Goal: Obtain resource: Obtain resource

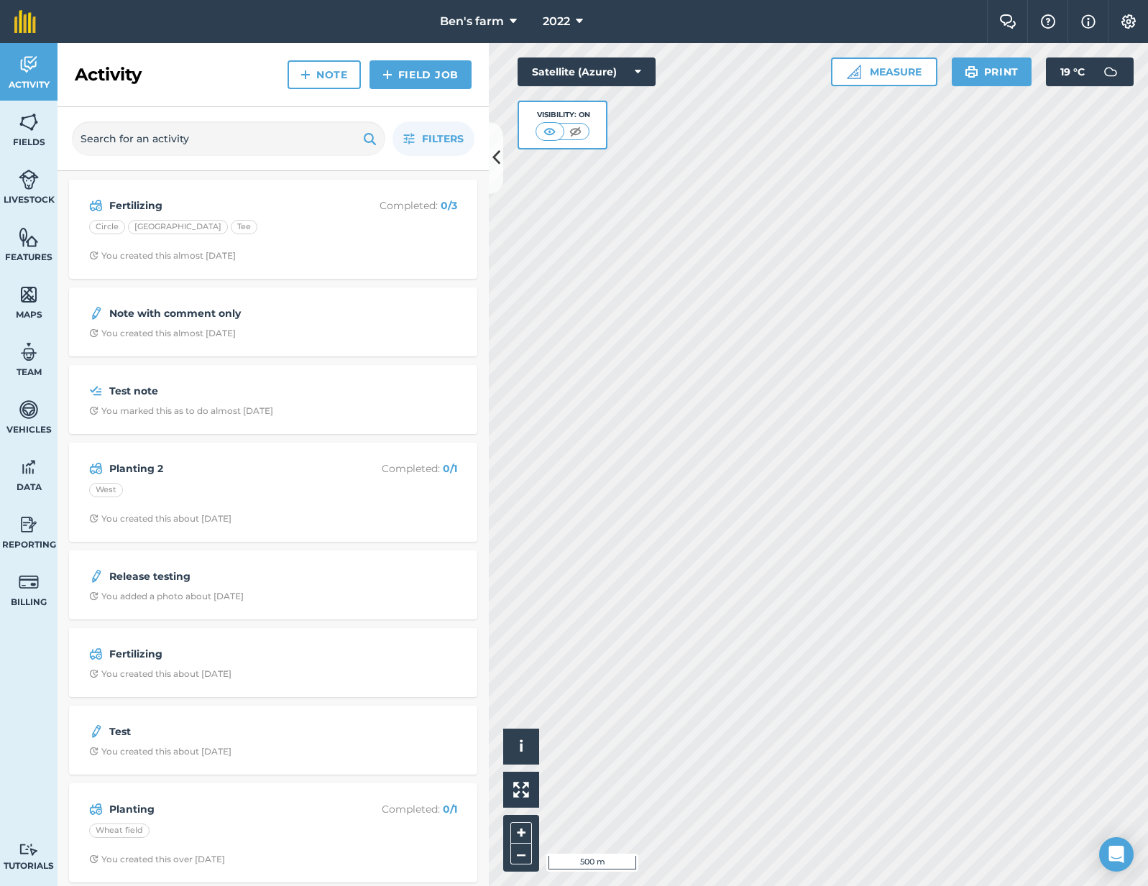
click at [627, 18] on nav "Ben's farm 2022" at bounding box center [518, 21] width 936 height 43
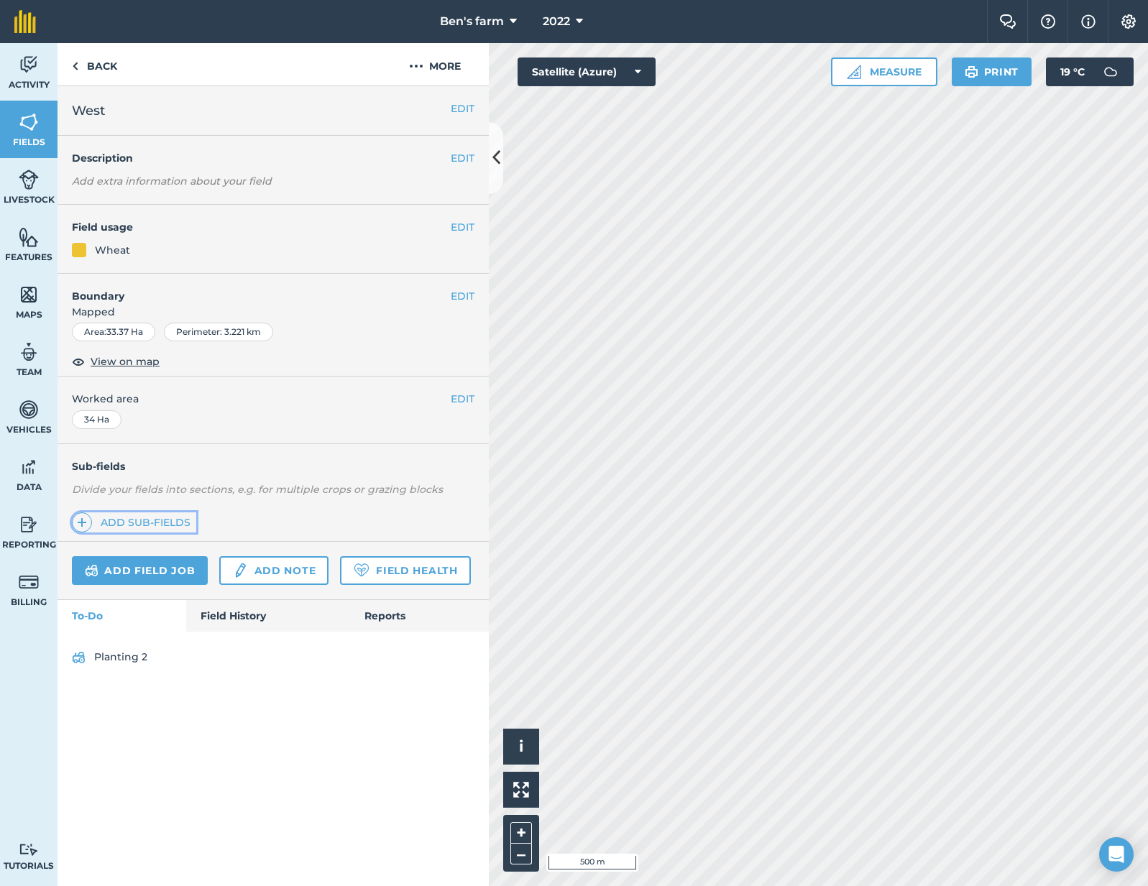
click at [155, 516] on link "Add sub-fields" at bounding box center [134, 522] width 124 height 20
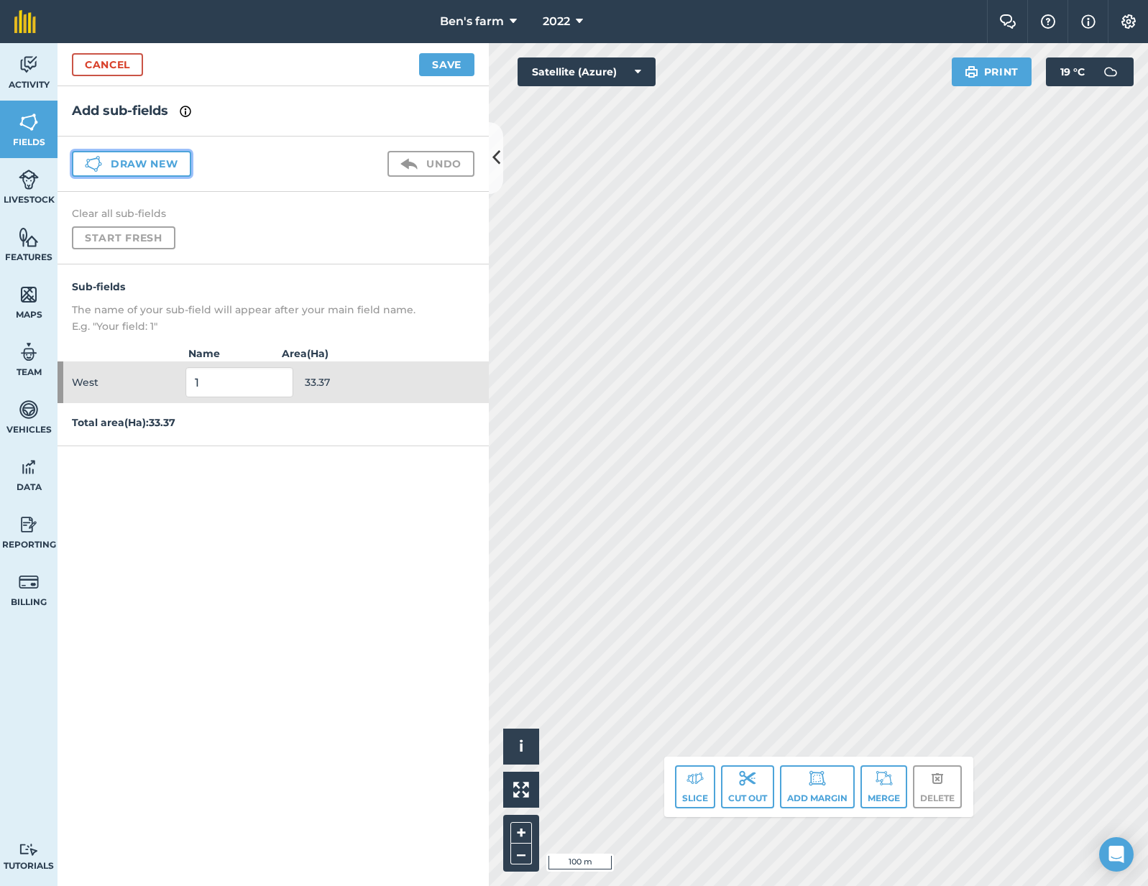
click at [172, 170] on button "Draw new" at bounding box center [131, 164] width 119 height 26
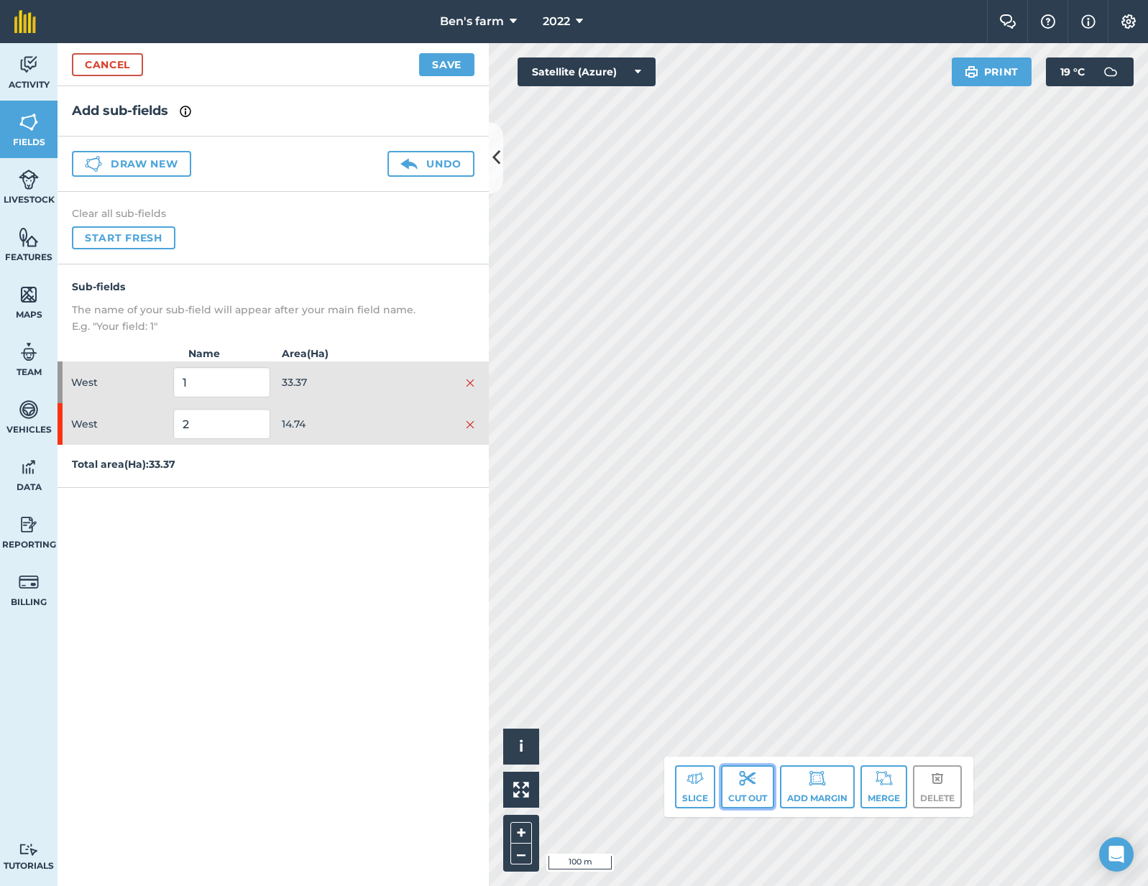
click at [721, 790] on button "Cut out" at bounding box center [747, 786] width 53 height 43
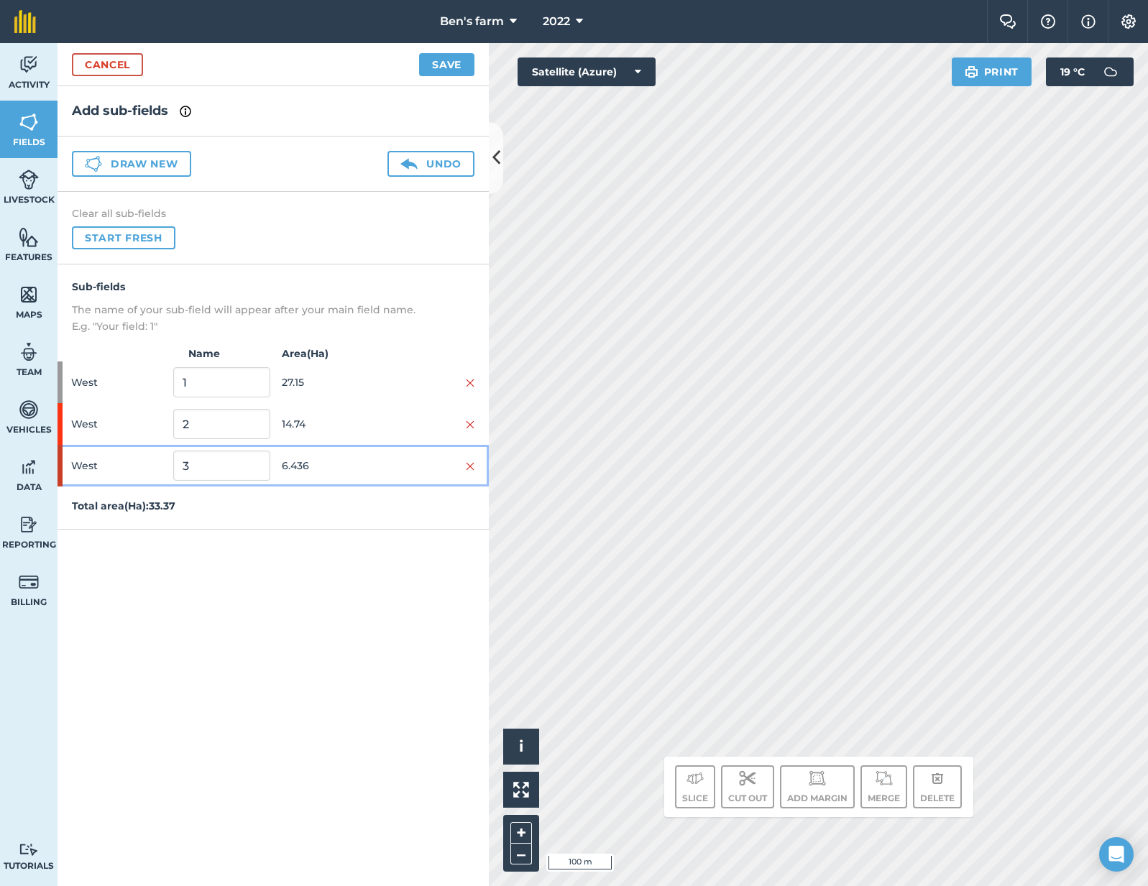
click at [385, 467] on div at bounding box center [426, 466] width 96 height 16
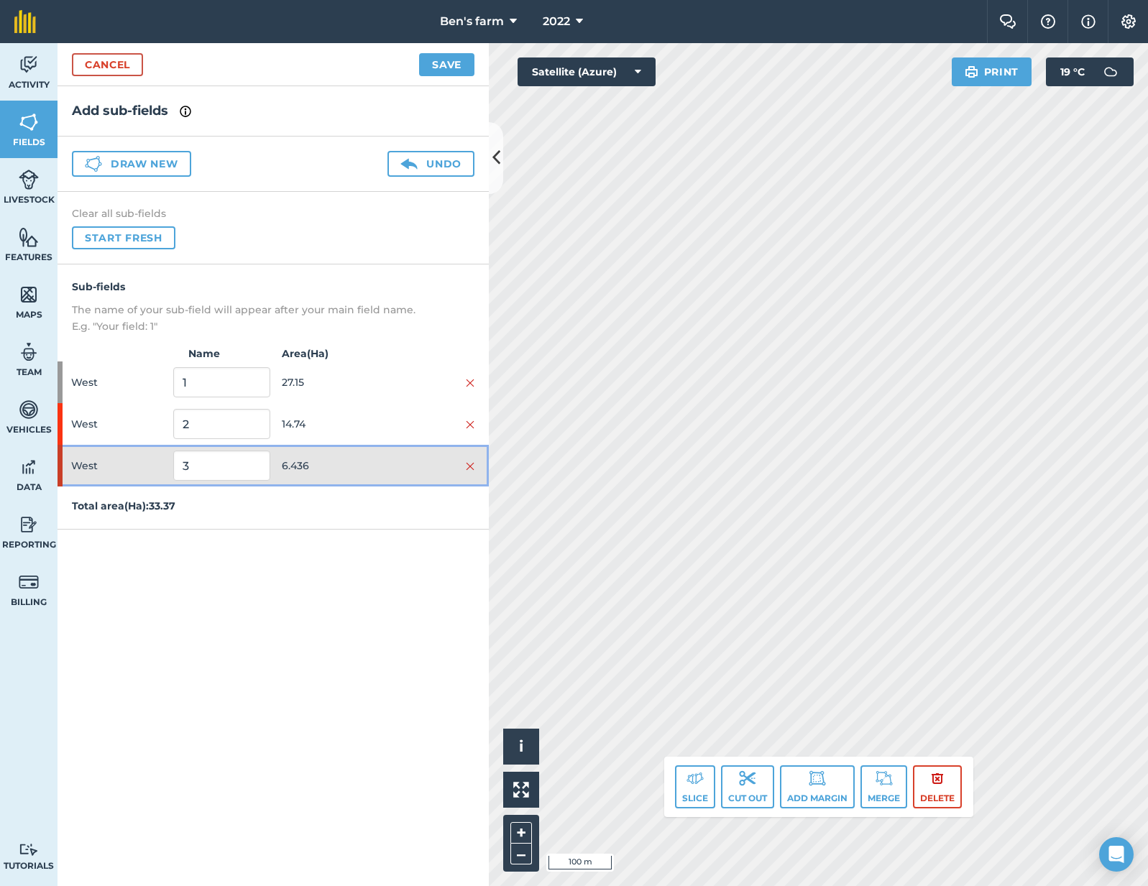
click at [478, 470] on div "West 3 6.436" at bounding box center [272, 466] width 431 height 42
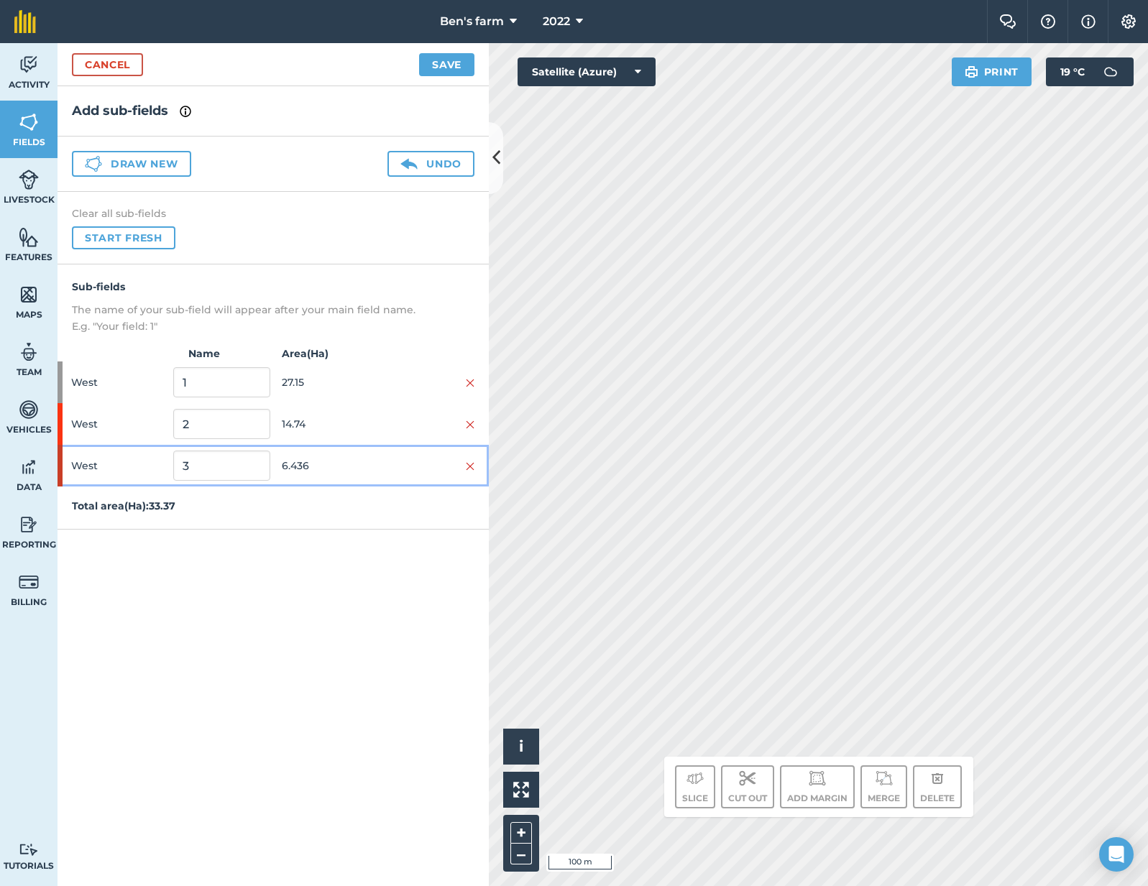
click at [463, 464] on div at bounding box center [426, 466] width 96 height 16
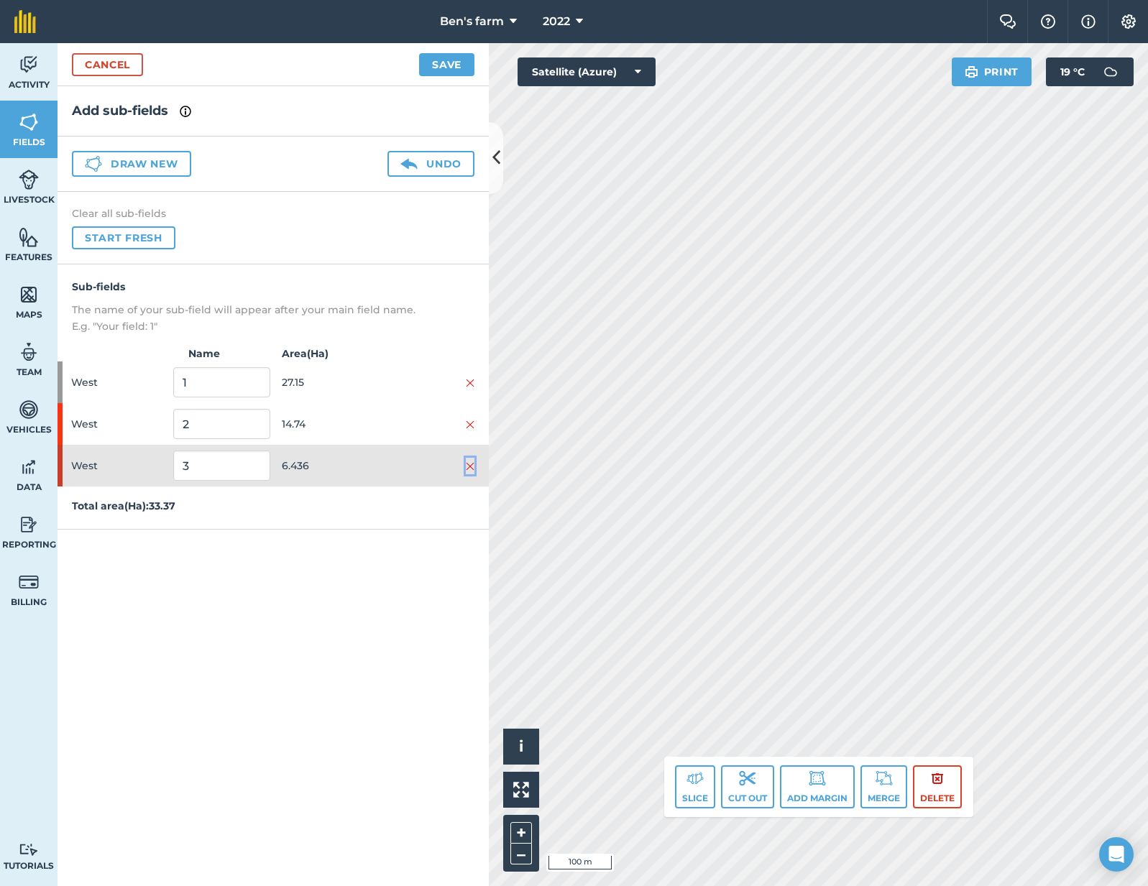
click at [471, 464] on img at bounding box center [470, 466] width 9 height 11
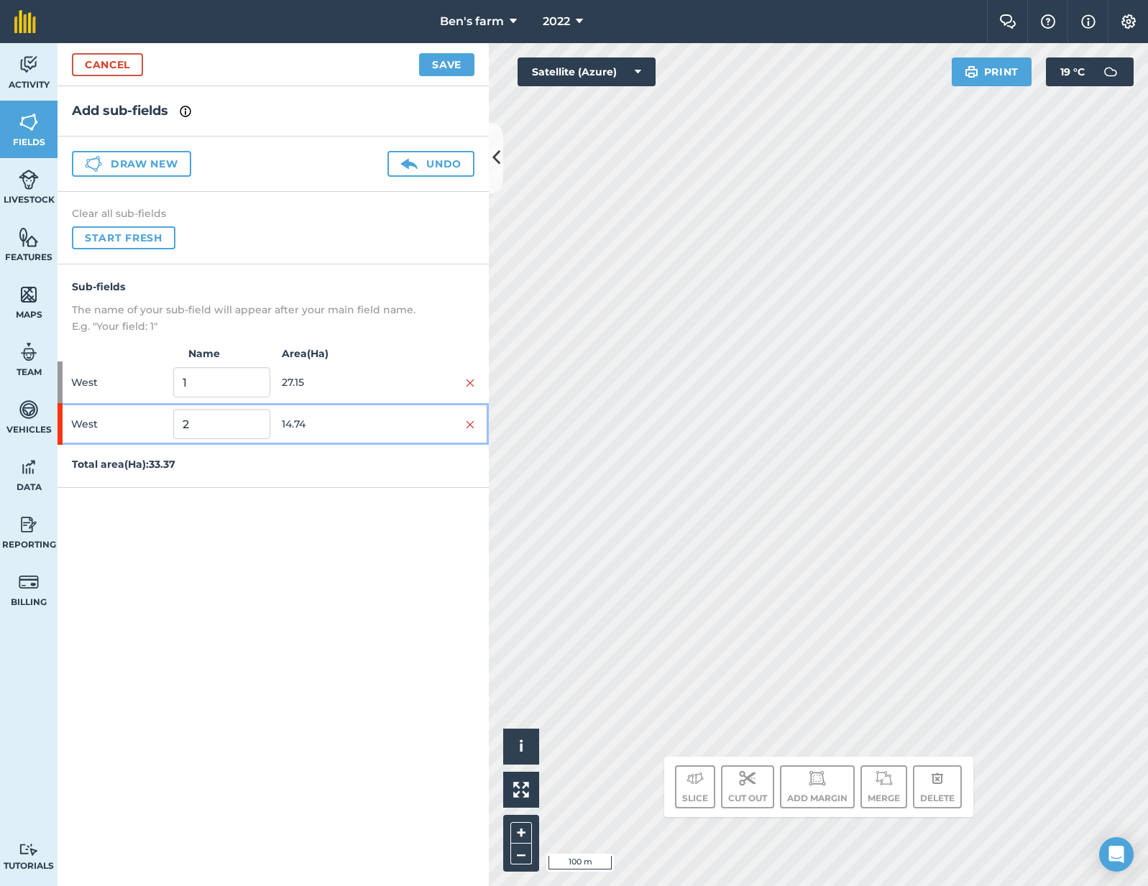
click at [381, 422] on div at bounding box center [426, 424] width 96 height 16
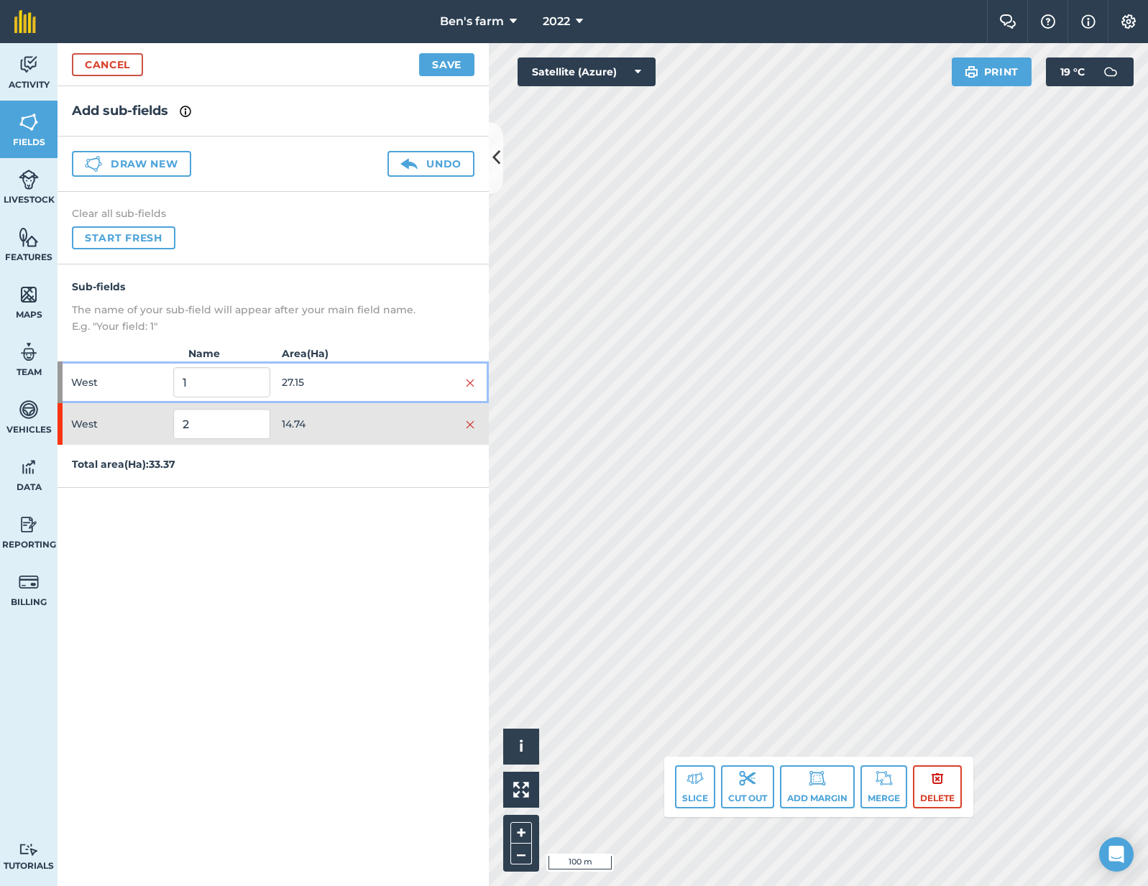
click at [378, 367] on div "West 1 27.15" at bounding box center [272, 383] width 431 height 42
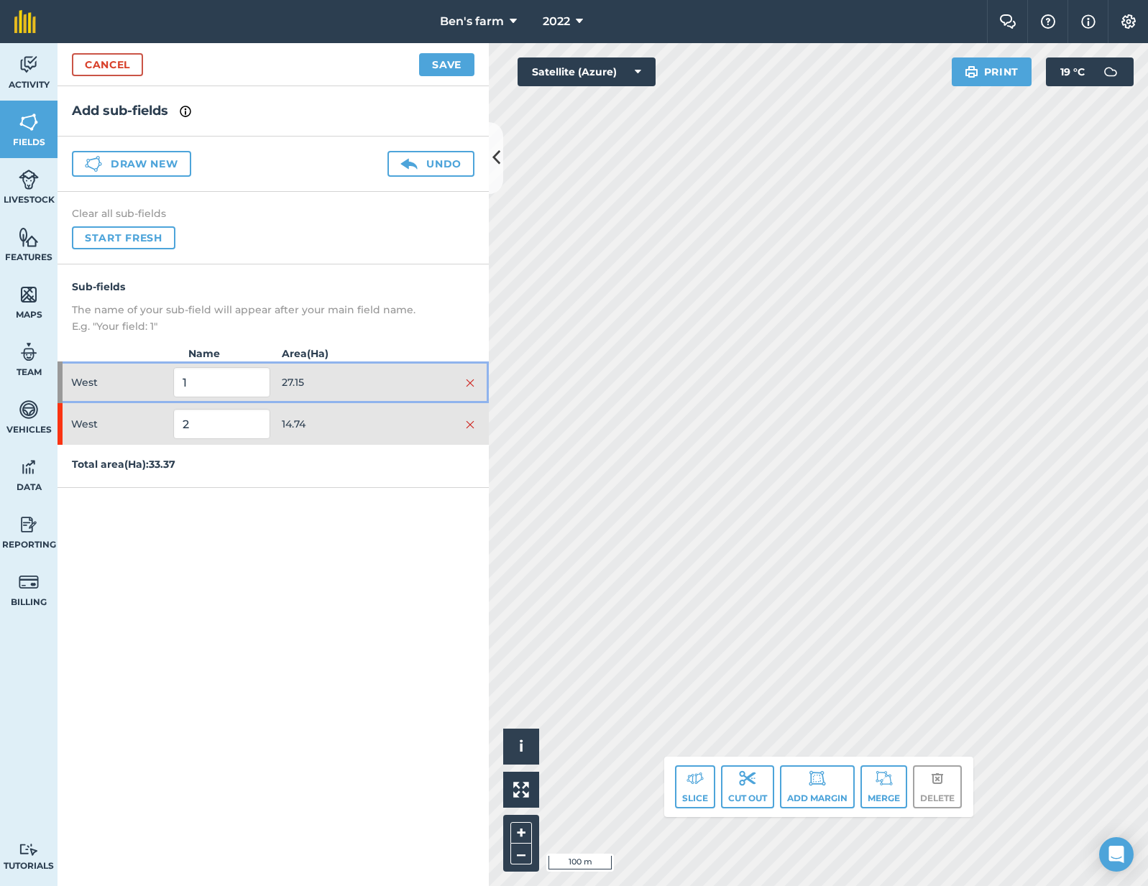
click at [379, 377] on div at bounding box center [426, 382] width 96 height 16
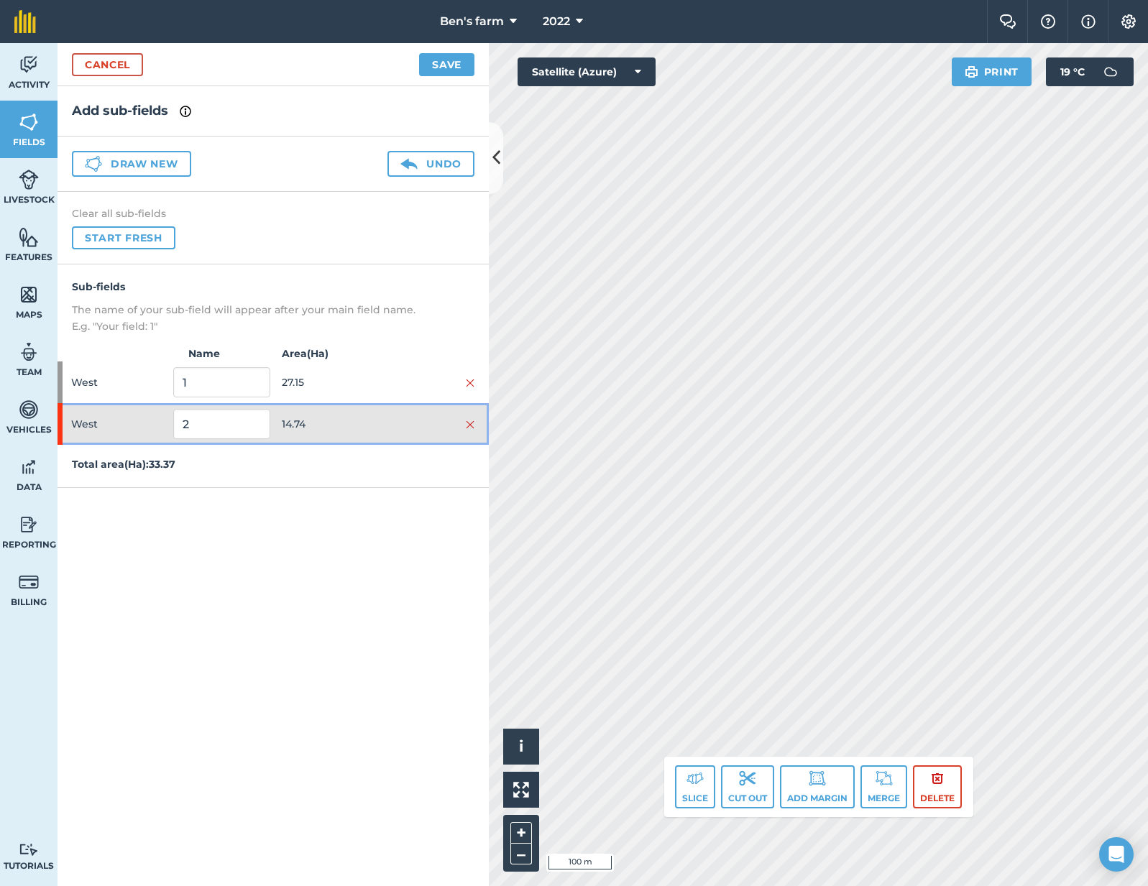
click at [384, 441] on div "West 2 14.74" at bounding box center [272, 424] width 431 height 42
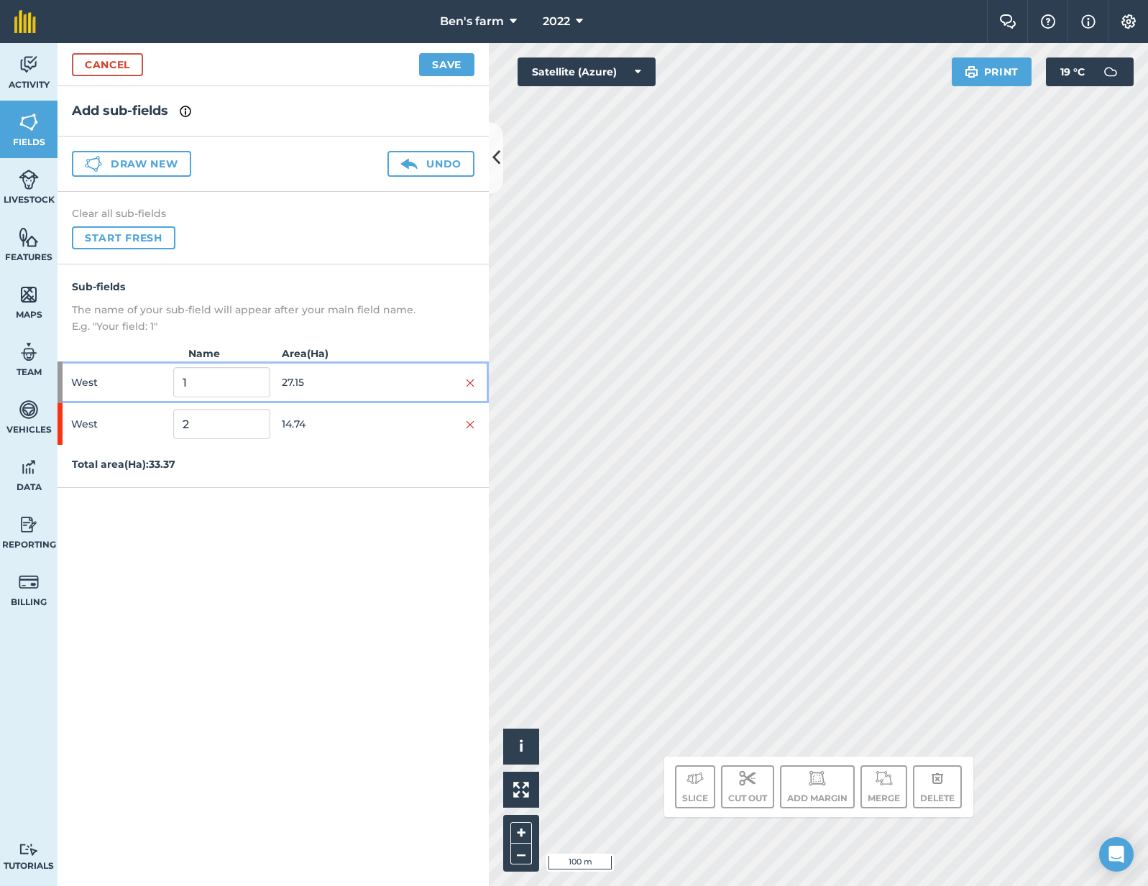
click at [386, 379] on div at bounding box center [426, 382] width 96 height 16
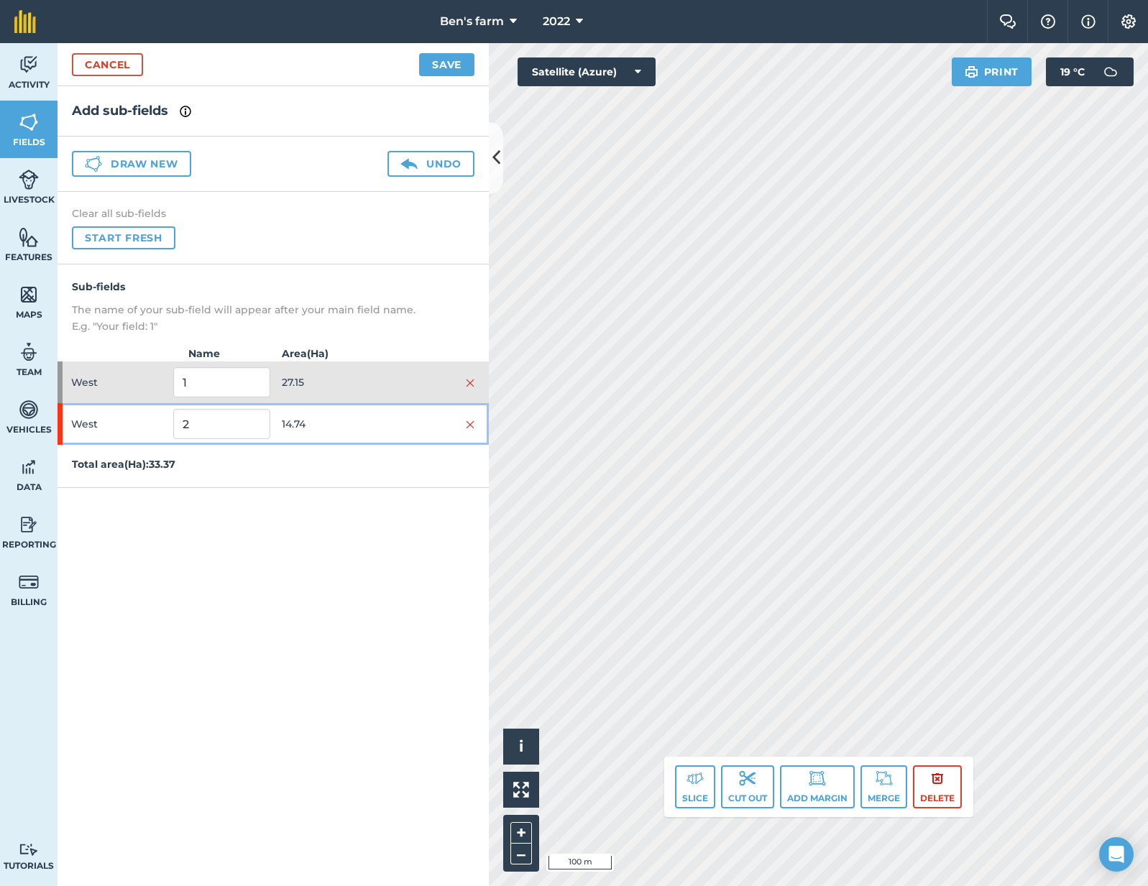
click at [381, 427] on div at bounding box center [426, 424] width 96 height 16
click at [381, 421] on div at bounding box center [426, 424] width 96 height 16
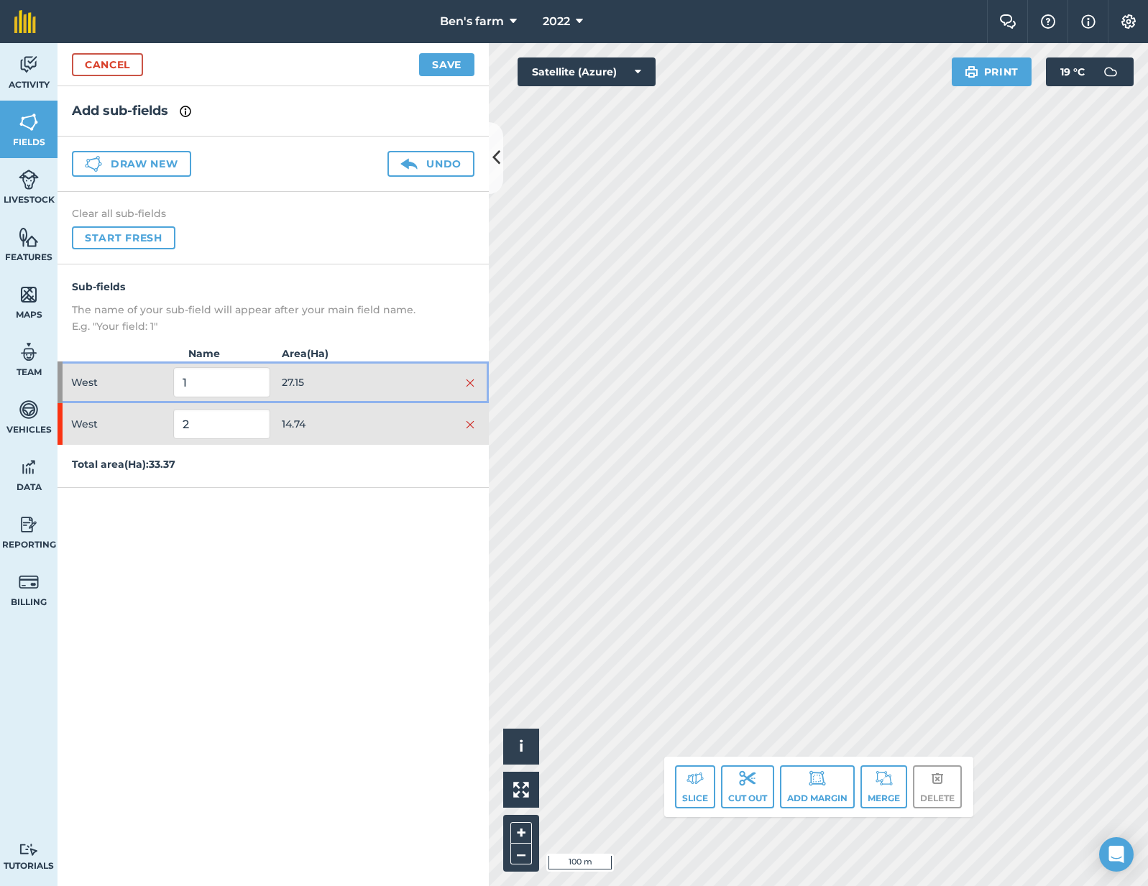
click at [381, 387] on div at bounding box center [426, 382] width 96 height 16
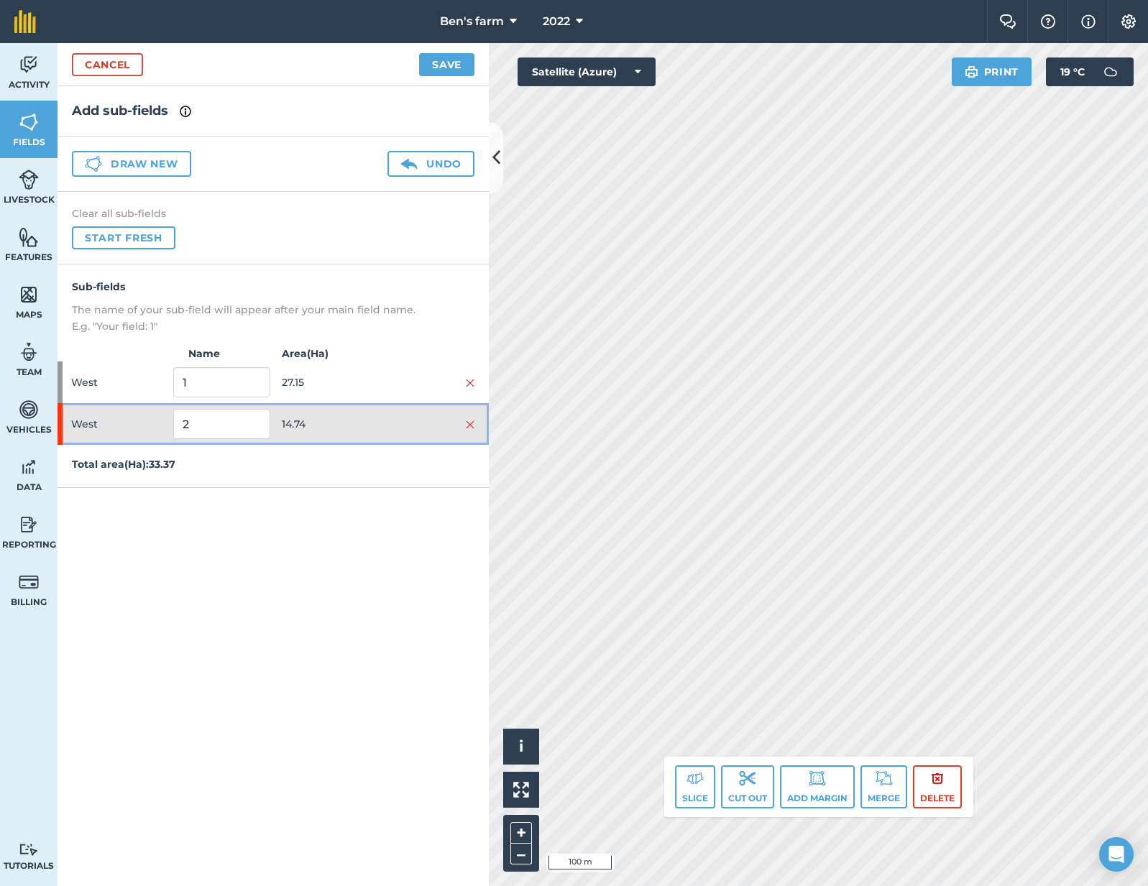
click at [378, 416] on div at bounding box center [426, 424] width 96 height 16
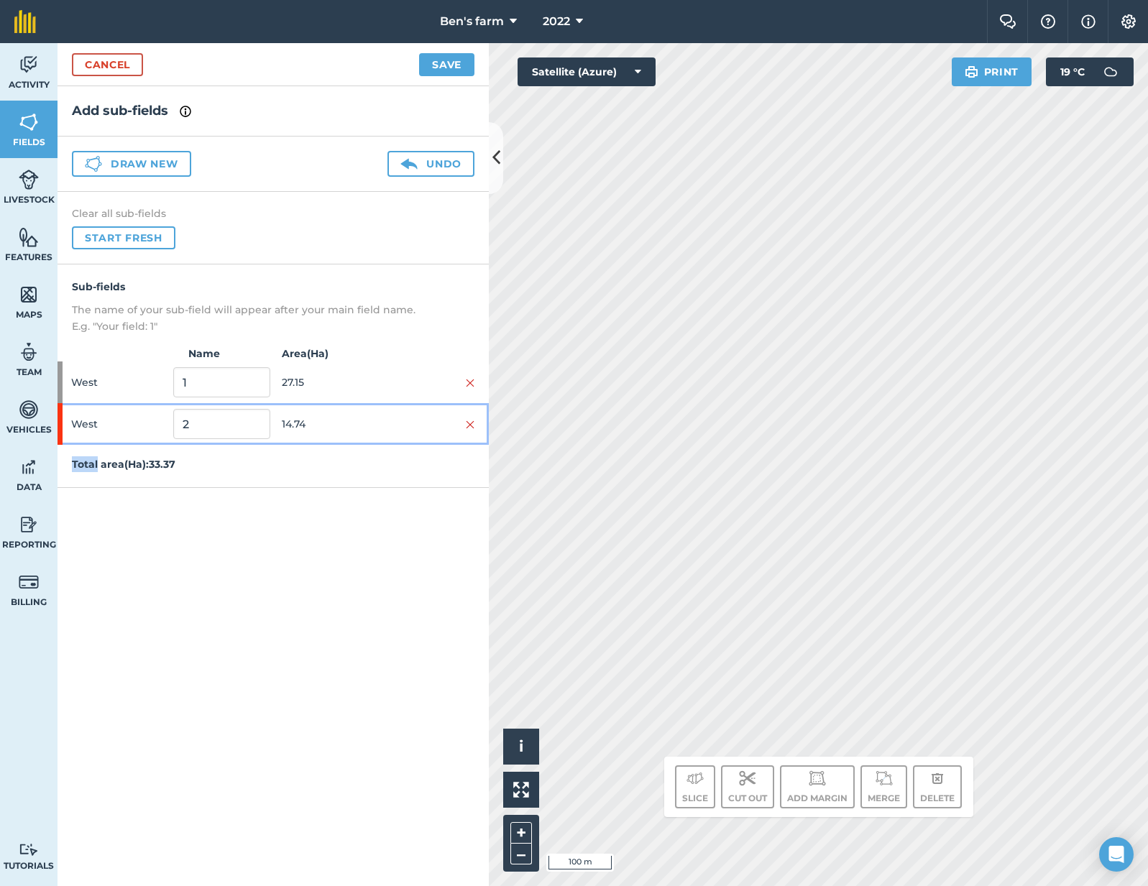
click at [378, 416] on div at bounding box center [426, 424] width 96 height 16
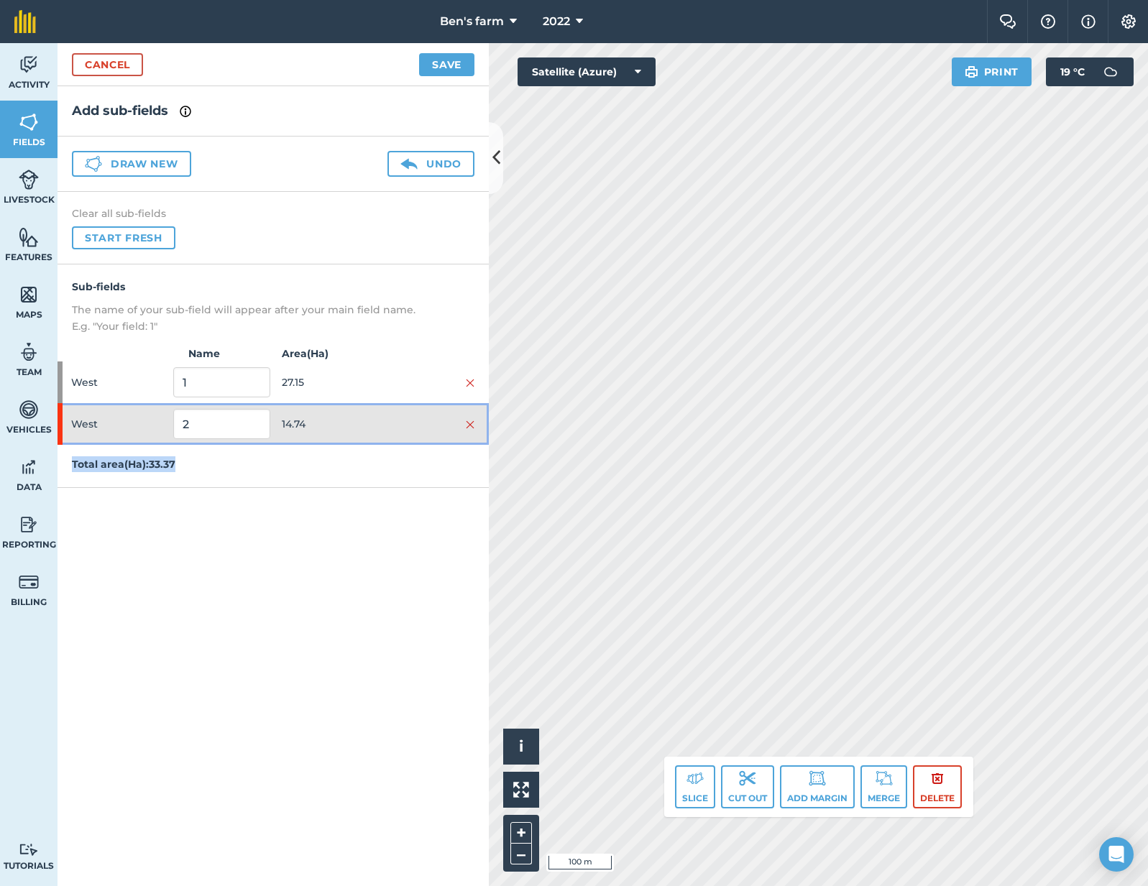
click at [378, 416] on div at bounding box center [426, 424] width 96 height 16
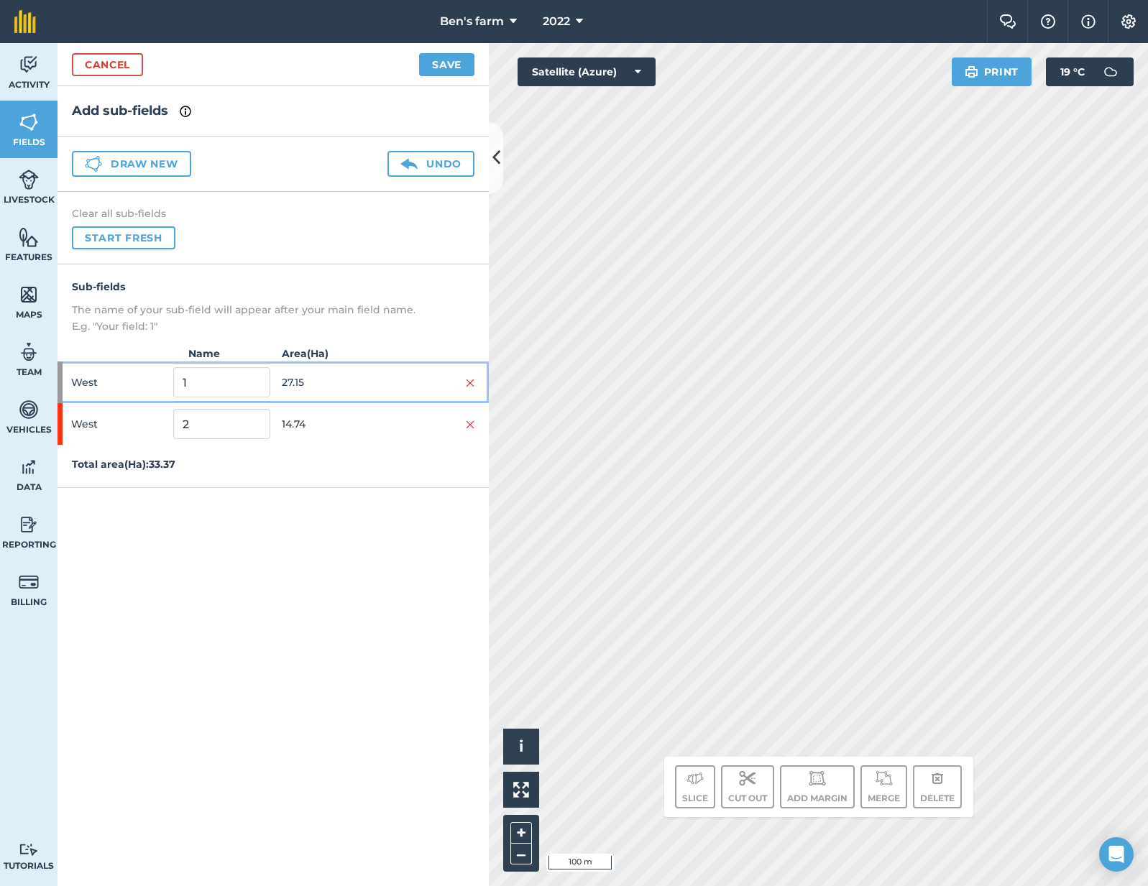
click at [378, 390] on div at bounding box center [426, 382] width 96 height 16
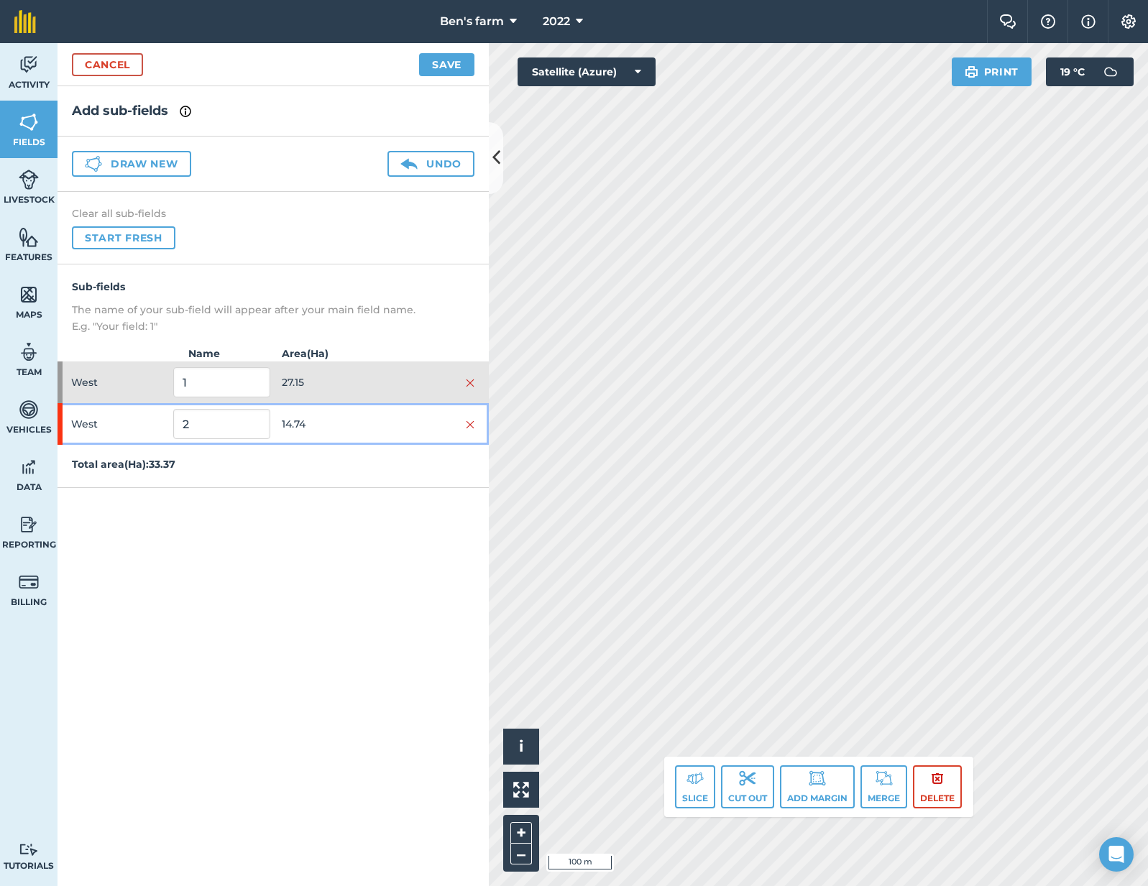
click at [378, 420] on div at bounding box center [426, 424] width 96 height 16
click at [378, 389] on div at bounding box center [426, 382] width 96 height 16
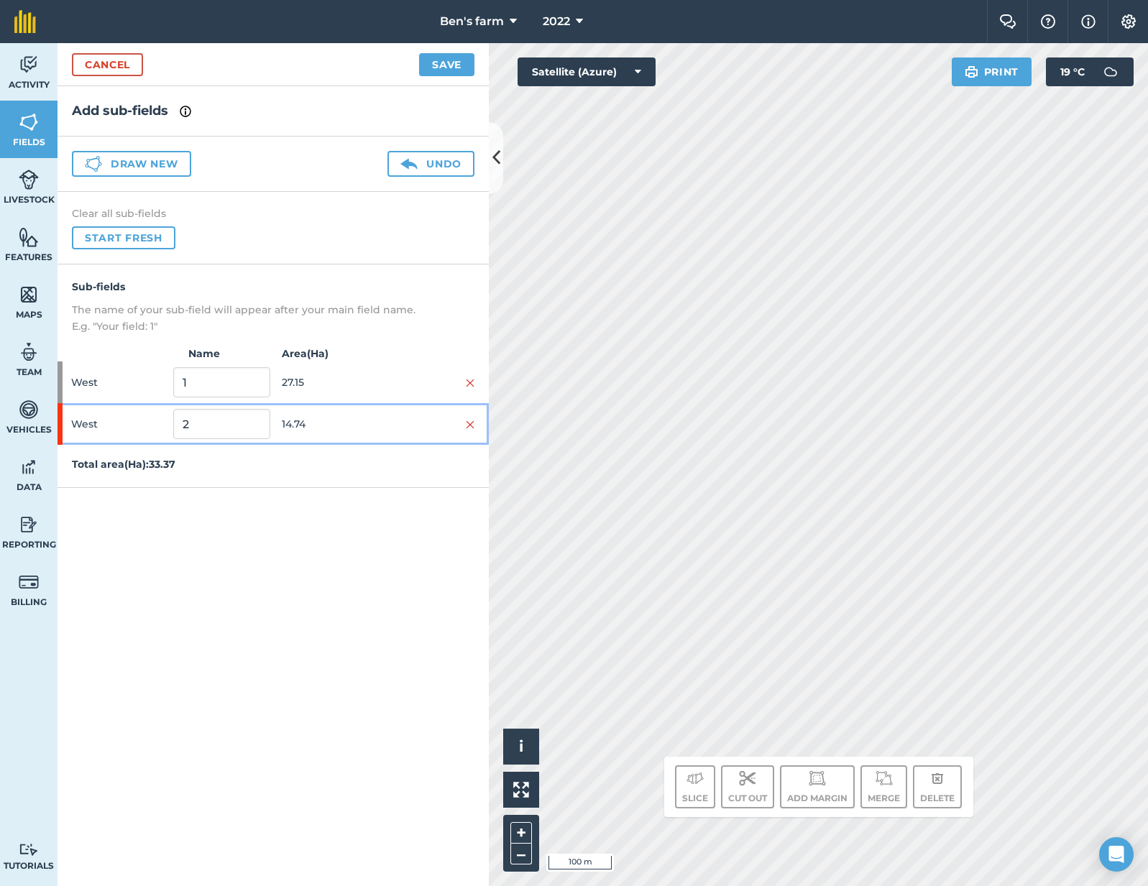
click at [378, 418] on div at bounding box center [426, 424] width 96 height 16
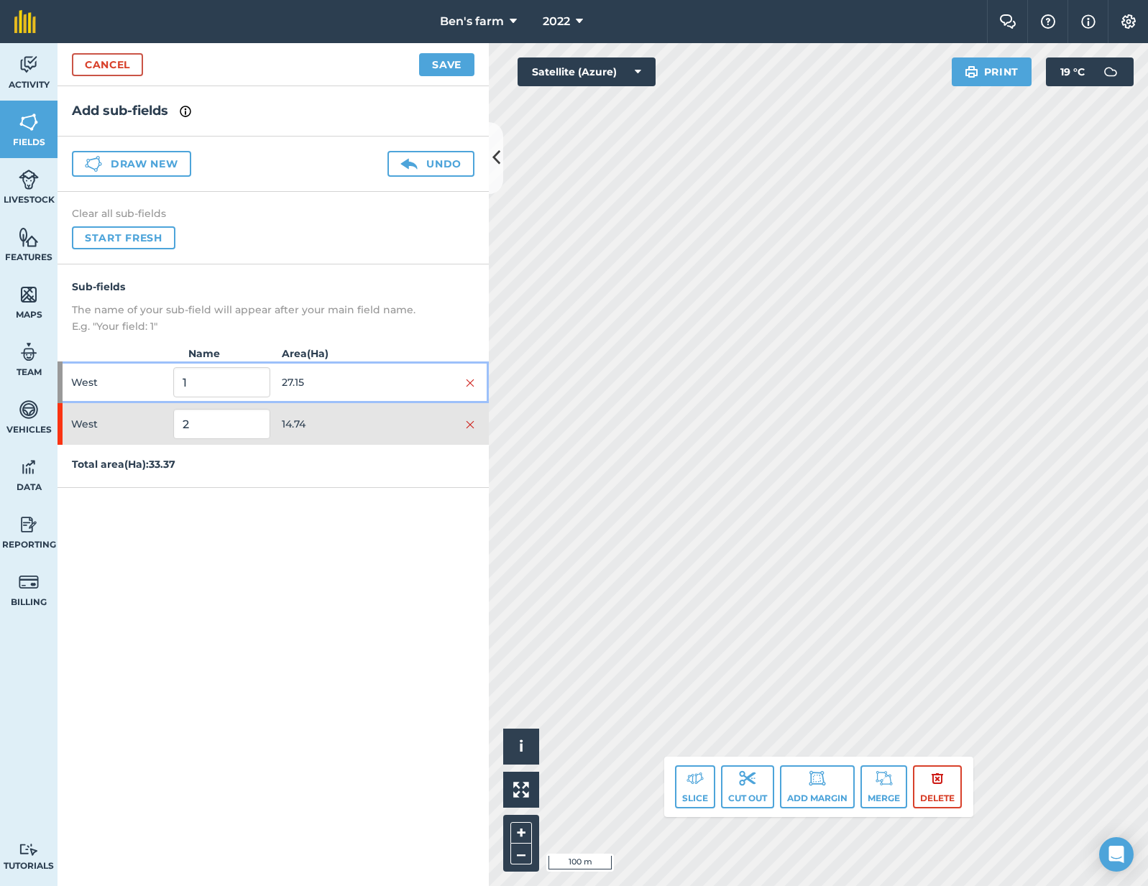
click at [378, 388] on div at bounding box center [426, 382] width 96 height 16
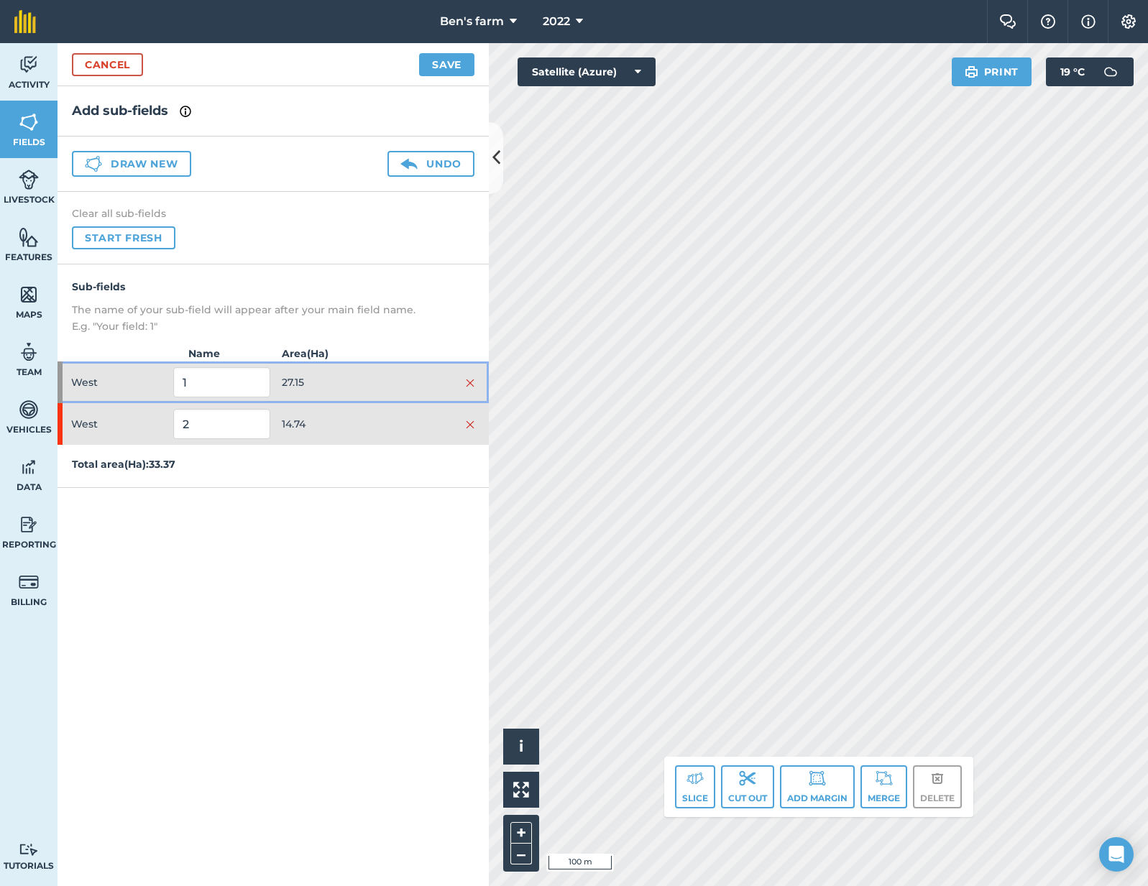
click at [377, 392] on div "West 1 27.15" at bounding box center [272, 383] width 431 height 42
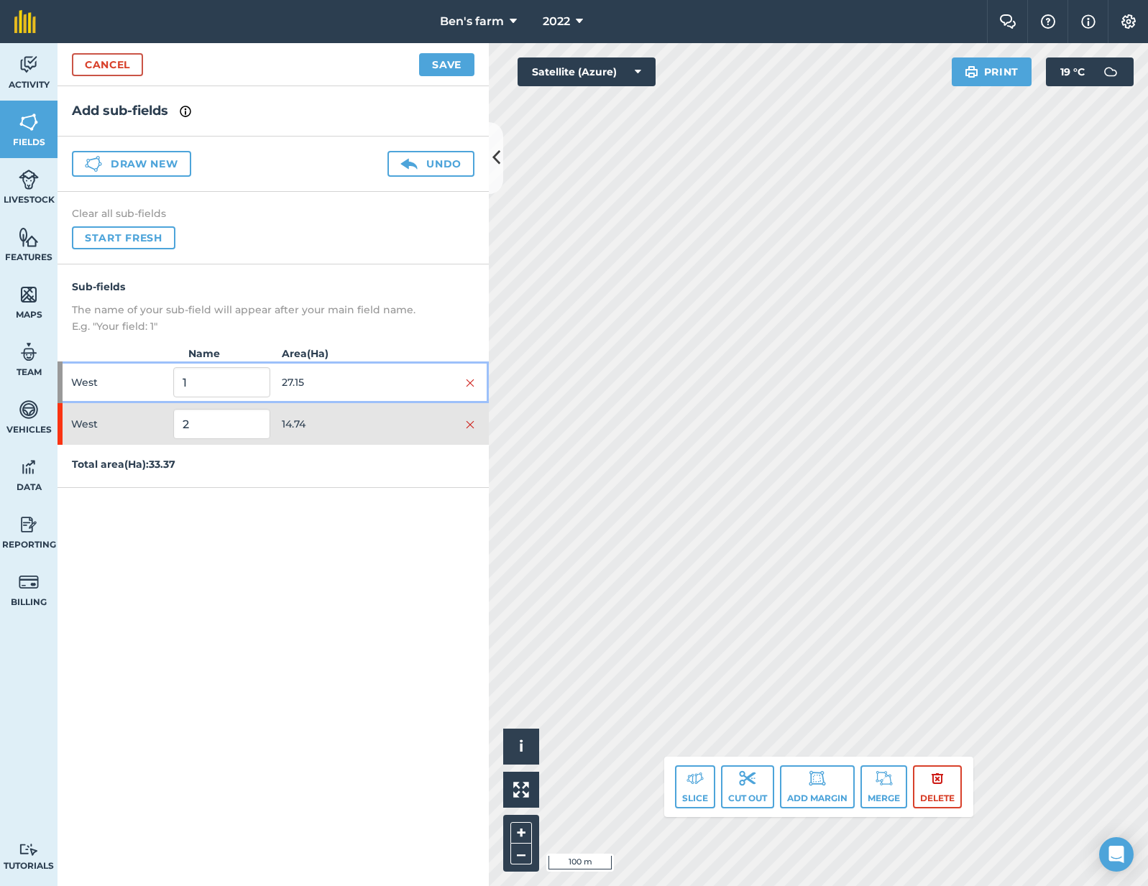
click at [370, 383] on span "27.15" at bounding box center [330, 382] width 96 height 27
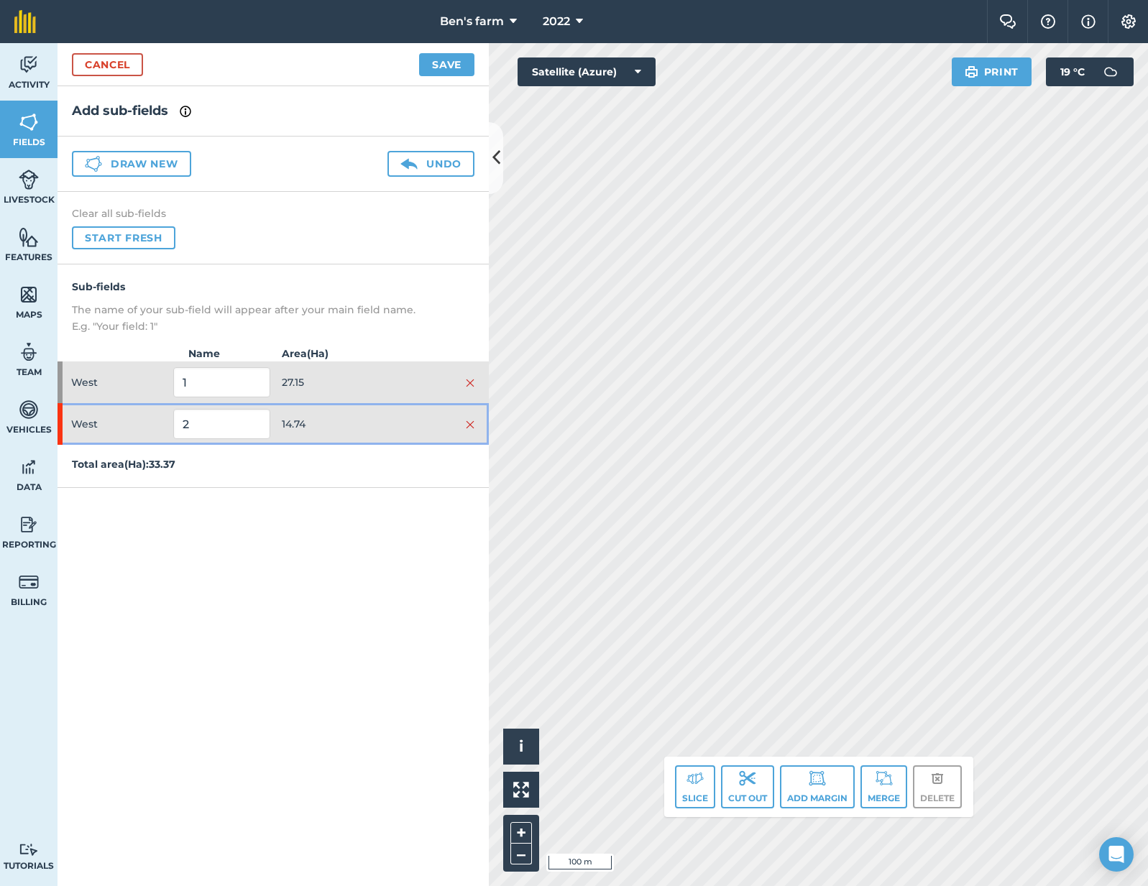
click at [370, 417] on span "14.74" at bounding box center [330, 423] width 96 height 27
click at [829, 781] on button "Add margin" at bounding box center [817, 786] width 75 height 43
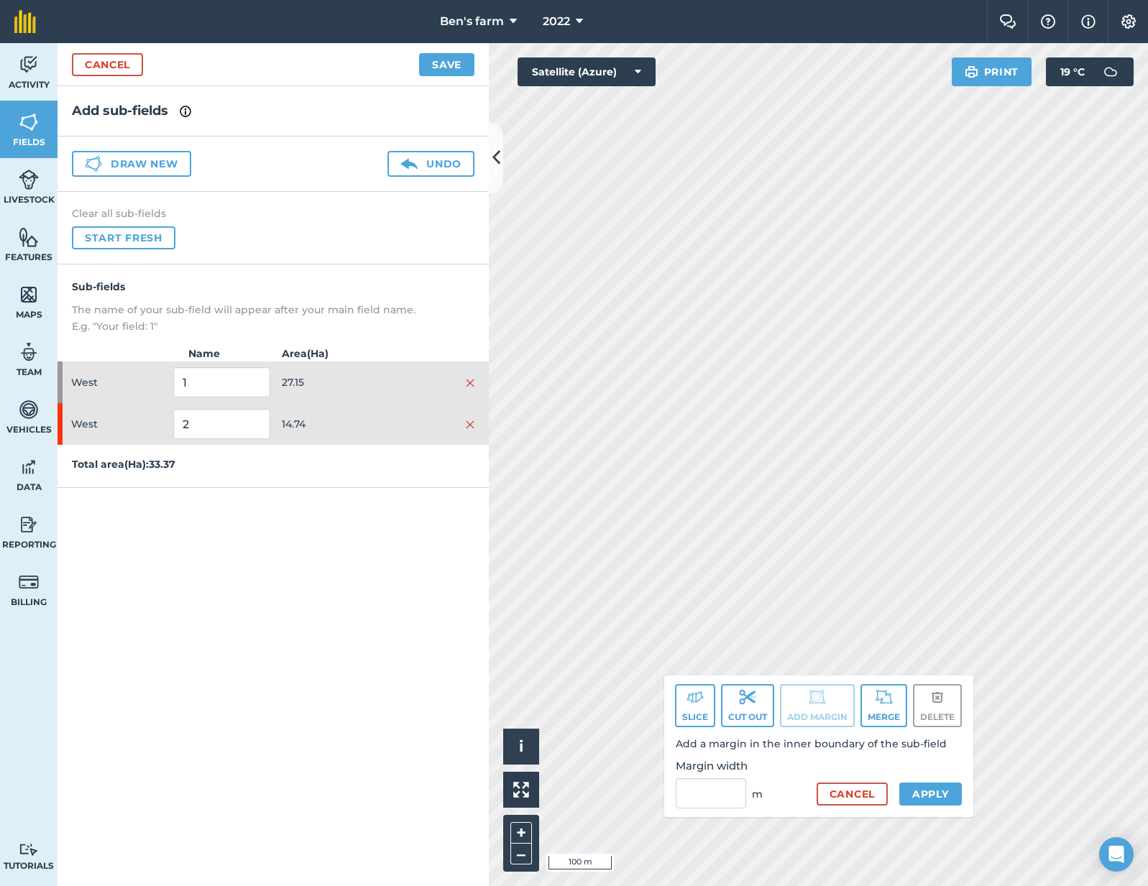
click at [715, 763] on label "Margin width" at bounding box center [746, 766] width 141 height 17
click at [715, 778] on input "Margin width" at bounding box center [711, 793] width 70 height 30
click at [711, 786] on input "Margin width" at bounding box center [711, 793] width 70 height 30
type input "5"
click at [929, 791] on button "Apply" at bounding box center [930, 794] width 63 height 23
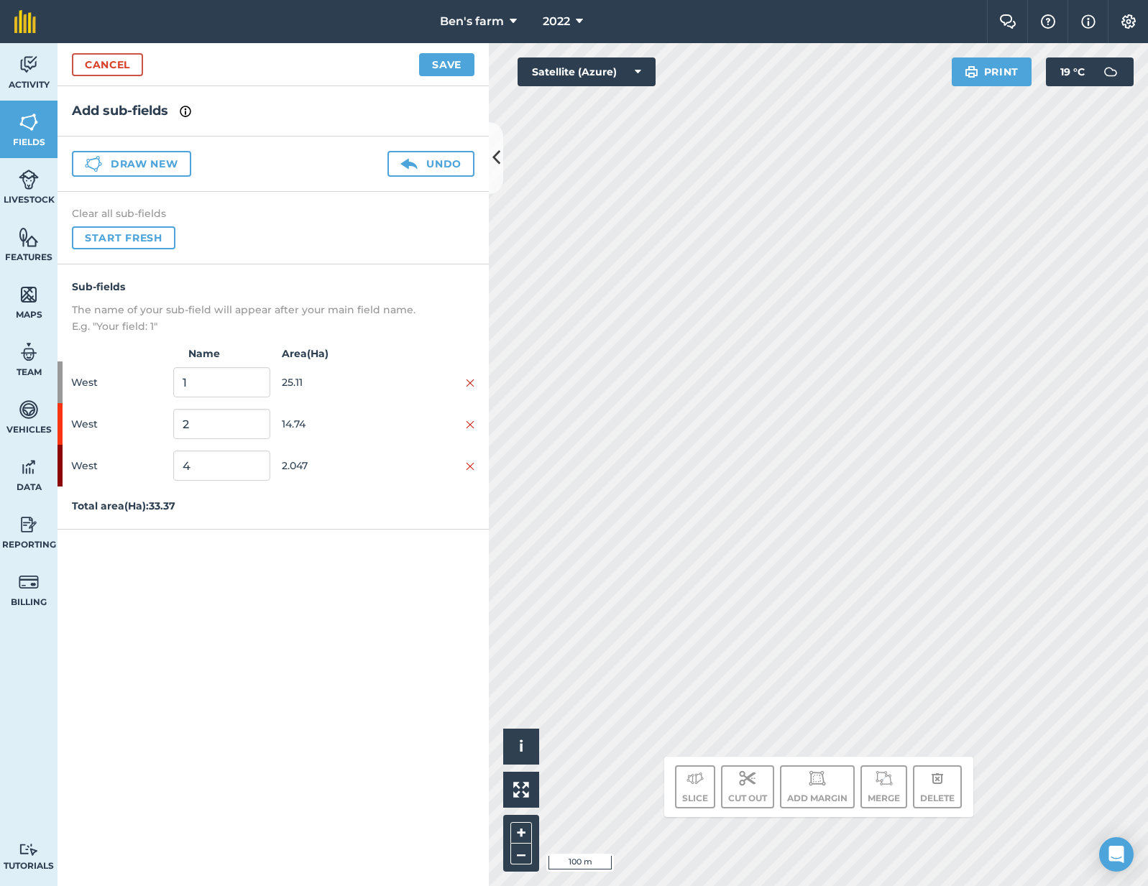
click at [385, 550] on div "Add sub-fields Draw new Undo Clear all sub-fields Start fresh Sub-fields The na…" at bounding box center [272, 486] width 431 height 800
click at [368, 468] on span "2.047" at bounding box center [330, 465] width 96 height 27
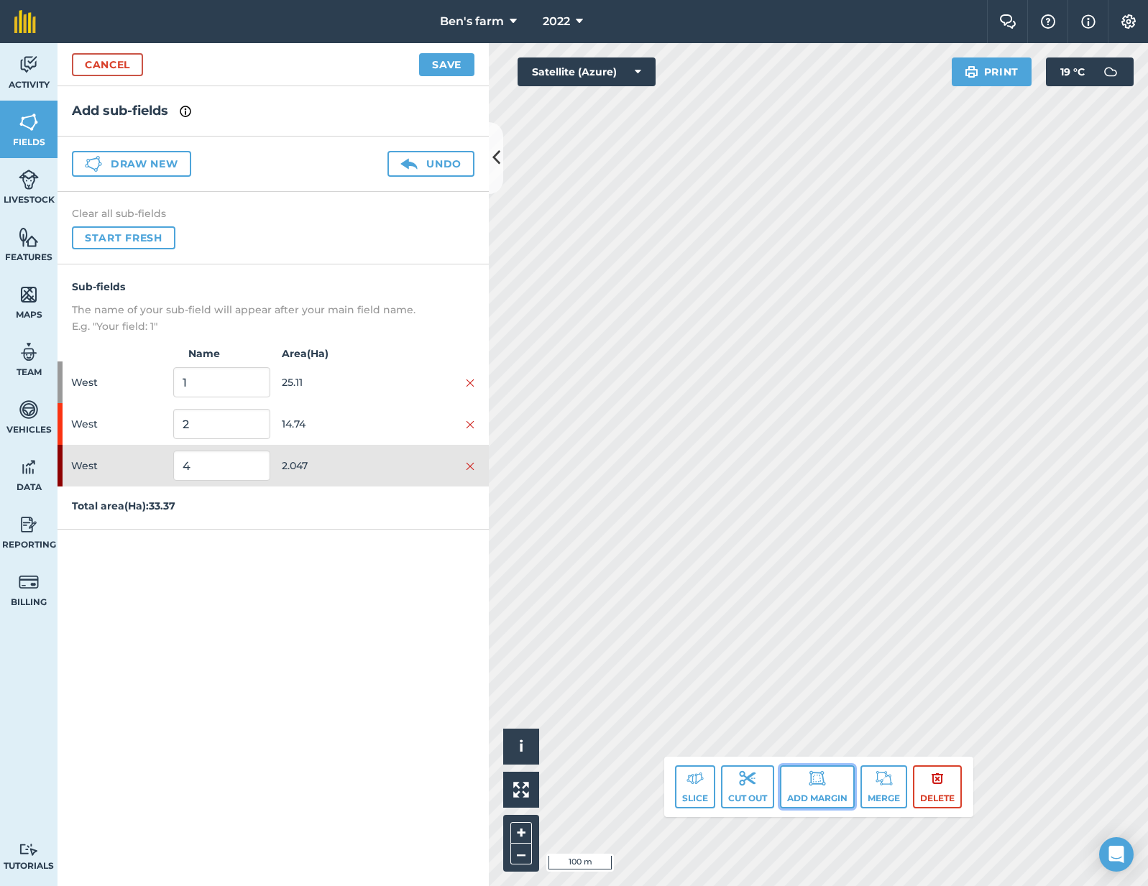
click at [810, 796] on button "Add margin" at bounding box center [817, 786] width 75 height 43
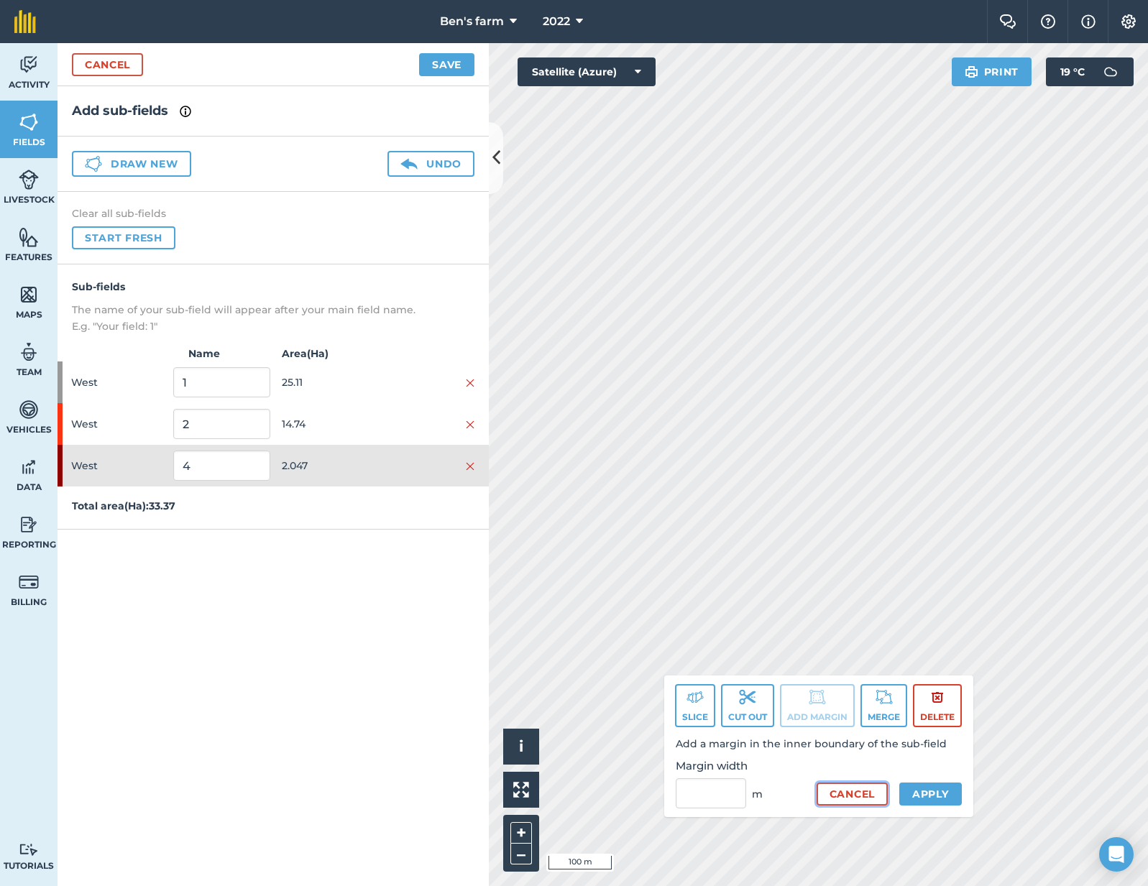
click at [839, 796] on button "Cancel" at bounding box center [851, 794] width 71 height 23
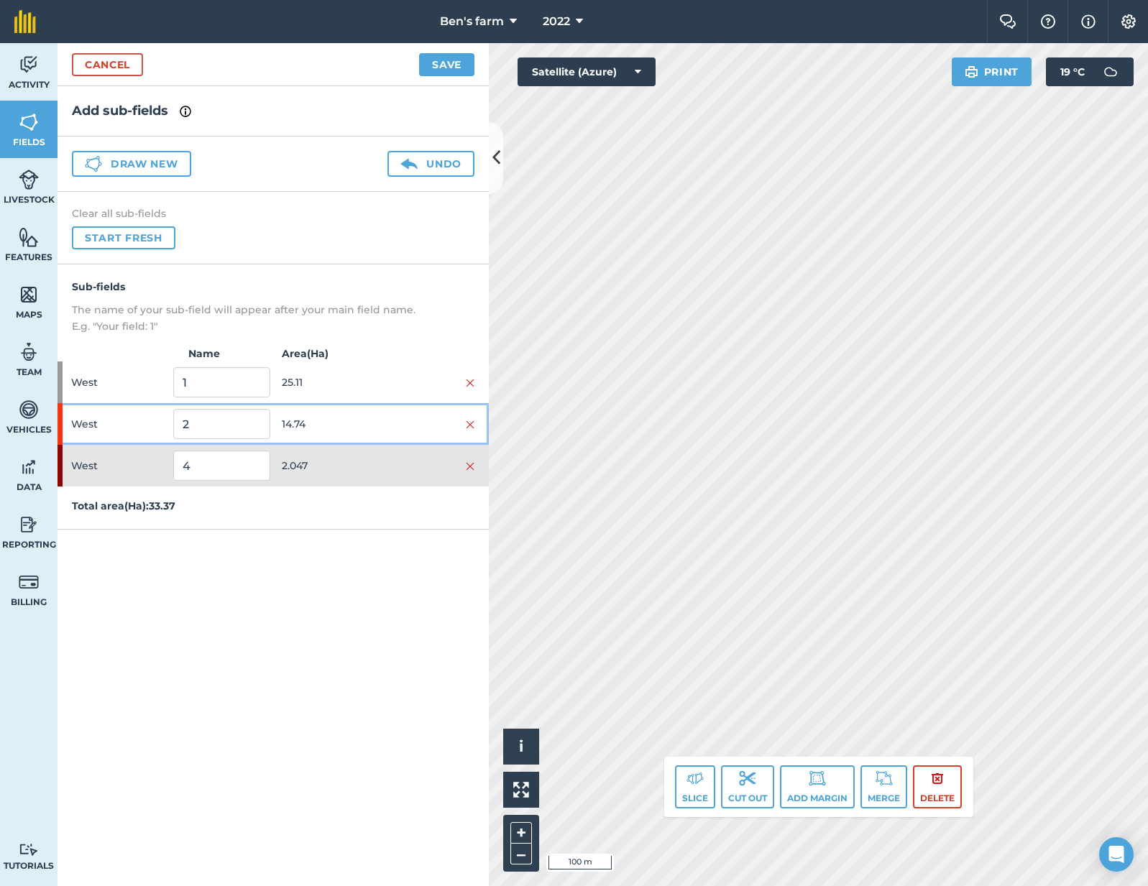
click at [356, 432] on span "14.74" at bounding box center [330, 423] width 96 height 27
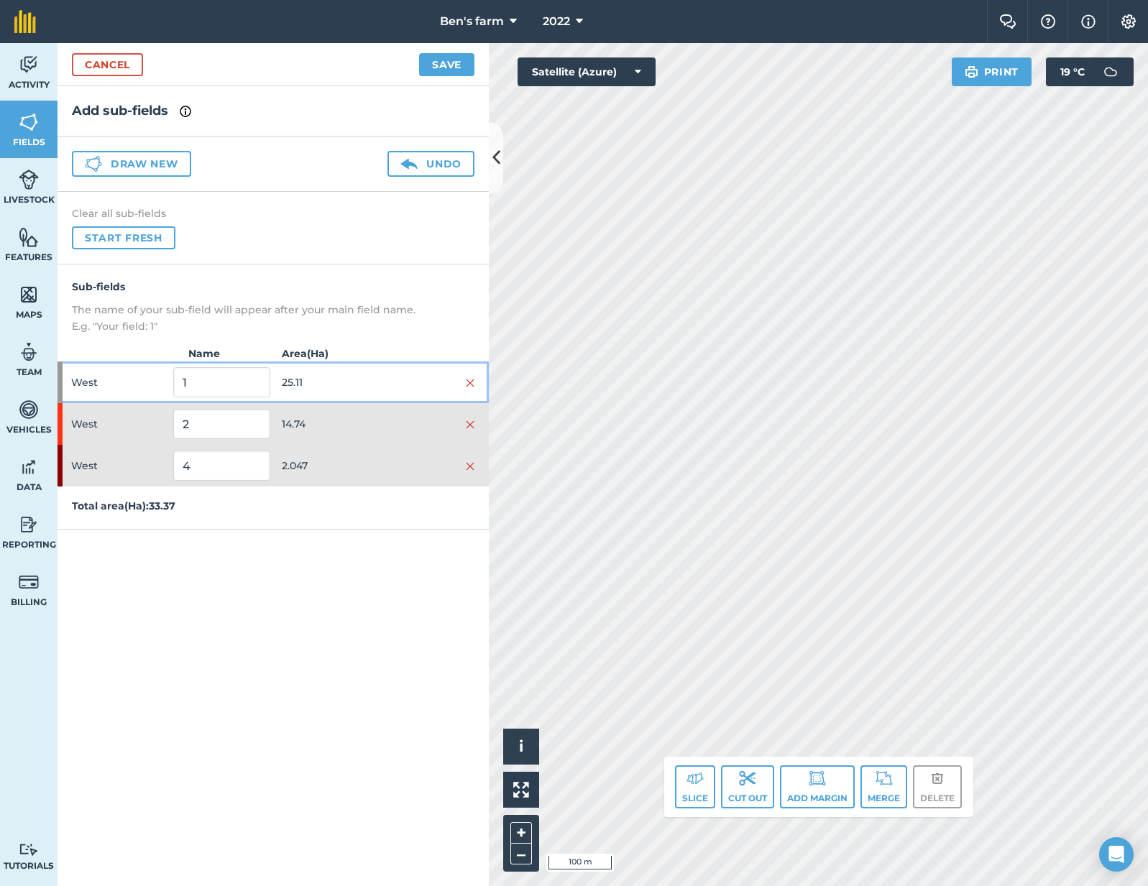
click at [361, 382] on span "25.11" at bounding box center [330, 382] width 96 height 27
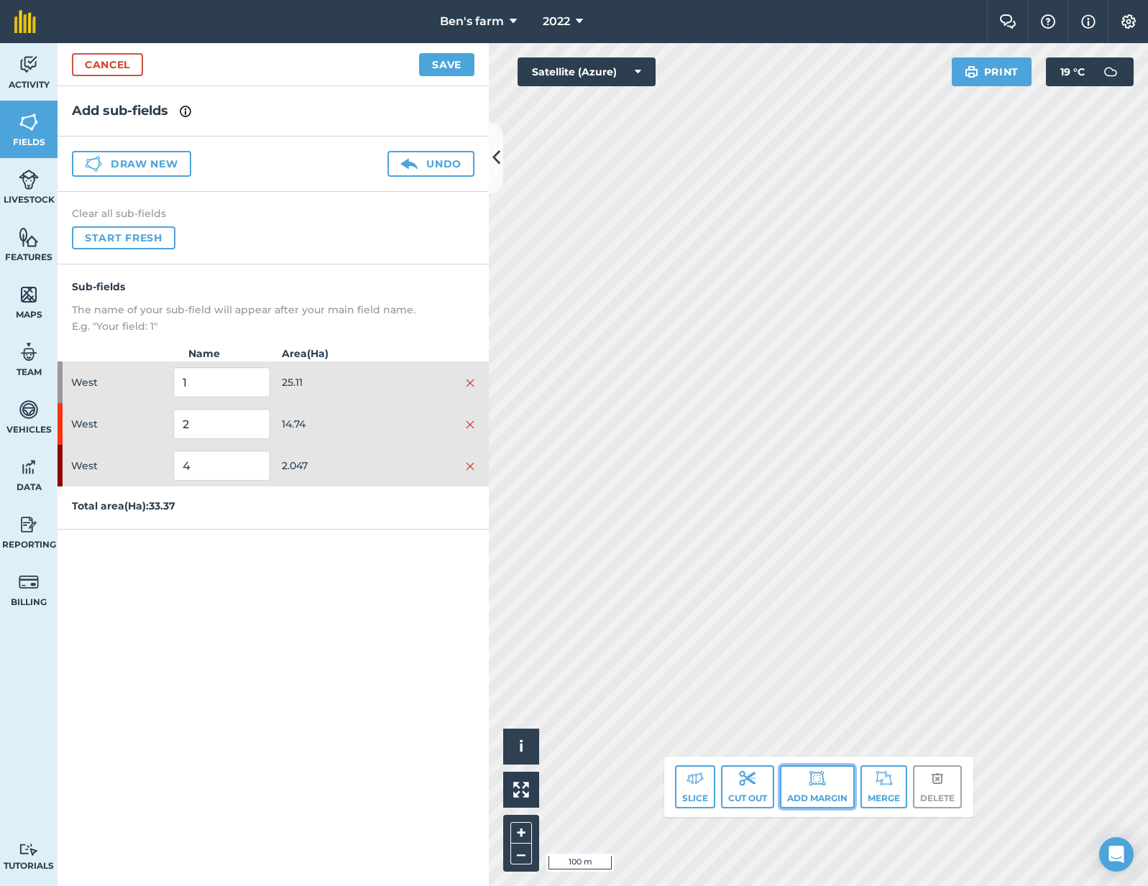
click at [805, 790] on button "Add margin" at bounding box center [817, 786] width 75 height 43
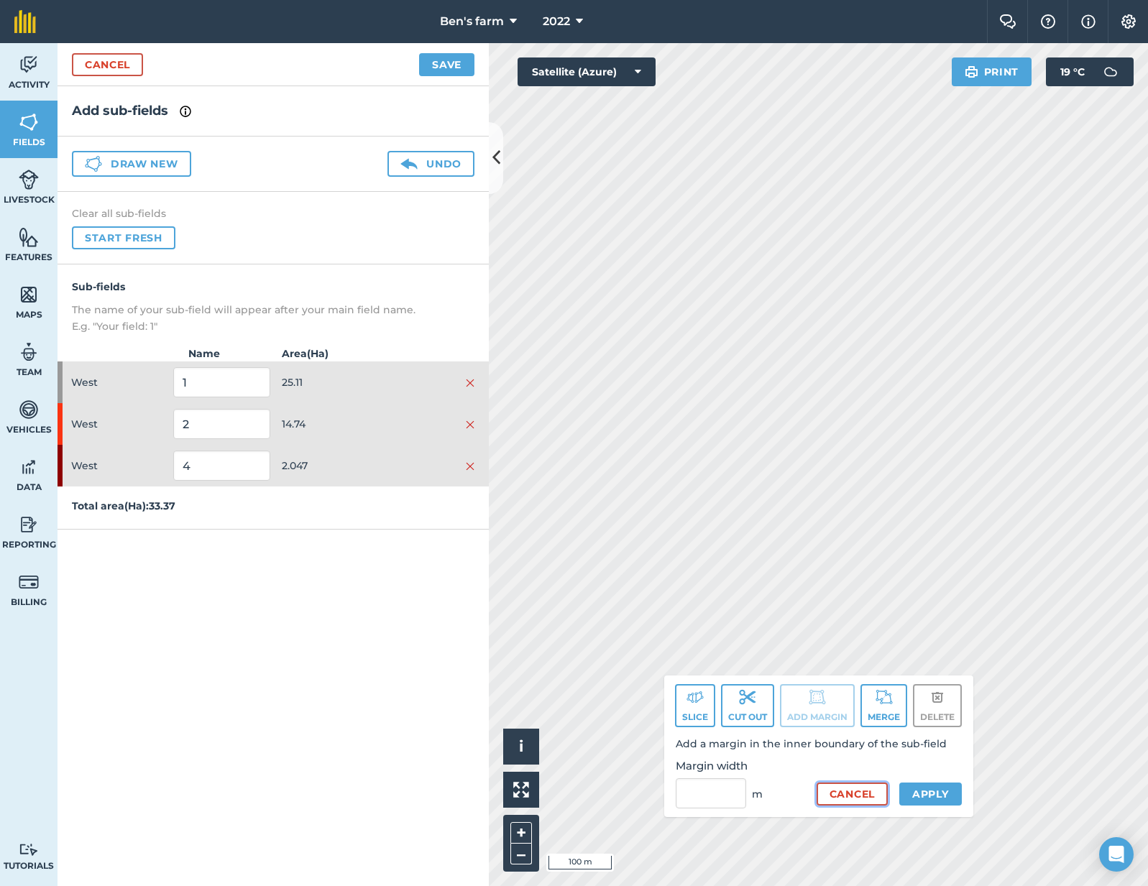
click at [859, 790] on button "Cancel" at bounding box center [851, 794] width 71 height 23
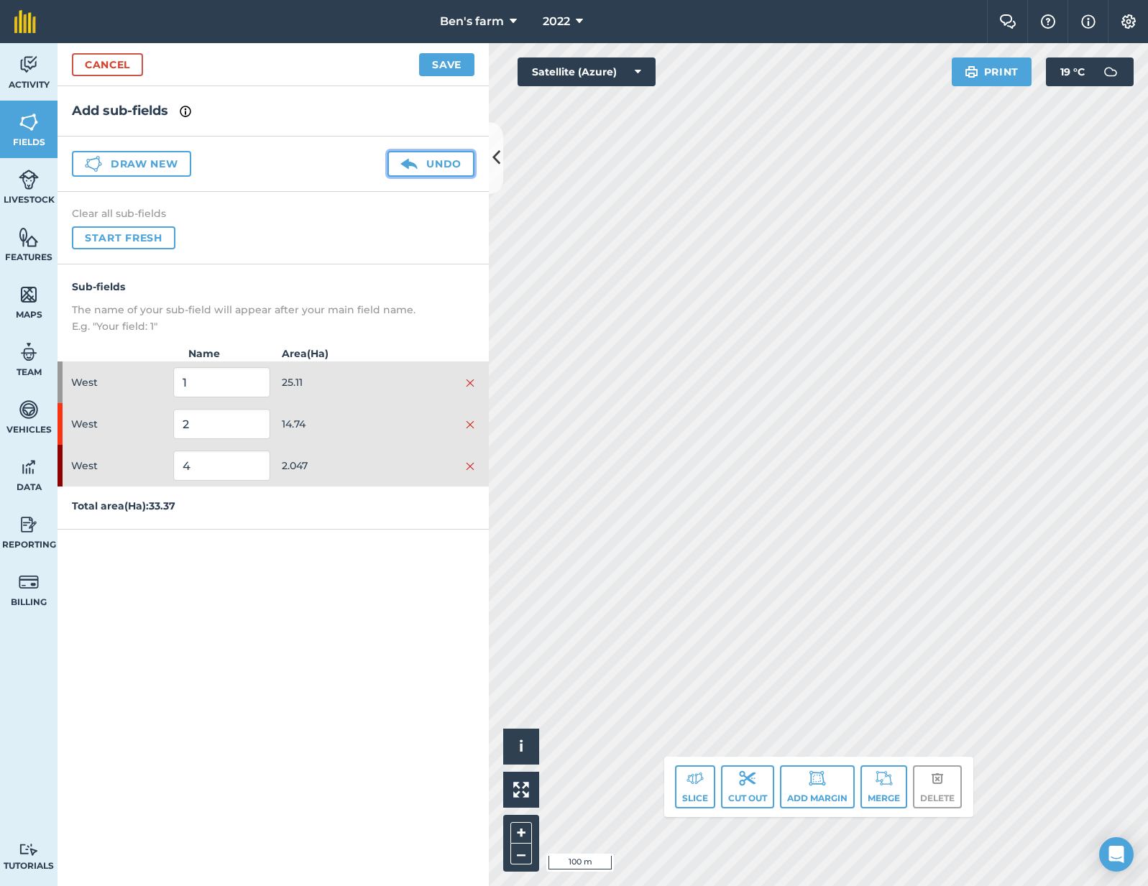
click at [433, 172] on button "Undo" at bounding box center [430, 164] width 87 height 26
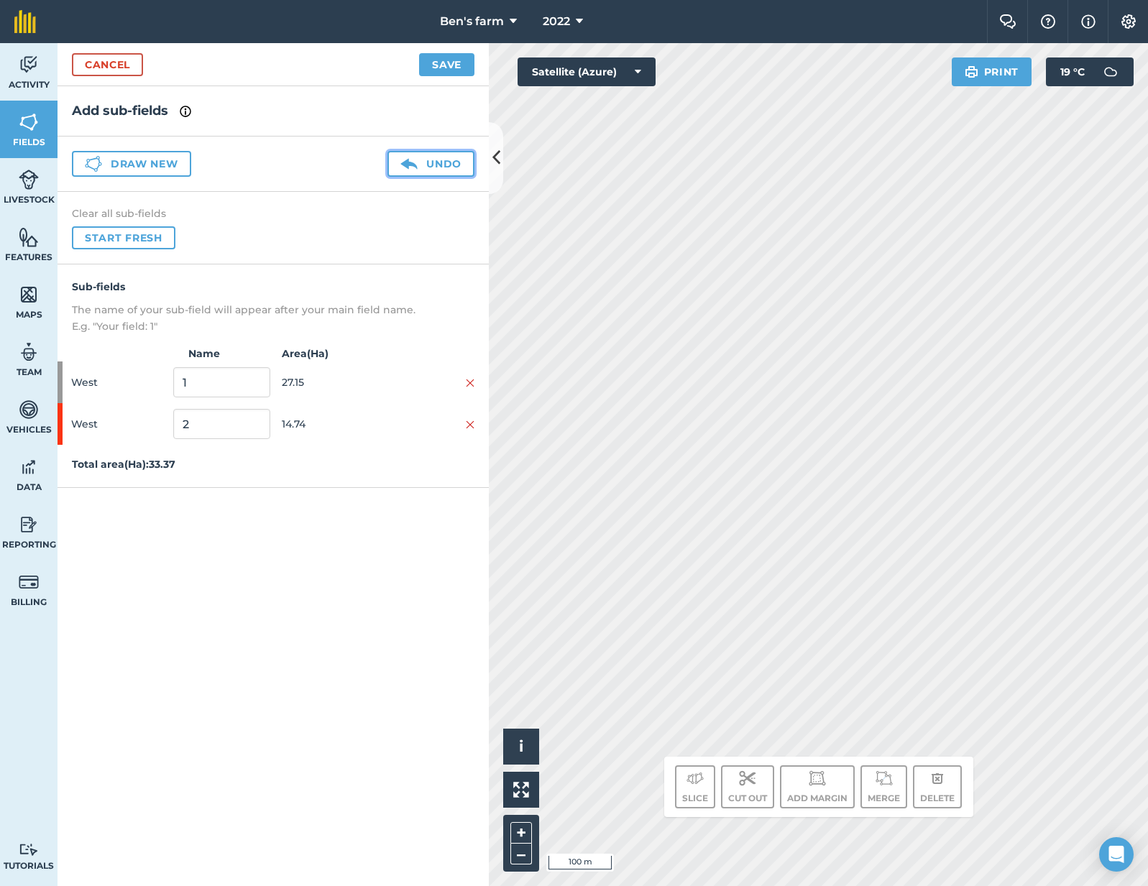
click at [433, 170] on button "Undo" at bounding box center [430, 164] width 87 height 26
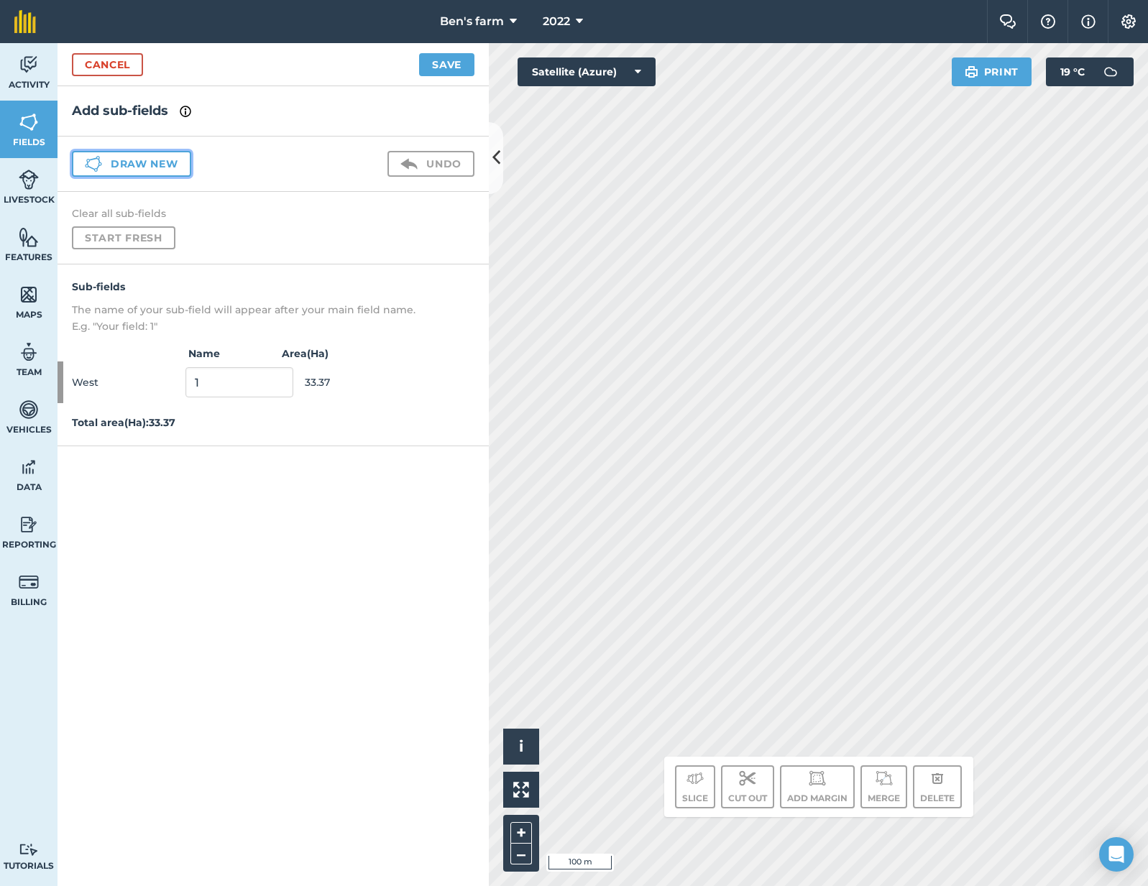
click at [150, 166] on button "Draw new" at bounding box center [131, 164] width 119 height 26
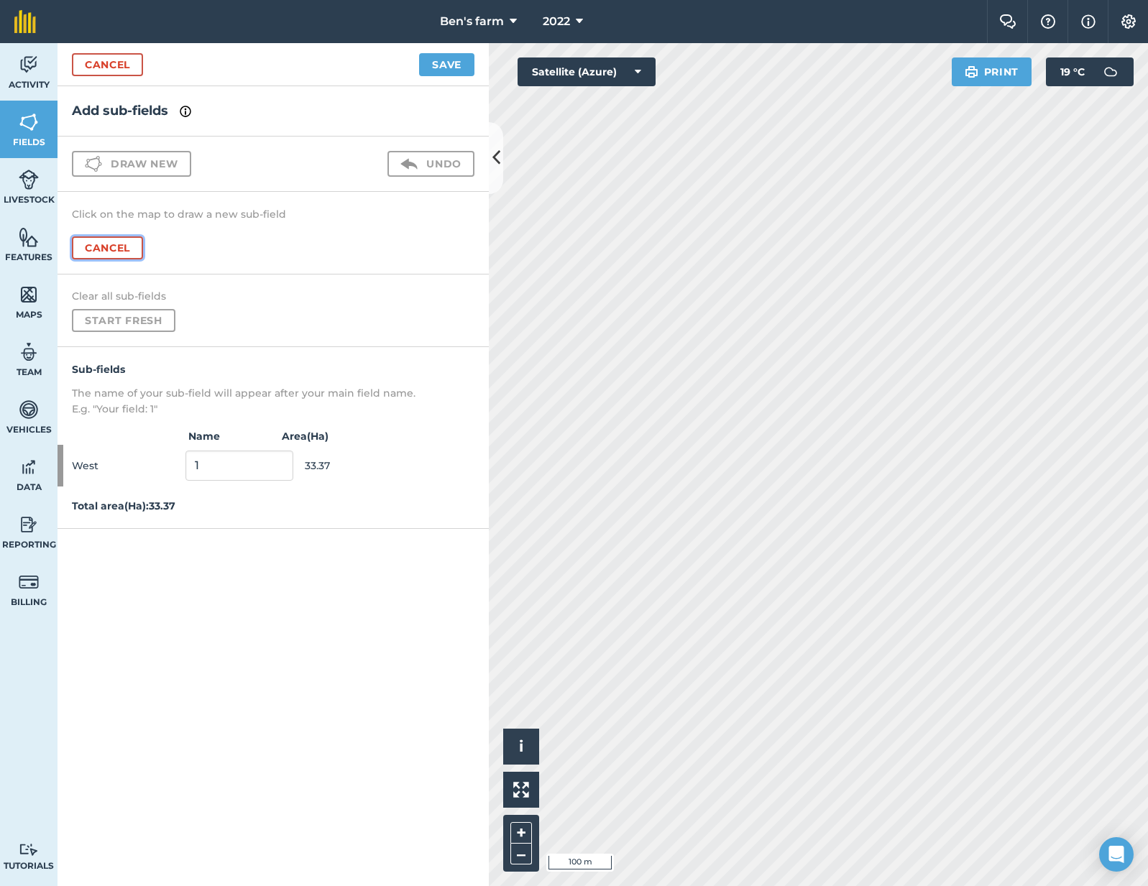
click at [114, 248] on button "Cancel" at bounding box center [107, 247] width 71 height 23
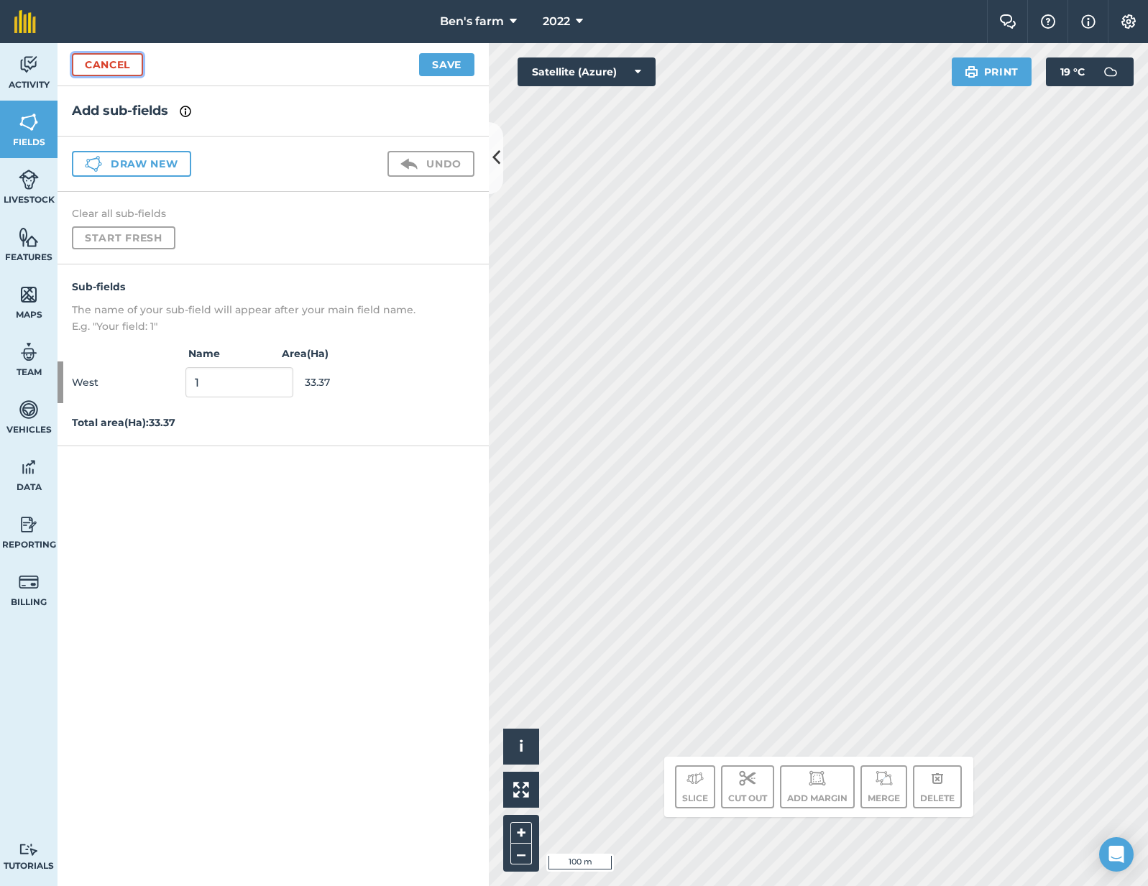
click at [101, 66] on link "Cancel" at bounding box center [107, 64] width 71 height 23
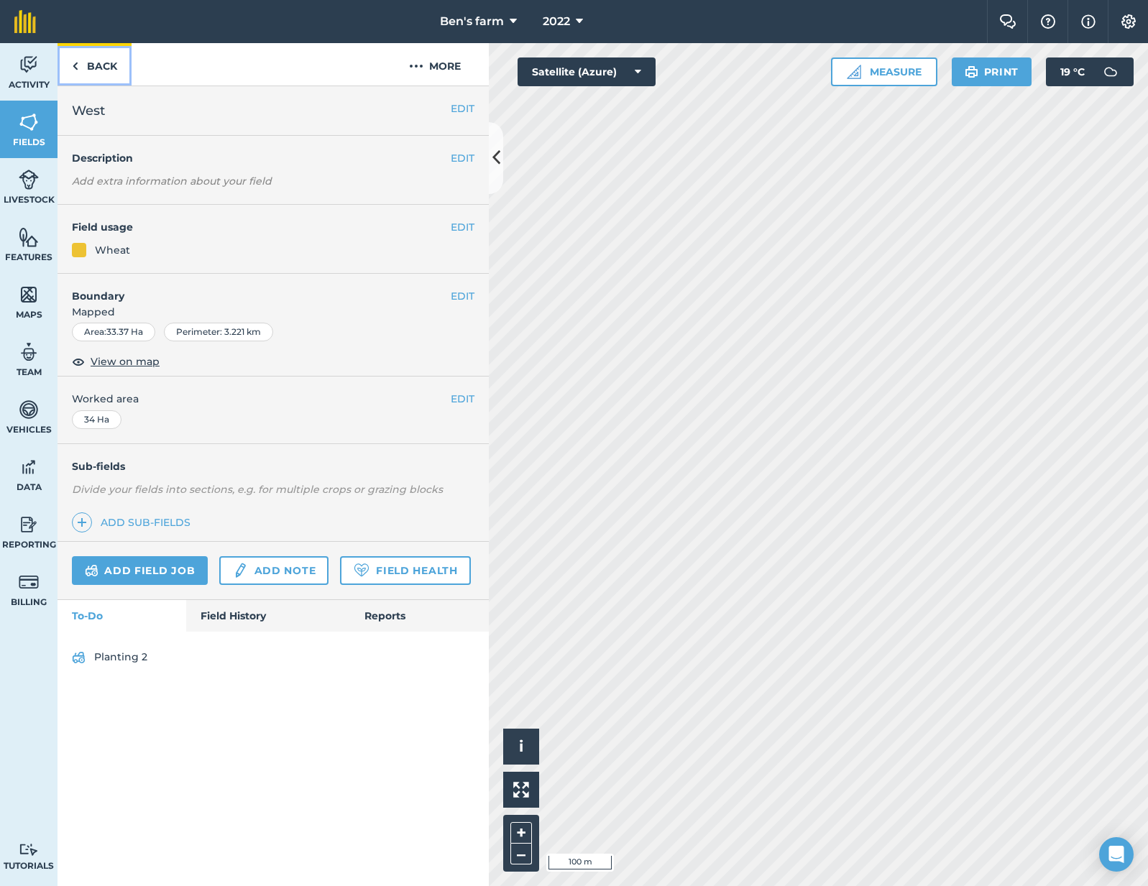
click at [82, 65] on link "Back" at bounding box center [94, 64] width 74 height 42
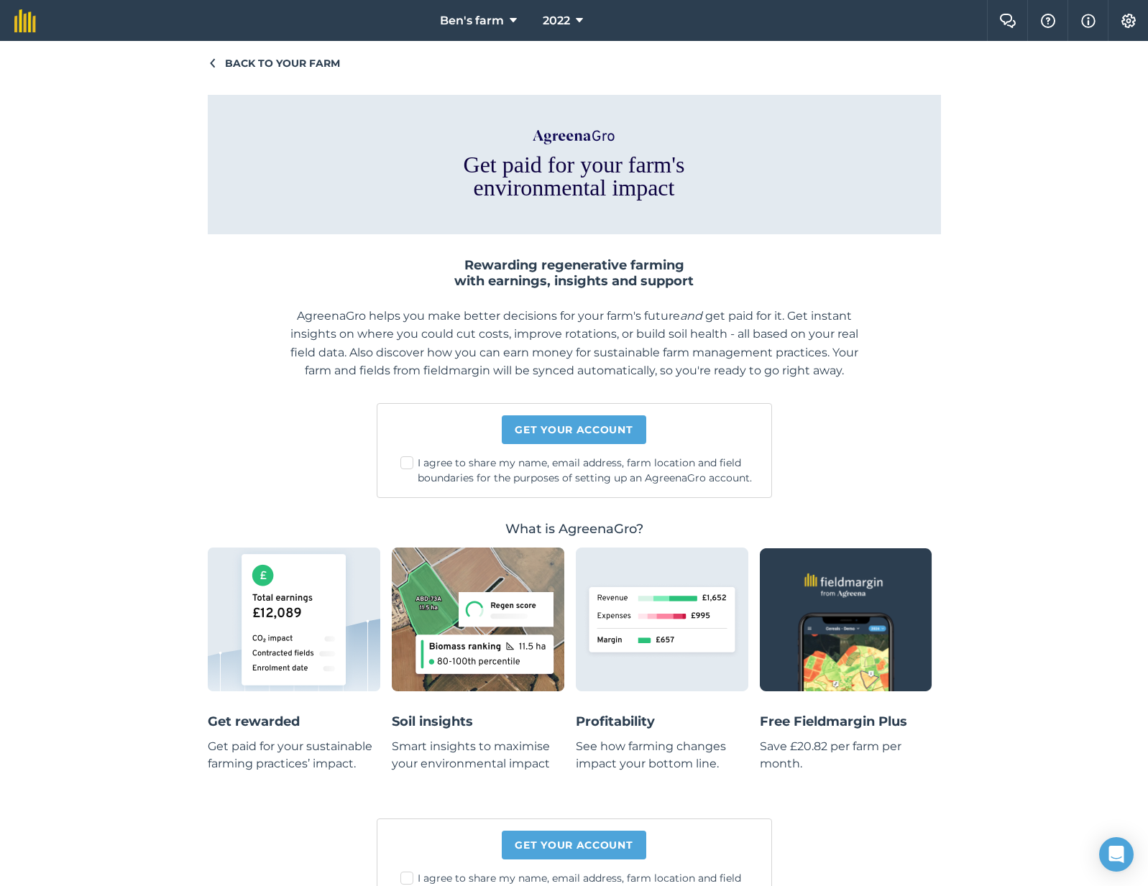
click at [453, 479] on label "I agree to share my name, email address, farm location and field boundaries for…" at bounding box center [579, 471] width 359 height 30
click at [580, 465] on input "I agree to share my name, email address, farm location and field boundaries for…" at bounding box center [584, 460] width 9 height 9
checkbox input "true"
click at [453, 479] on label "I agree to share my name, email address, farm location and field boundaries for…" at bounding box center [579, 471] width 359 height 30
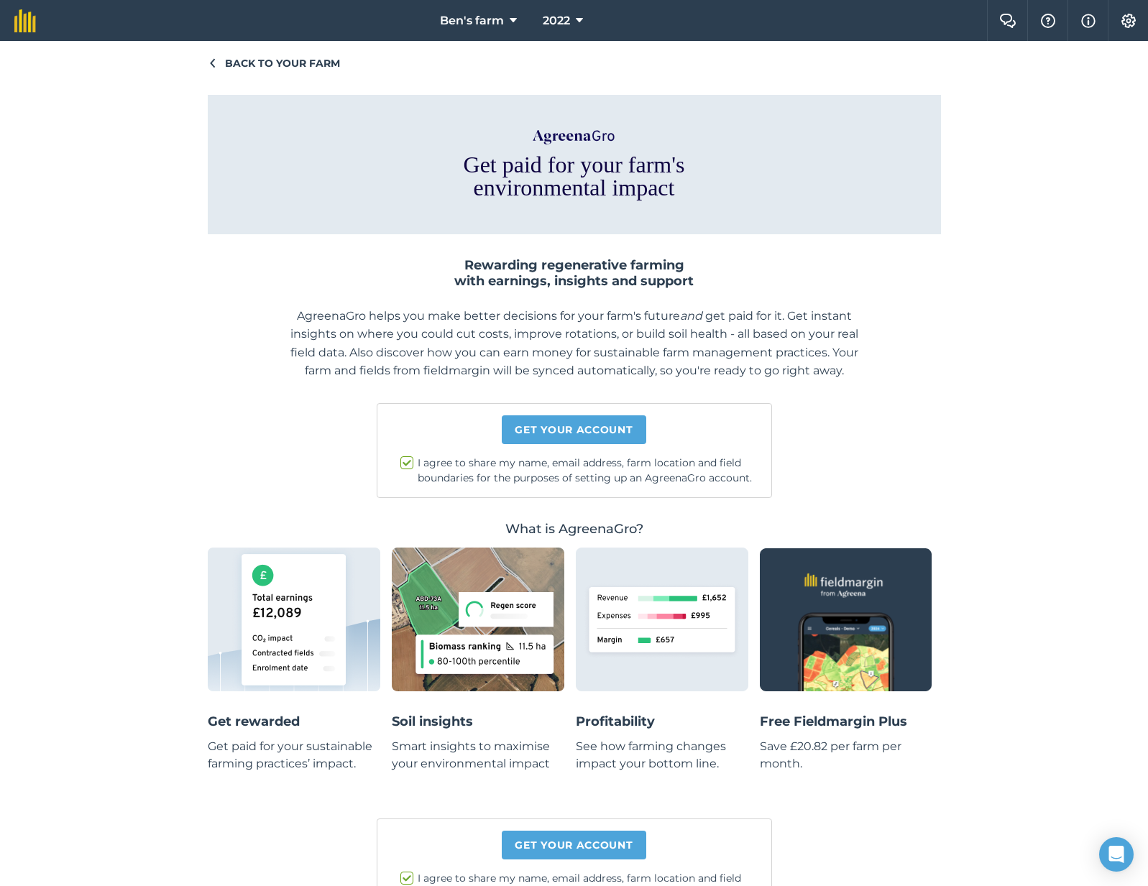
click at [580, 465] on input "I agree to share my name, email address, farm location and field boundaries for…" at bounding box center [584, 460] width 9 height 9
checkbox input "false"
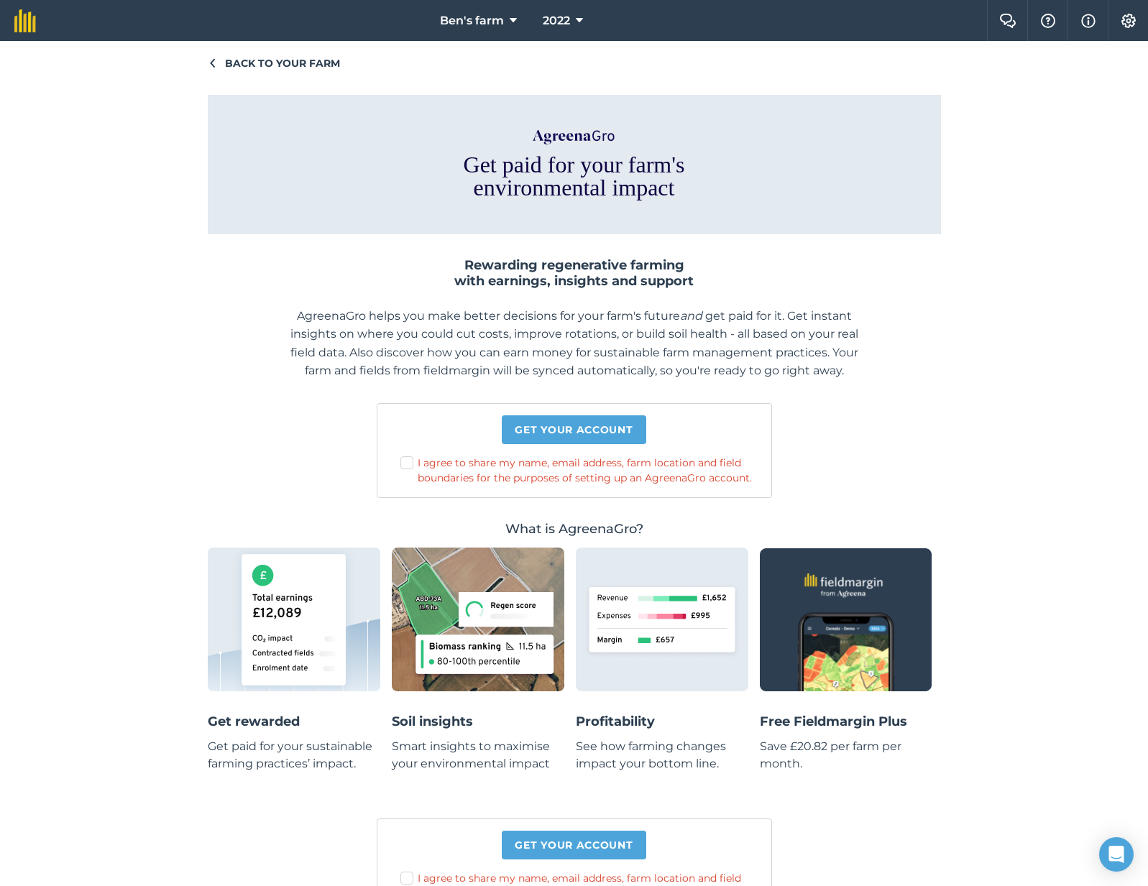
click at [232, 401] on main "Rewarding regenerative farming with earnings, insights and support AgreenaGro h…" at bounding box center [574, 597] width 733 height 680
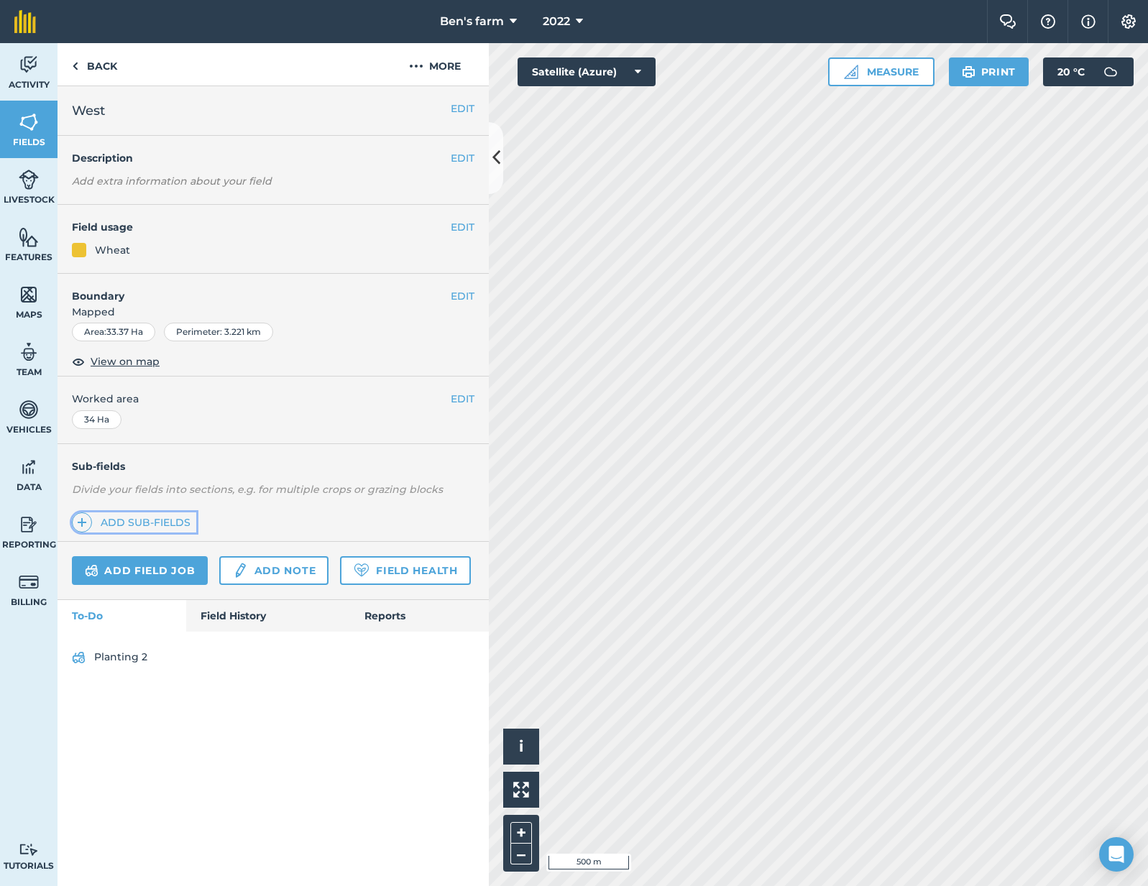
click at [147, 516] on link "Add sub-fields" at bounding box center [134, 522] width 124 height 20
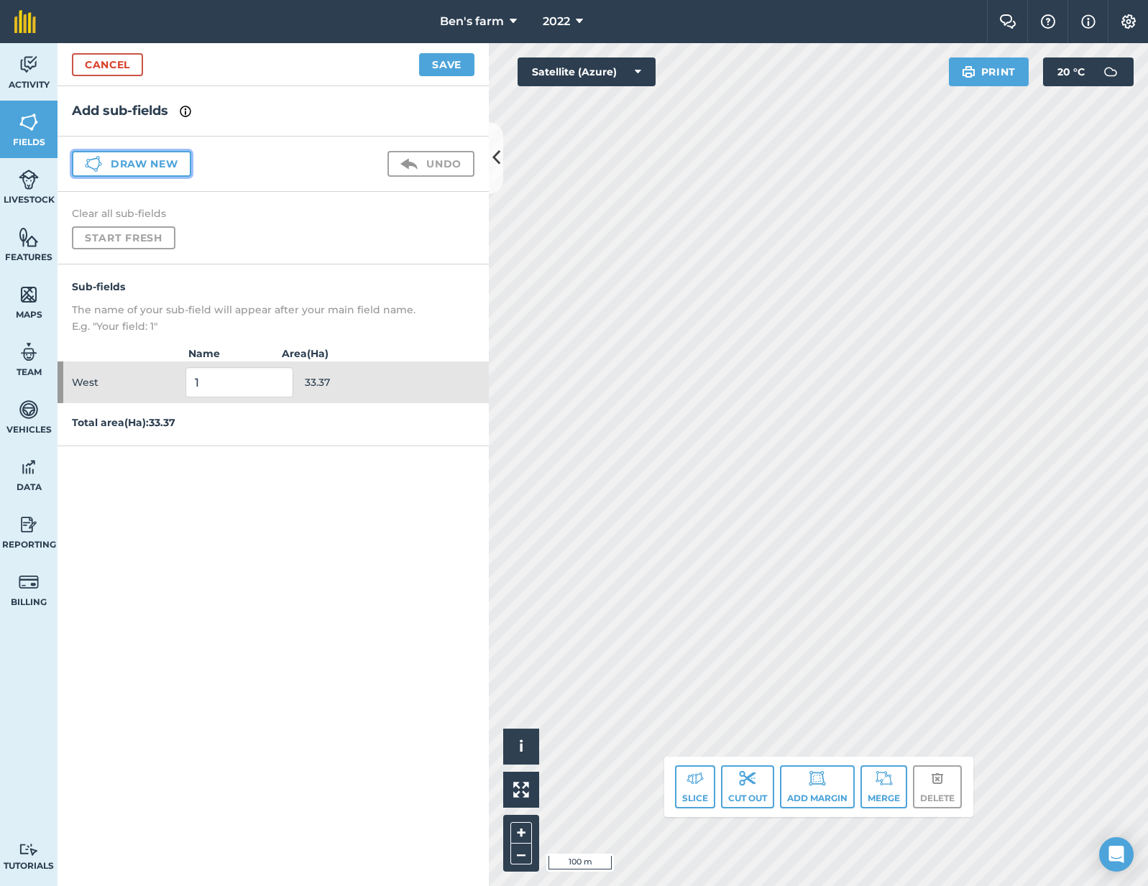
click at [154, 170] on button "Draw new" at bounding box center [131, 164] width 119 height 26
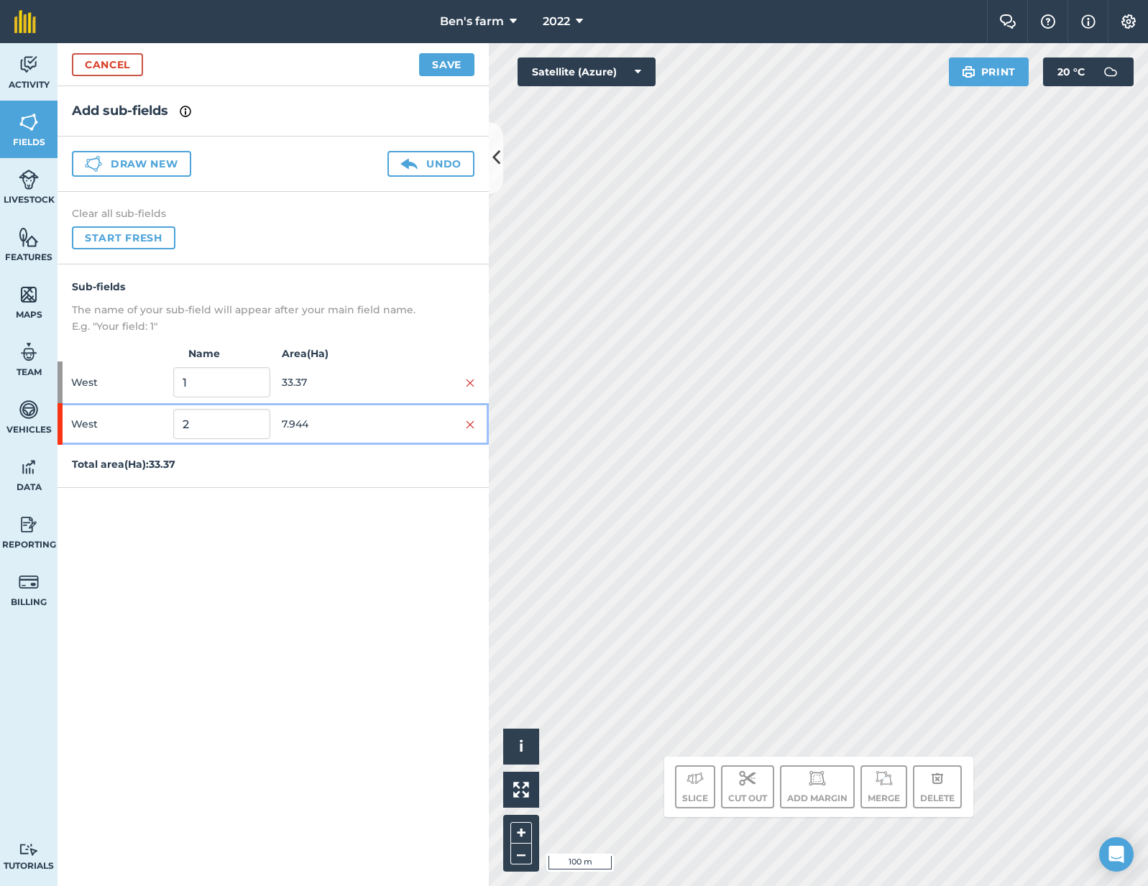
click at [410, 416] on div at bounding box center [426, 424] width 96 height 16
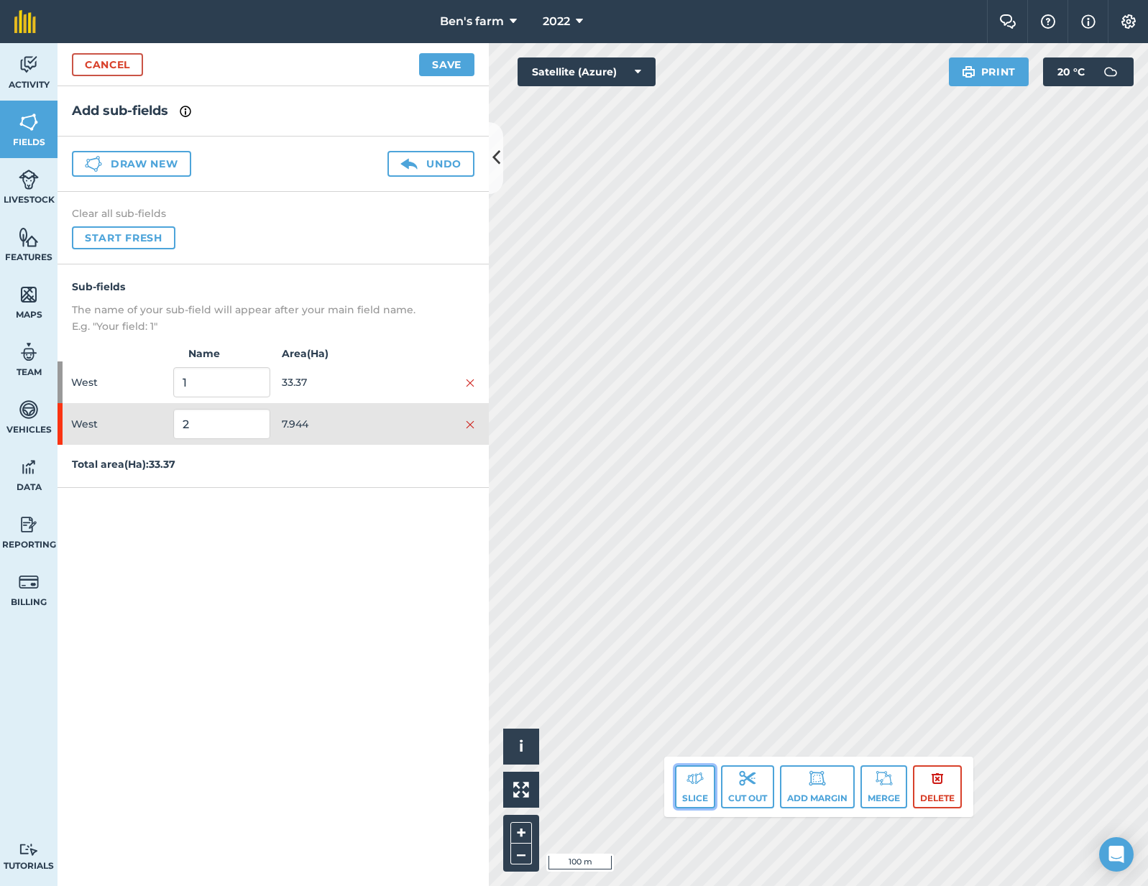
click at [686, 789] on button "Slice" at bounding box center [695, 786] width 40 height 43
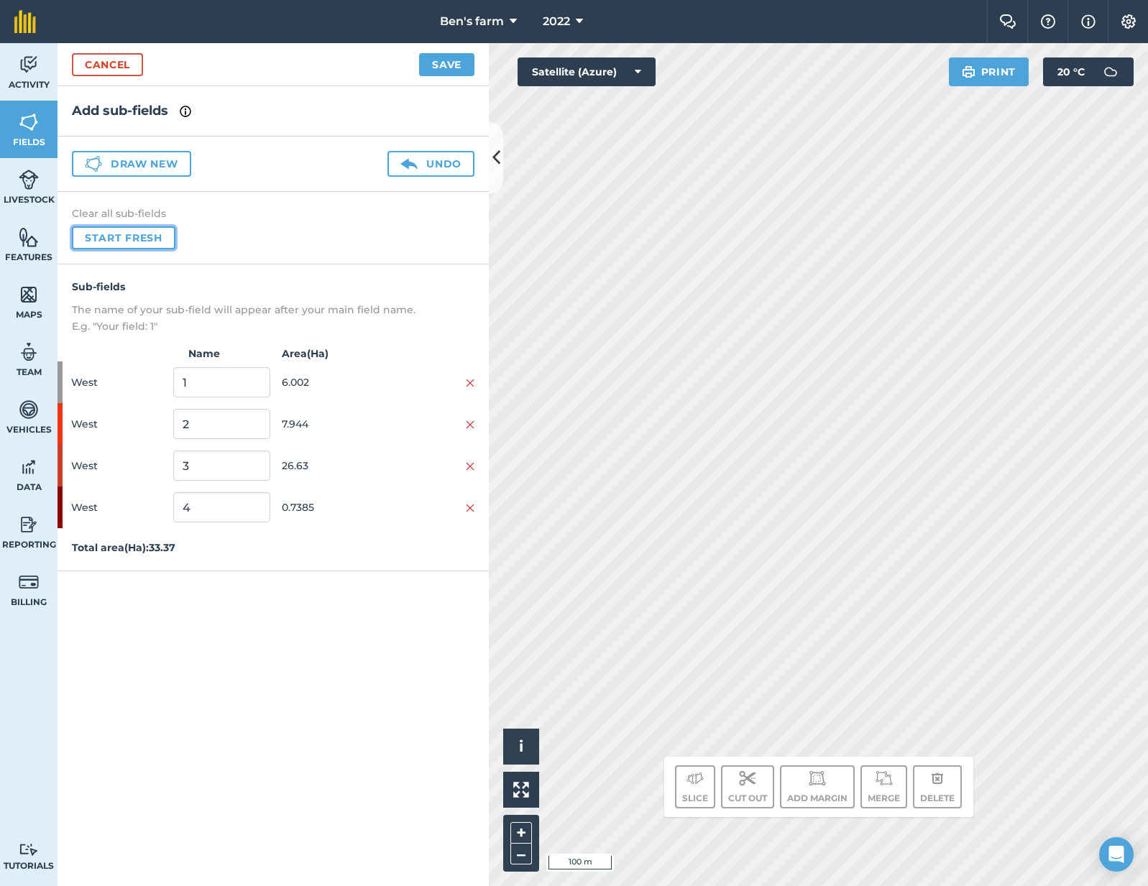
click at [158, 236] on button "Start fresh" at bounding box center [123, 237] width 103 height 23
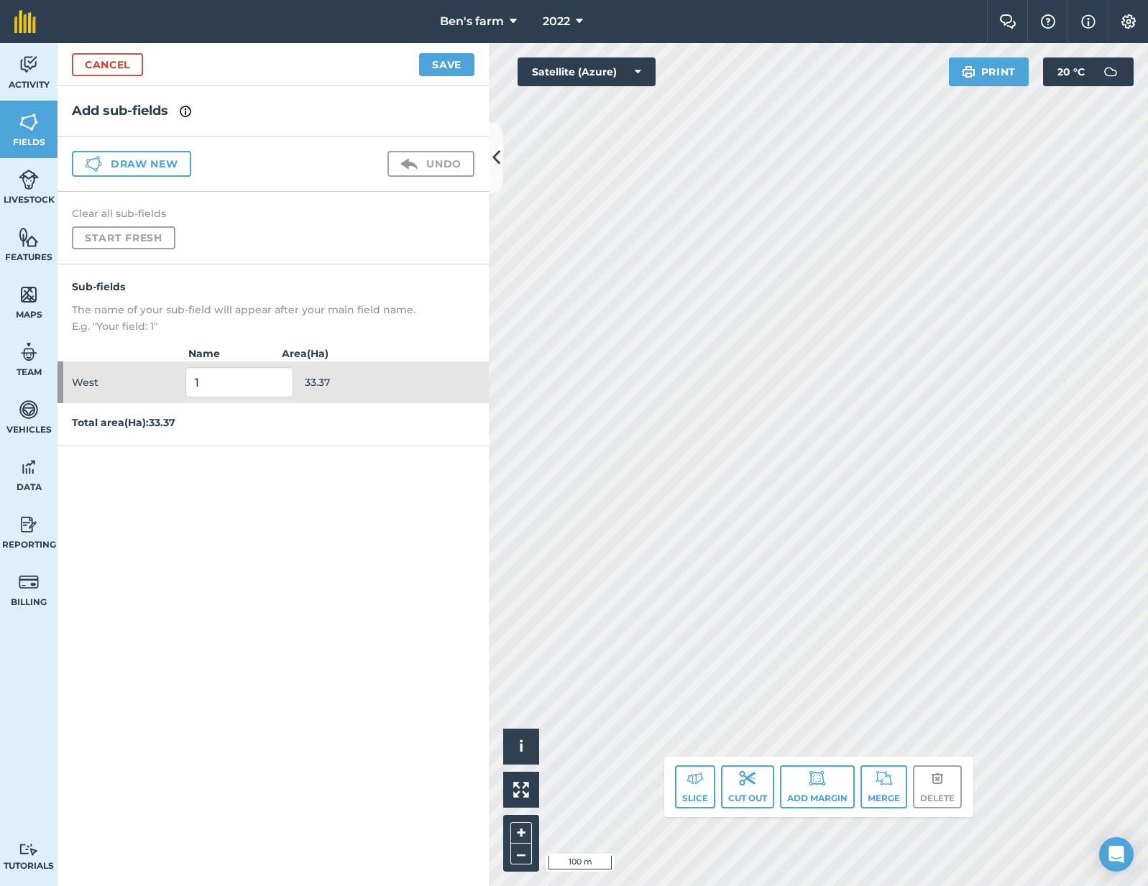
click at [168, 181] on div "Draw new Undo" at bounding box center [272, 164] width 431 height 55
click at [168, 159] on button "Draw new" at bounding box center [131, 164] width 119 height 26
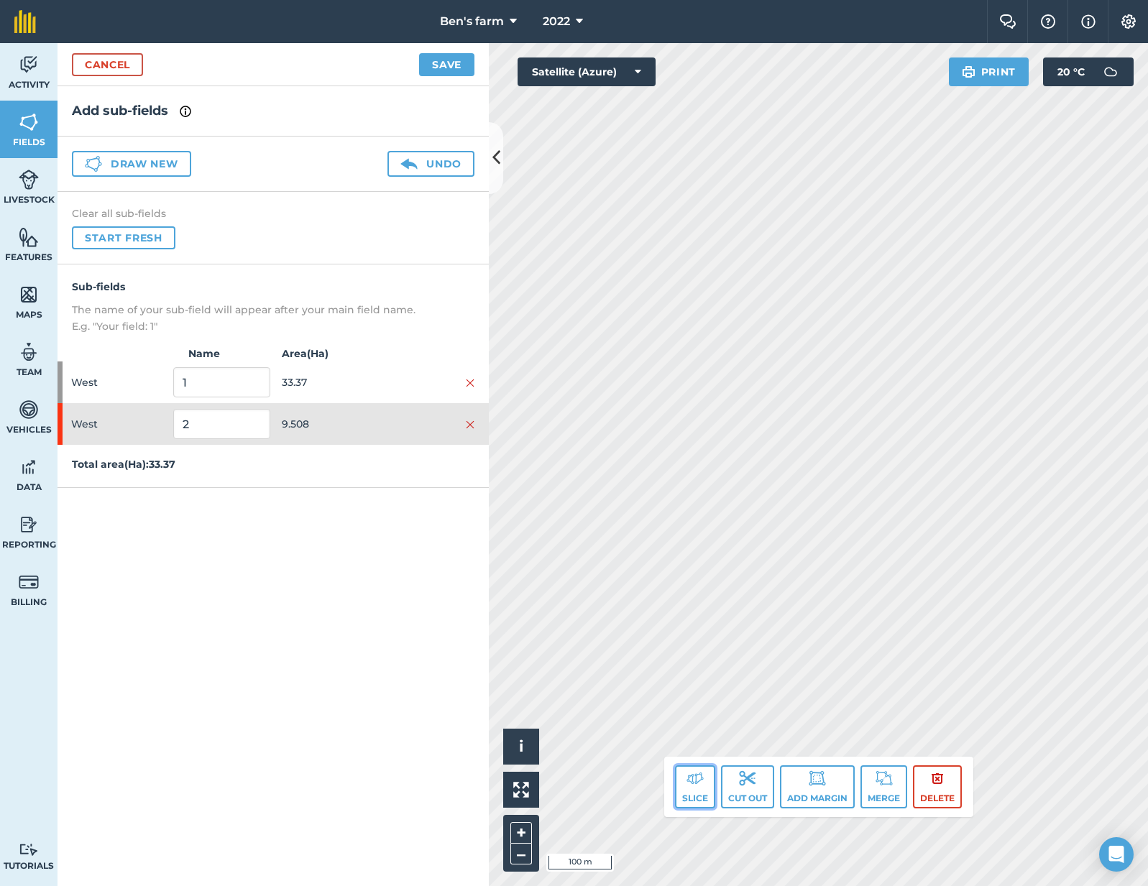
click at [696, 790] on button "Slice" at bounding box center [695, 786] width 40 height 43
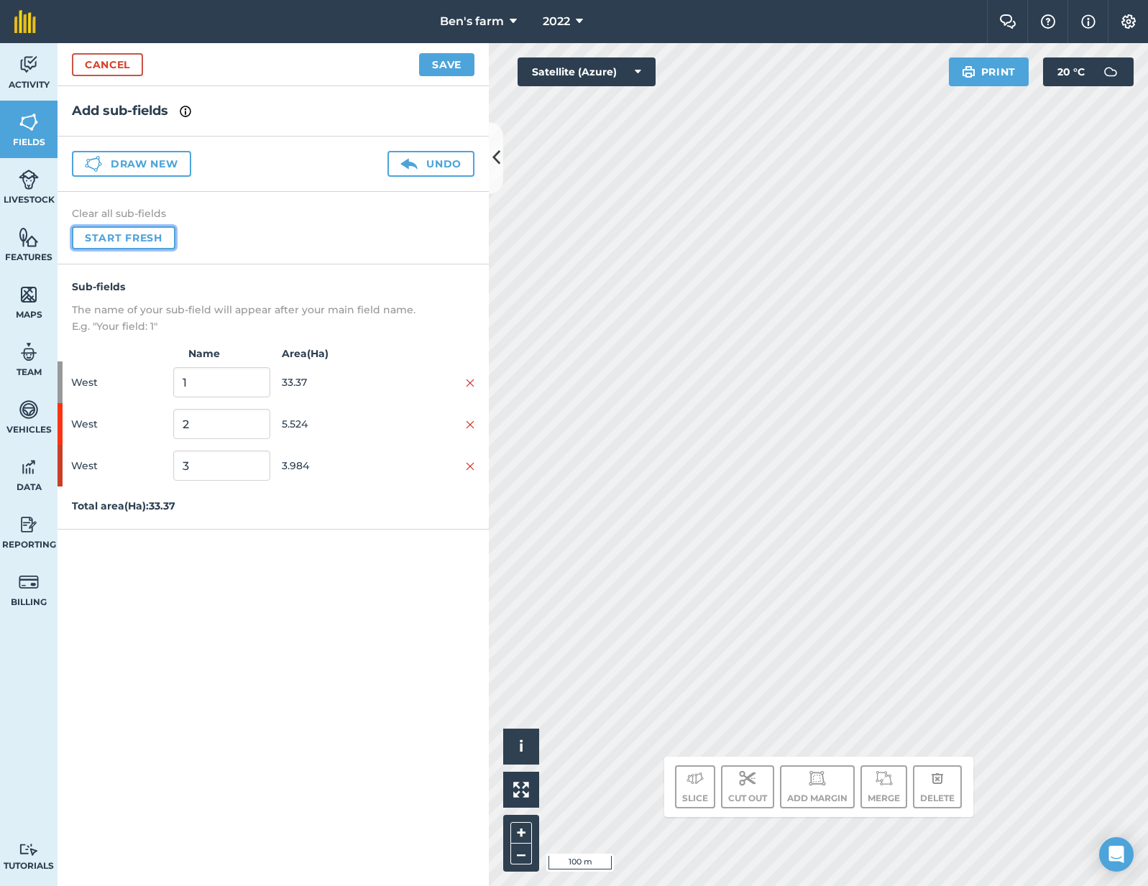
click at [121, 236] on button "Start fresh" at bounding box center [123, 237] width 103 height 23
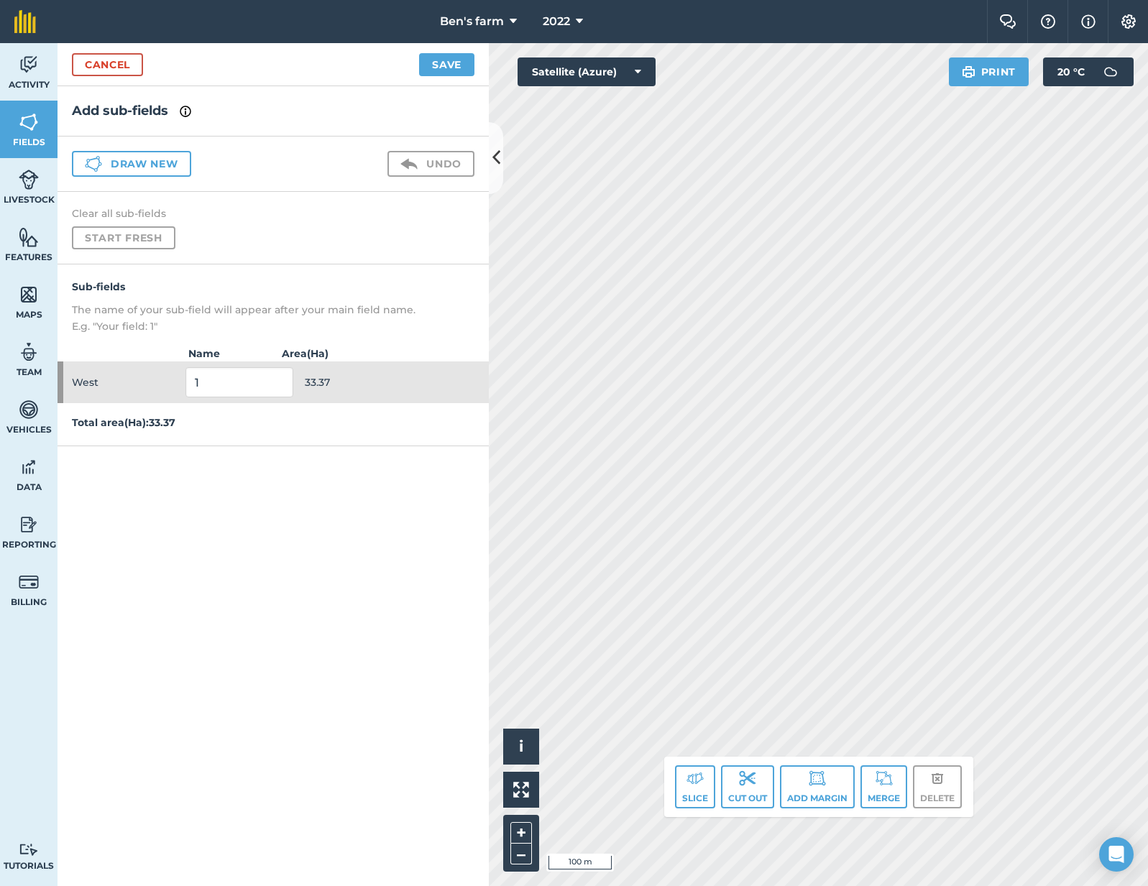
click at [259, 479] on div "Add sub-fields Draw new Undo Clear all sub-fields Start fresh Sub-fields The na…" at bounding box center [272, 486] width 431 height 800
click at [389, 382] on span "33.37" at bounding box center [359, 382] width 108 height 27
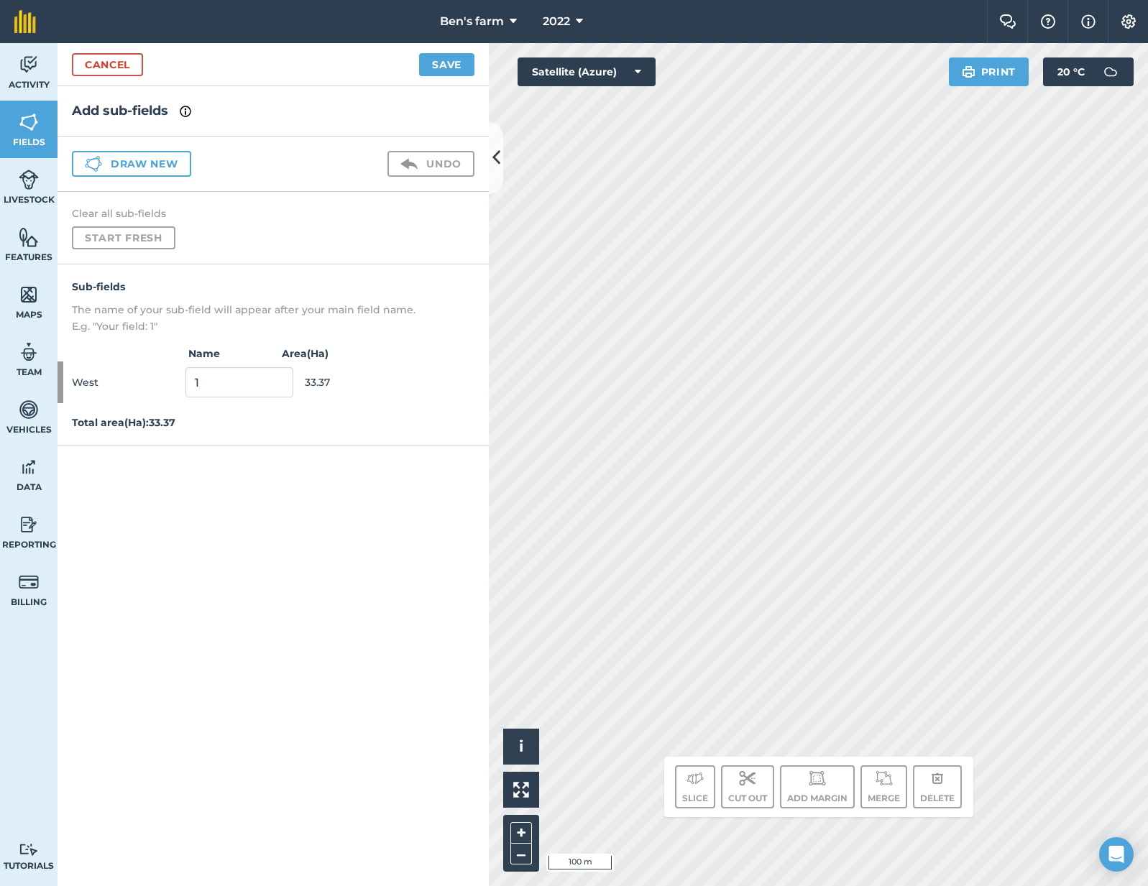
click at [379, 431] on p "Total area ( Ha ): 33.37" at bounding box center [272, 423] width 431 height 16
click at [383, 387] on span "33.37" at bounding box center [359, 382] width 108 height 27
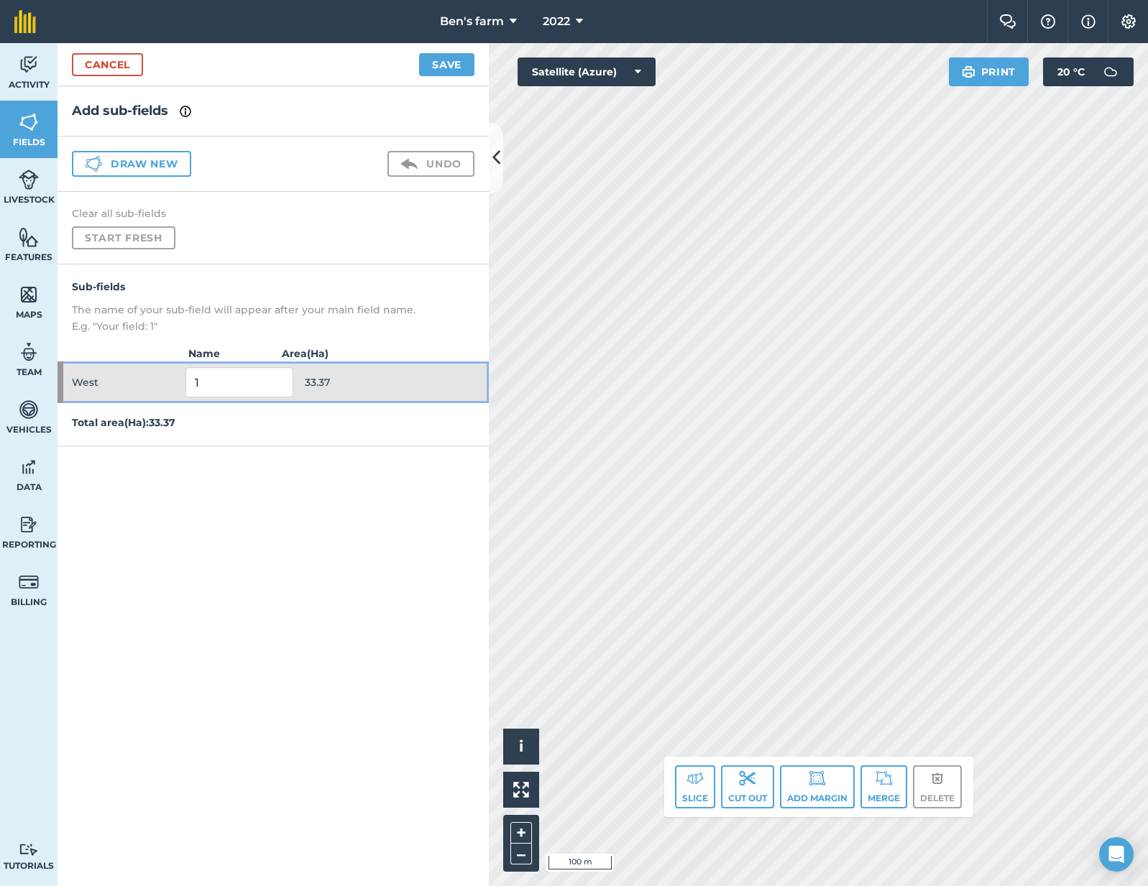
click at [383, 385] on span "33.37" at bounding box center [359, 382] width 108 height 27
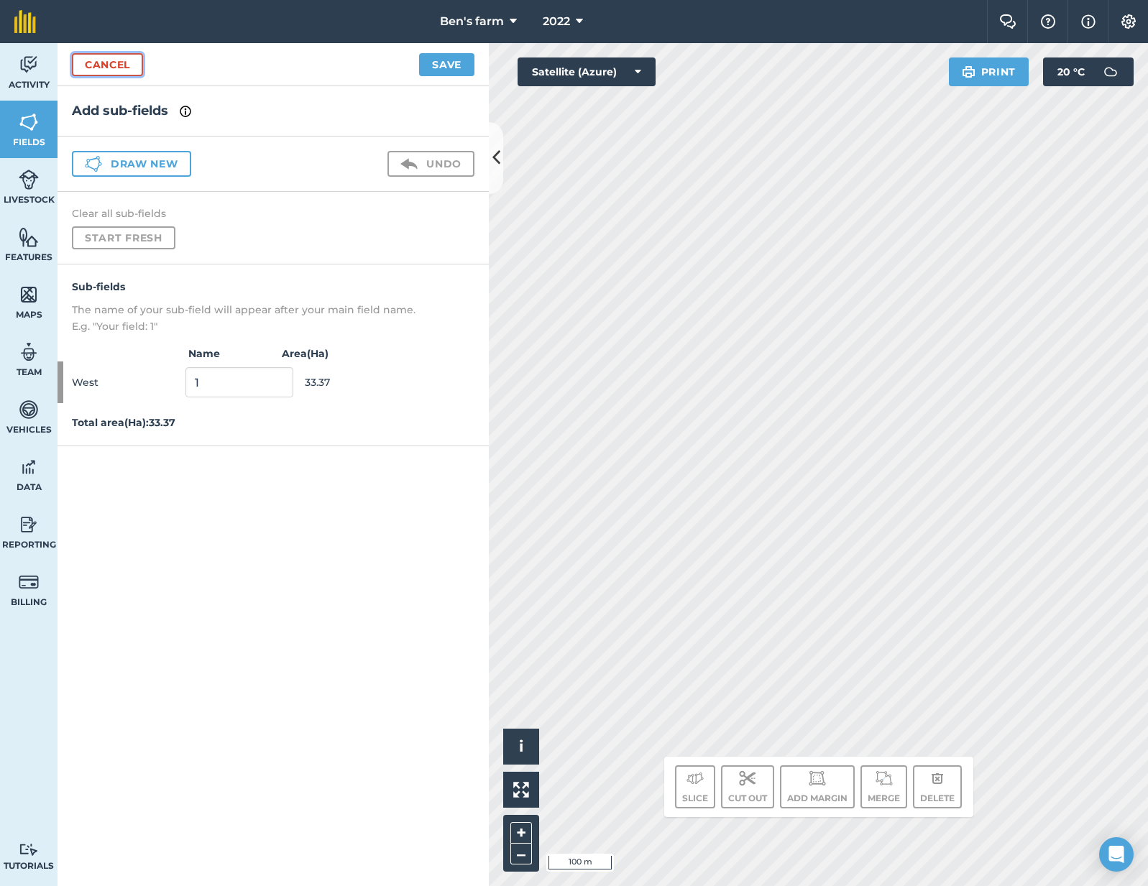
click at [126, 69] on link "Cancel" at bounding box center [107, 64] width 71 height 23
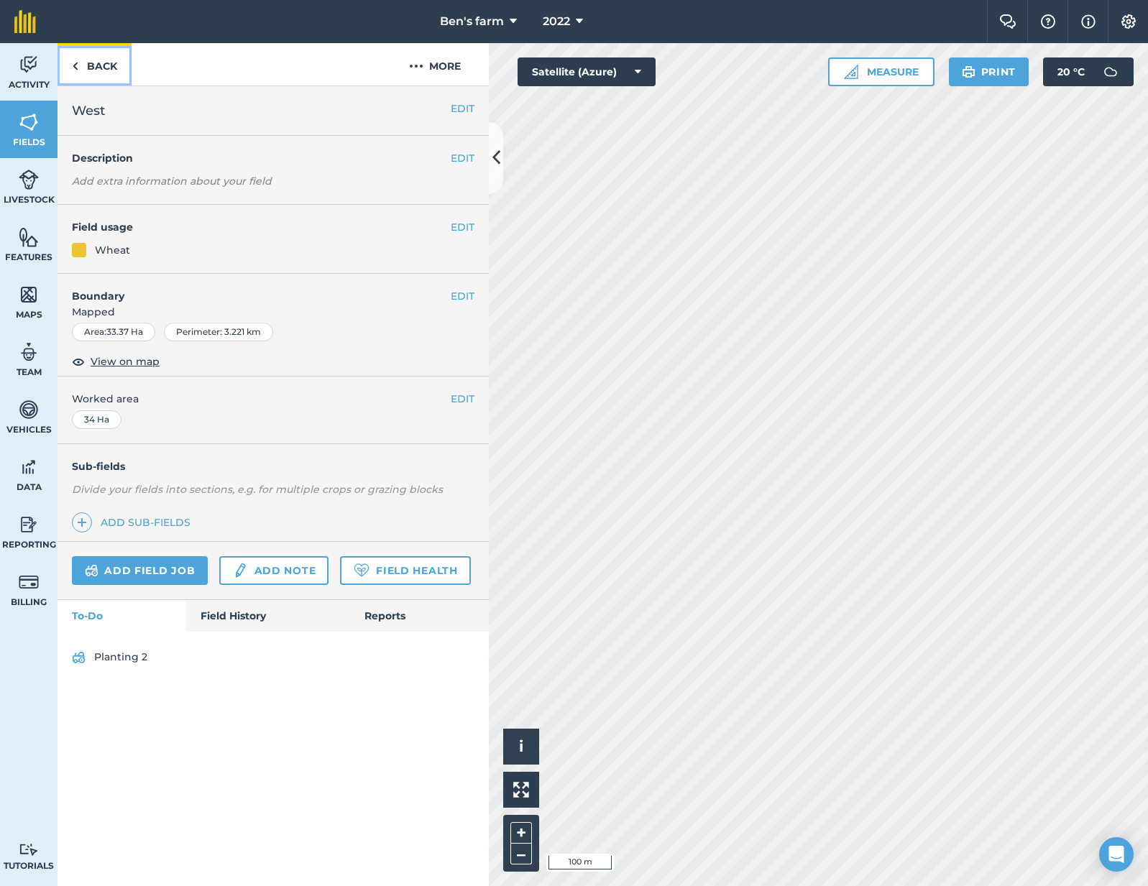
click at [88, 52] on link "Back" at bounding box center [94, 64] width 74 height 42
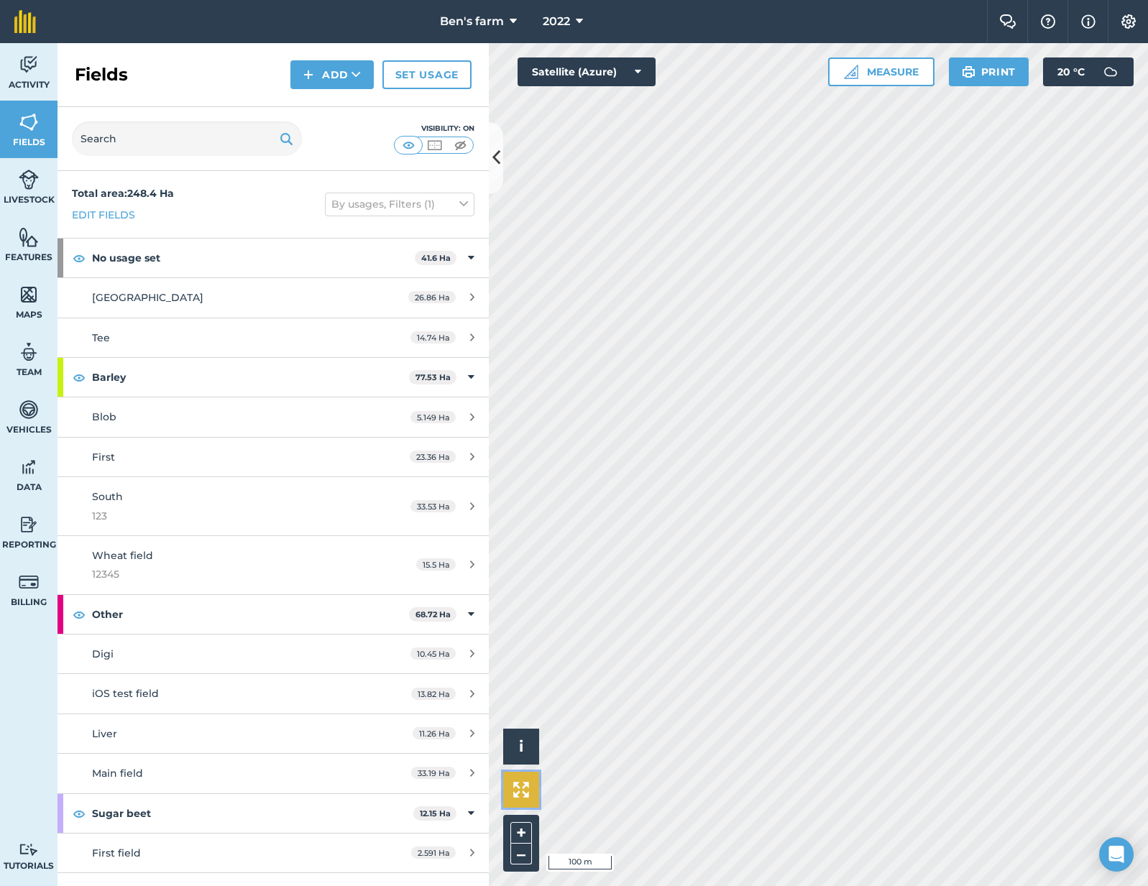
click at [524, 782] on img at bounding box center [521, 790] width 16 height 16
click at [32, 247] on link "Features" at bounding box center [28, 244] width 57 height 57
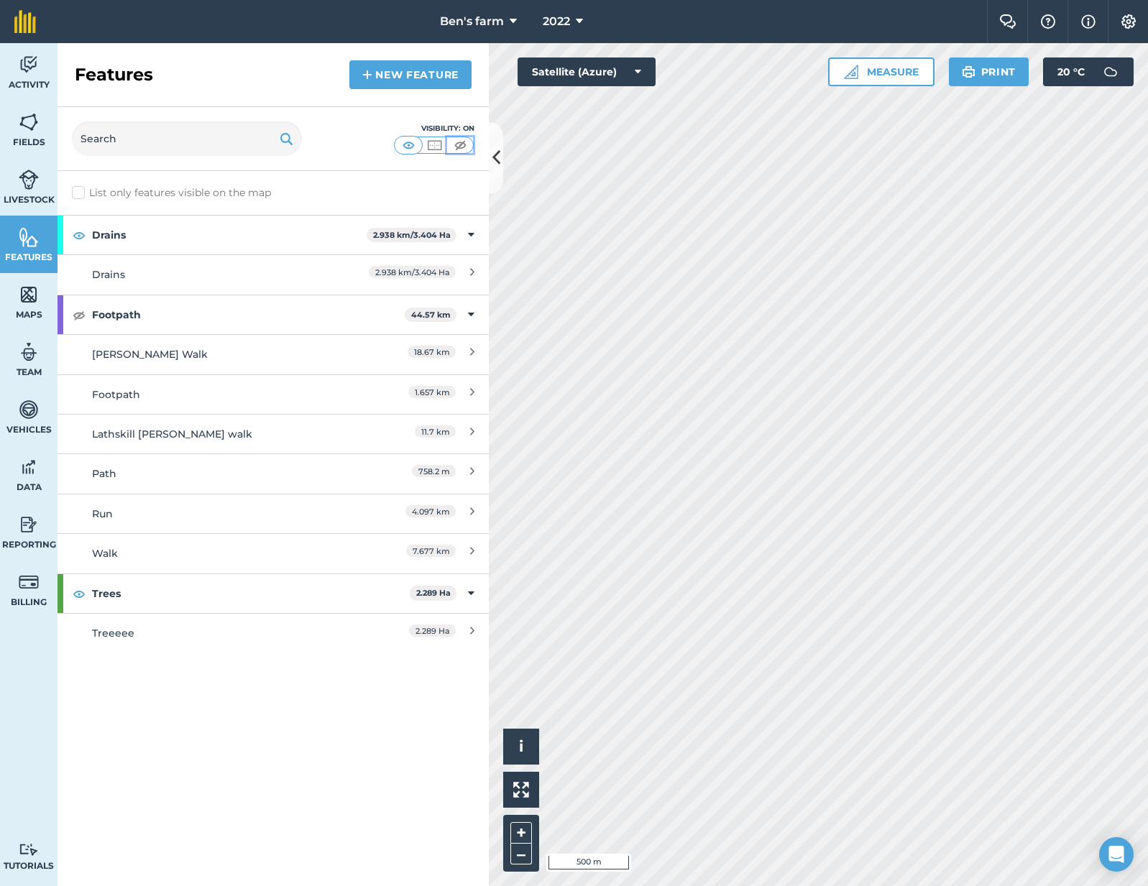
click at [455, 147] on img at bounding box center [460, 145] width 18 height 14
click at [28, 178] on img at bounding box center [29, 180] width 20 height 22
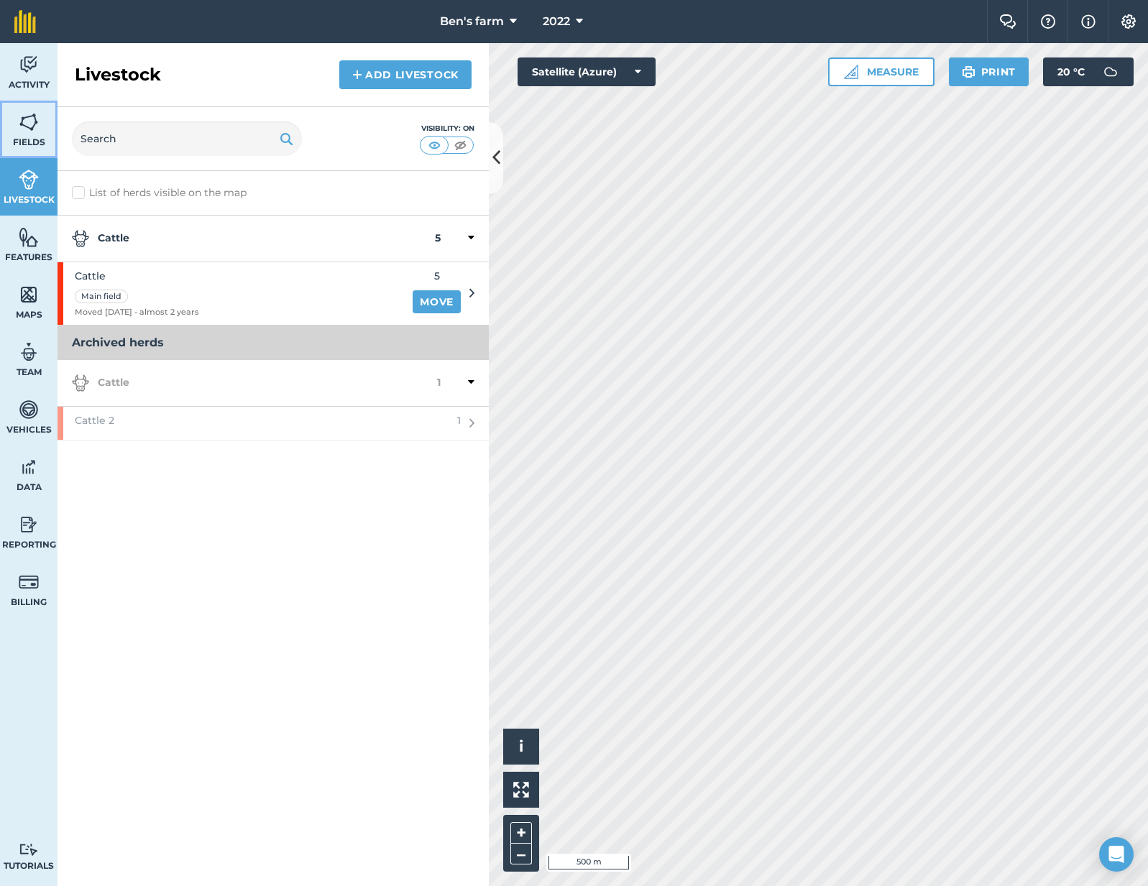
click at [28, 124] on img at bounding box center [29, 122] width 20 height 22
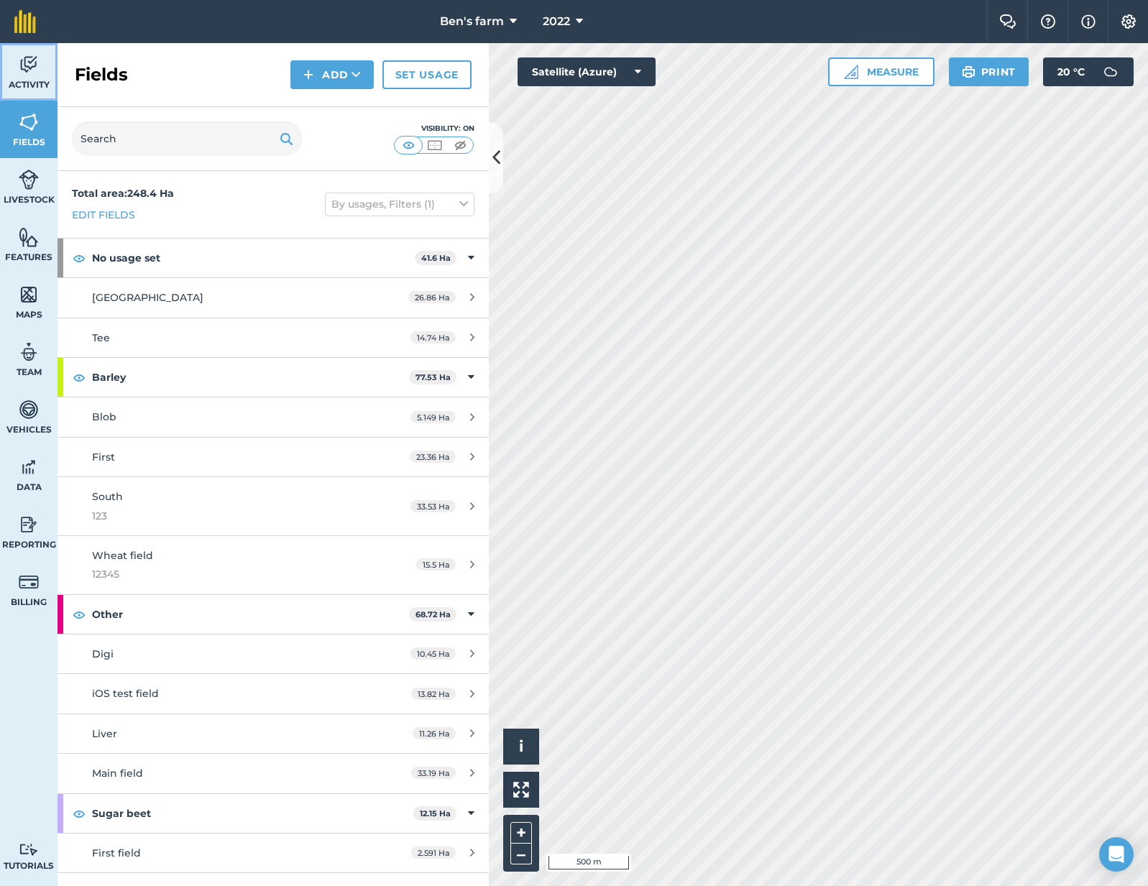
click at [42, 57] on link "Activity" at bounding box center [28, 71] width 57 height 57
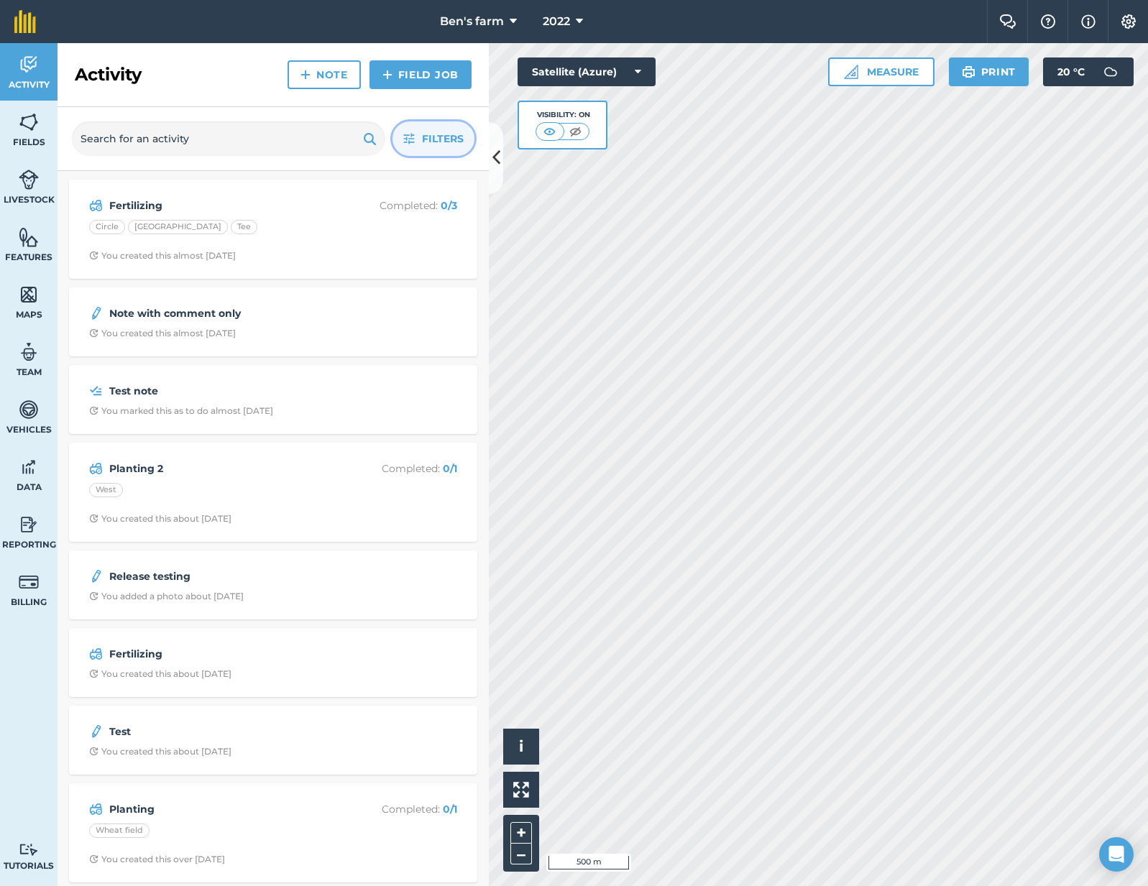
click at [436, 140] on span "Filters" at bounding box center [443, 139] width 42 height 16
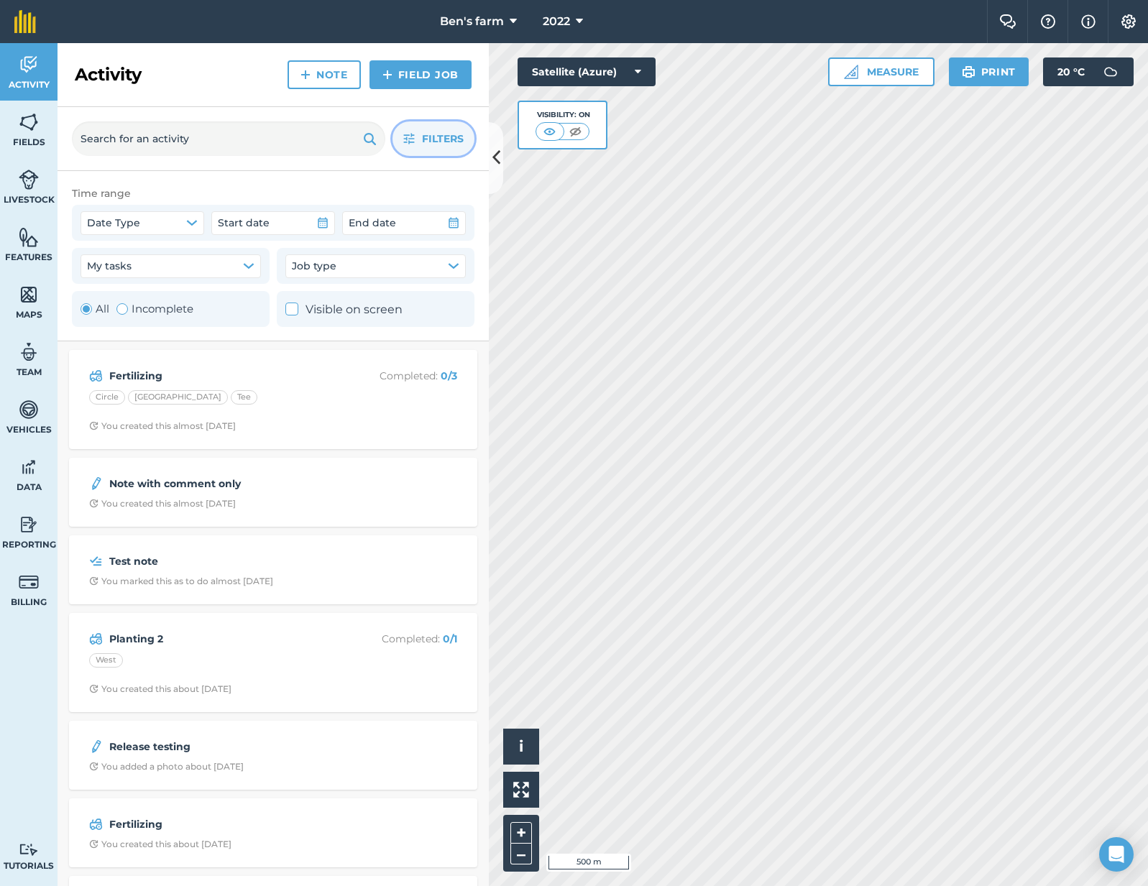
click at [436, 139] on span "Filters" at bounding box center [443, 139] width 42 height 16
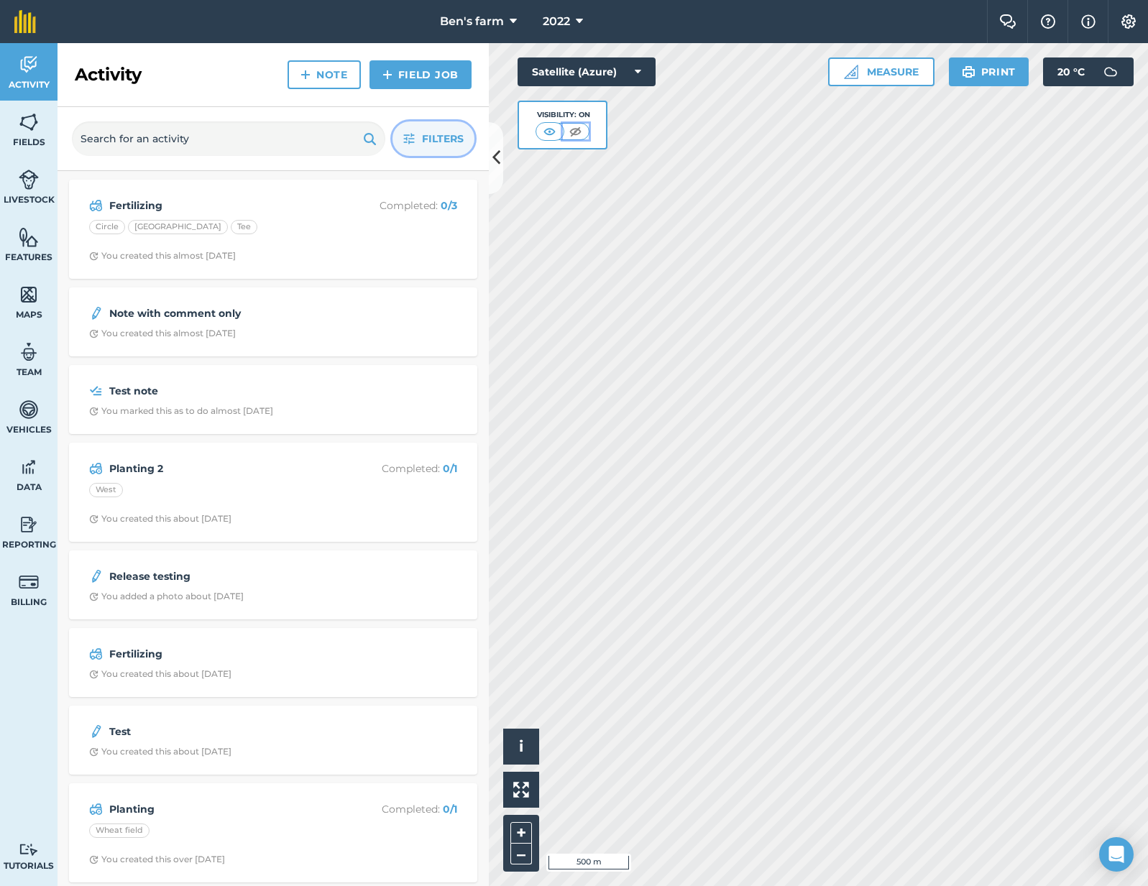
click at [581, 135] on img at bounding box center [575, 131] width 18 height 14
click at [28, 130] on img at bounding box center [29, 122] width 20 height 22
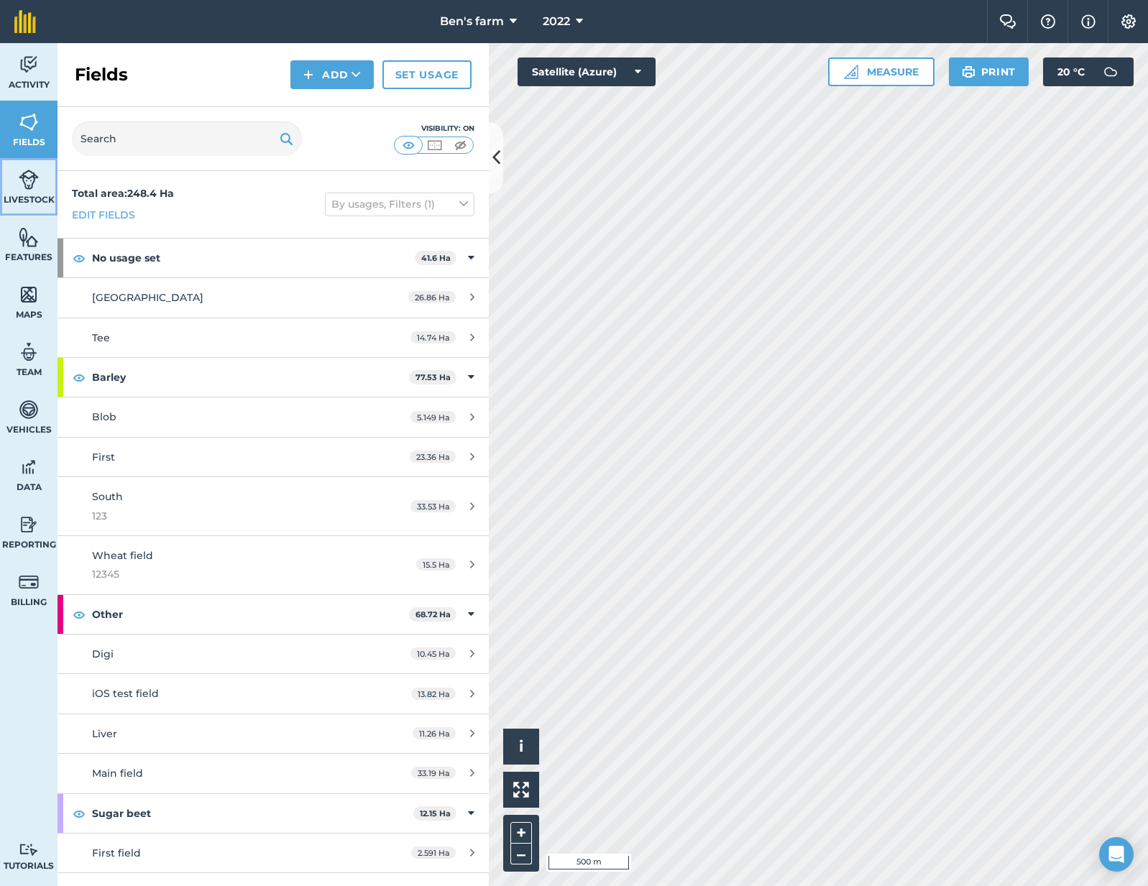
click at [28, 198] on span "Livestock" at bounding box center [28, 199] width 57 height 11
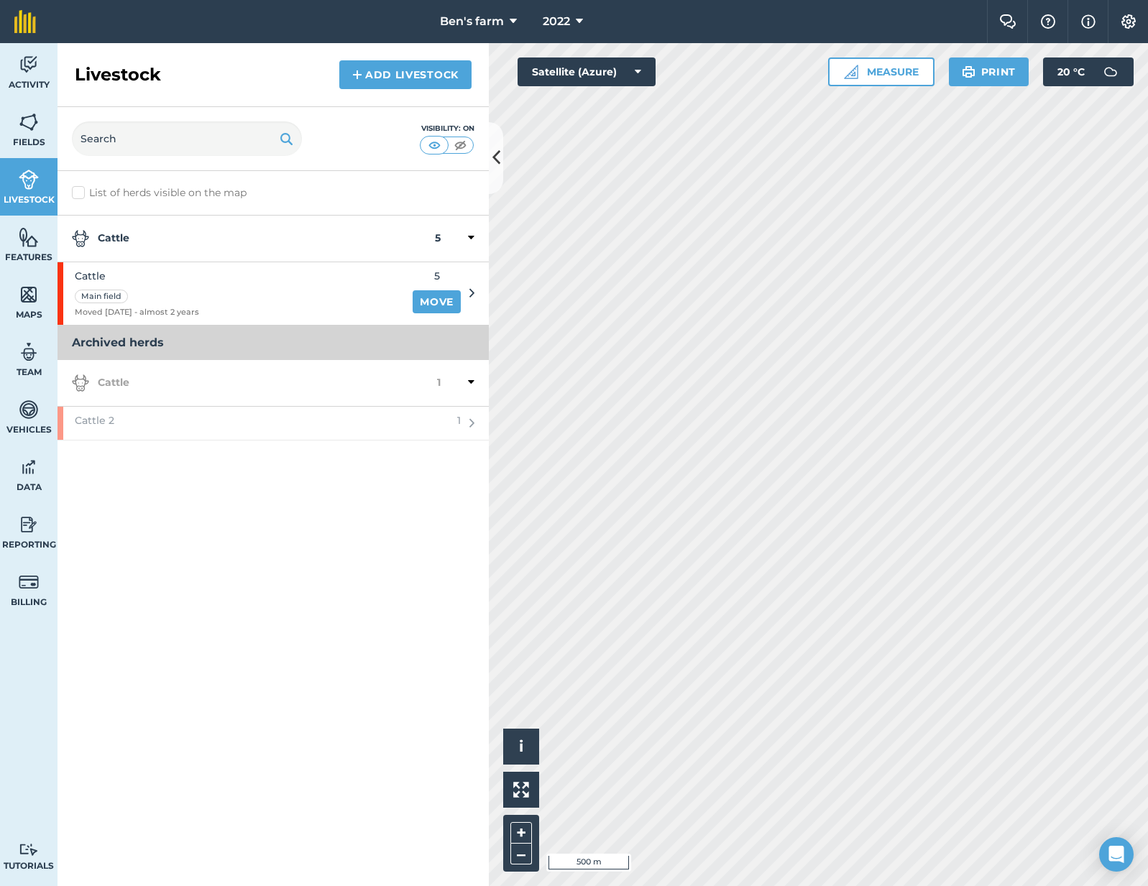
click at [457, 153] on div at bounding box center [446, 145] width 53 height 17
click at [459, 147] on img at bounding box center [460, 145] width 18 height 14
click at [17, 139] on span "Fields" at bounding box center [28, 142] width 57 height 11
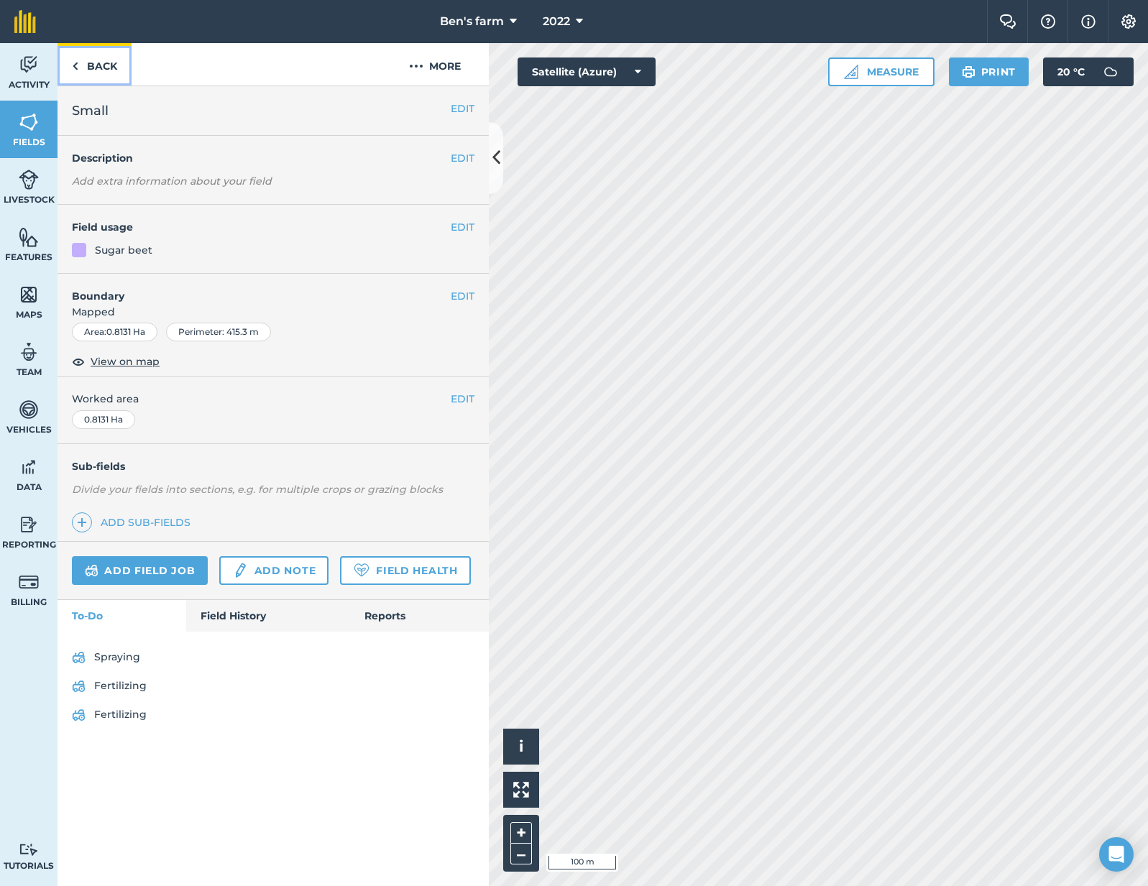
click at [126, 74] on link "Back" at bounding box center [94, 64] width 74 height 42
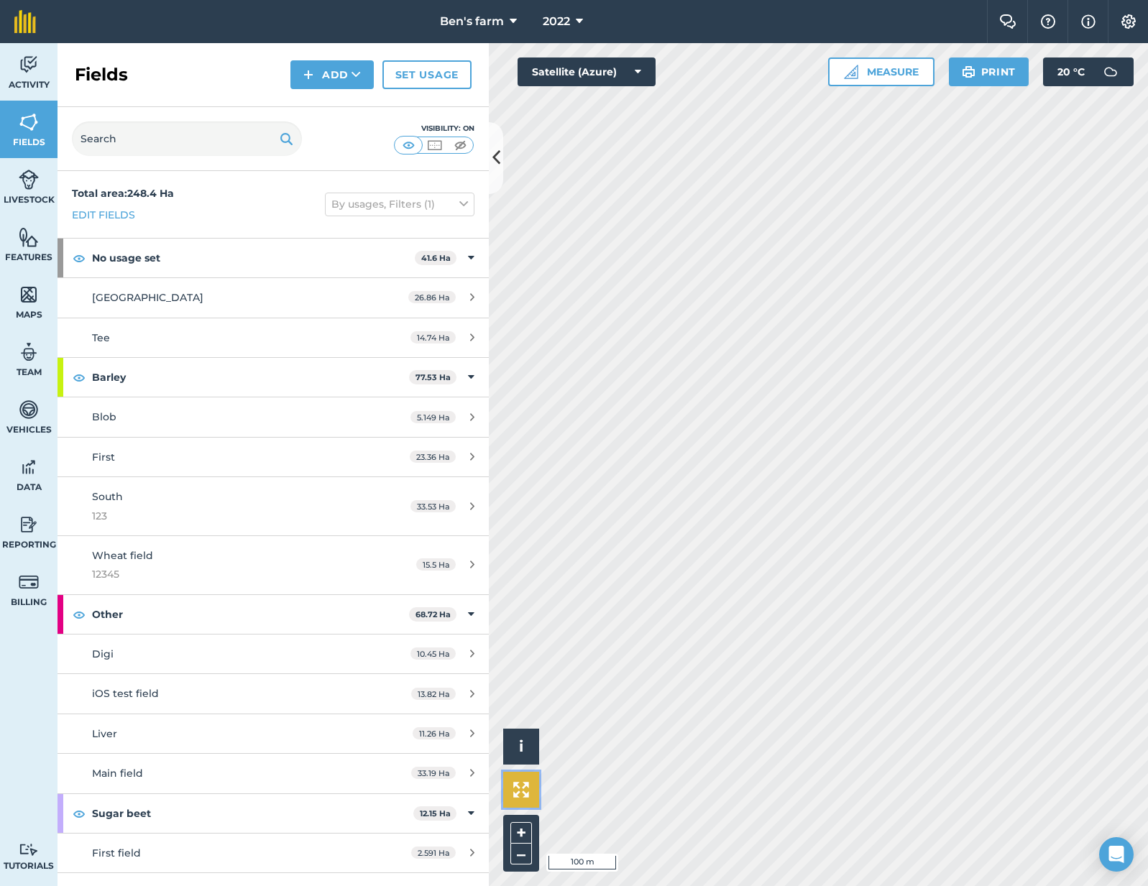
click at [524, 783] on img at bounding box center [521, 790] width 16 height 16
click at [576, 17] on icon at bounding box center [579, 21] width 7 height 17
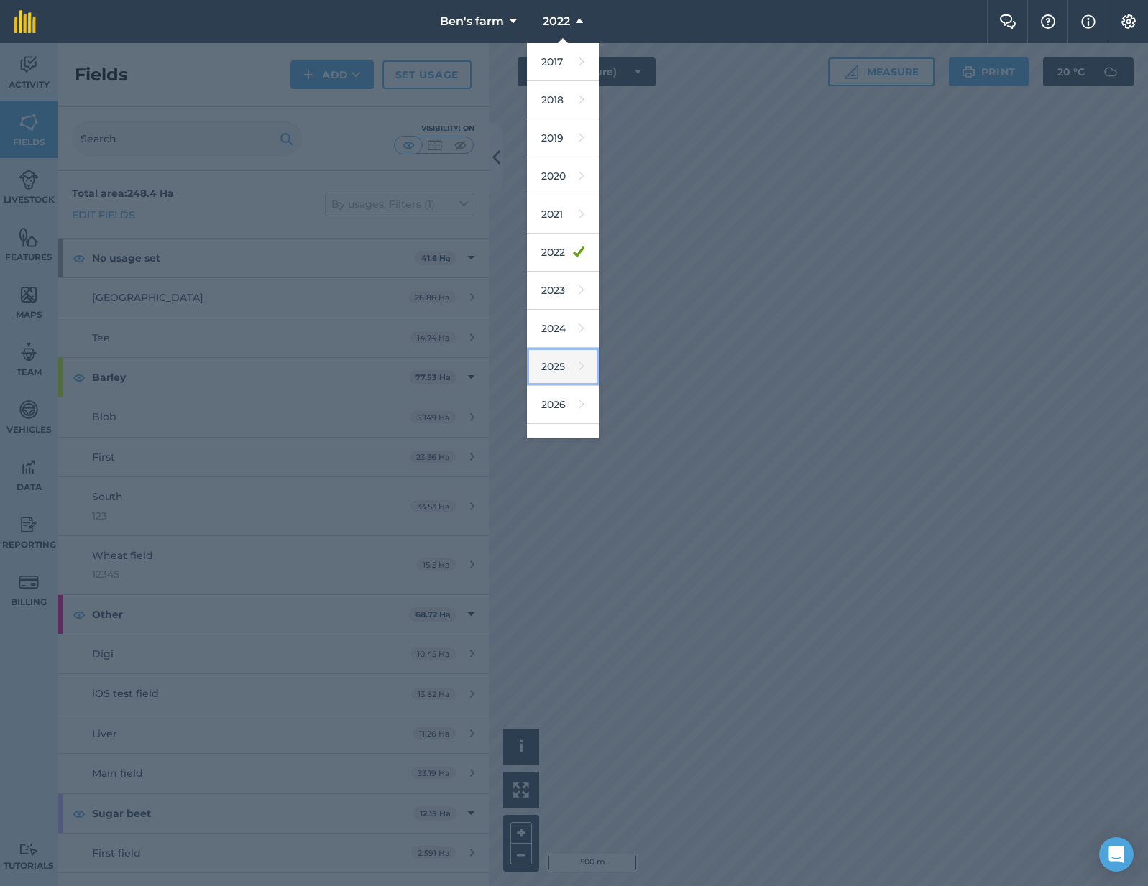
click at [565, 353] on link "2025" at bounding box center [563, 367] width 72 height 38
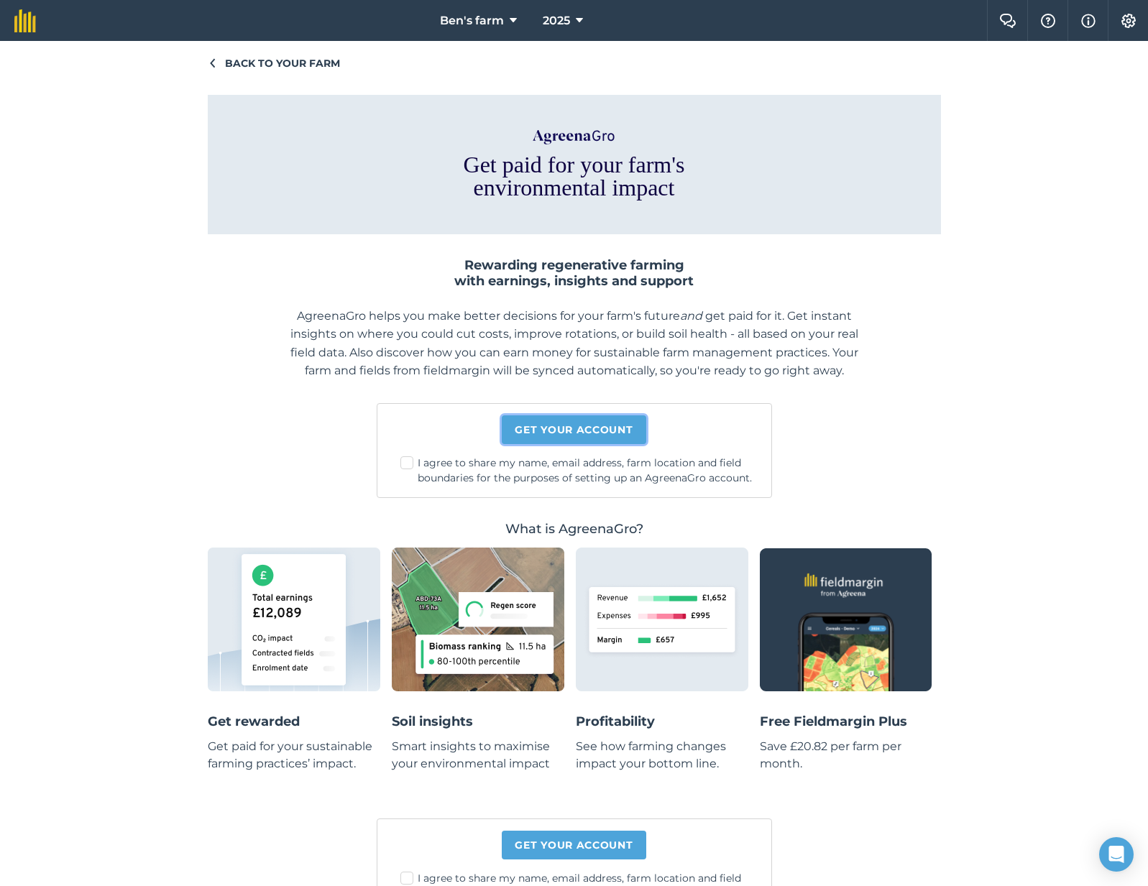
click at [524, 432] on link "Get your account" at bounding box center [574, 429] width 144 height 29
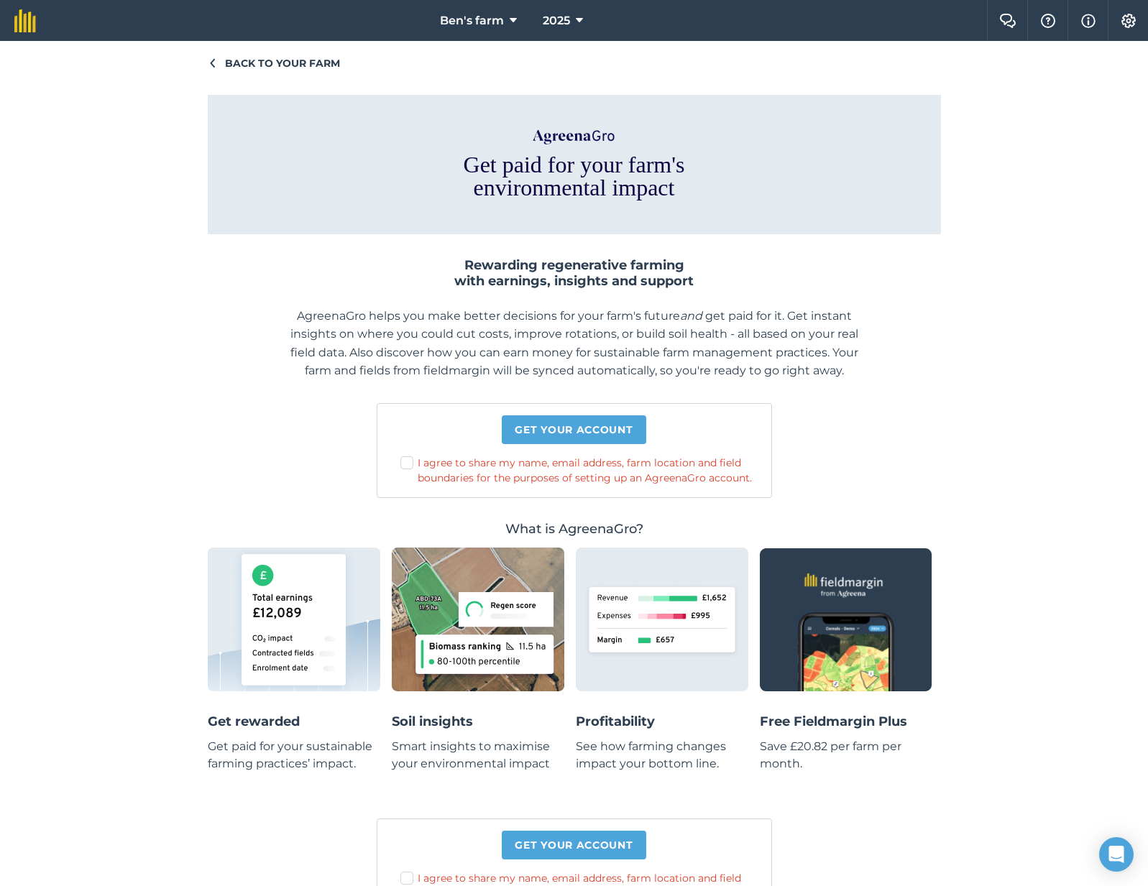
click at [492, 478] on label "I agree to share my name, email address, farm location and field boundaries for…" at bounding box center [579, 471] width 359 height 30
click at [580, 465] on input "I agree to share my name, email address, farm location and field boundaries for…" at bounding box center [584, 460] width 9 height 9
checkbox input "true"
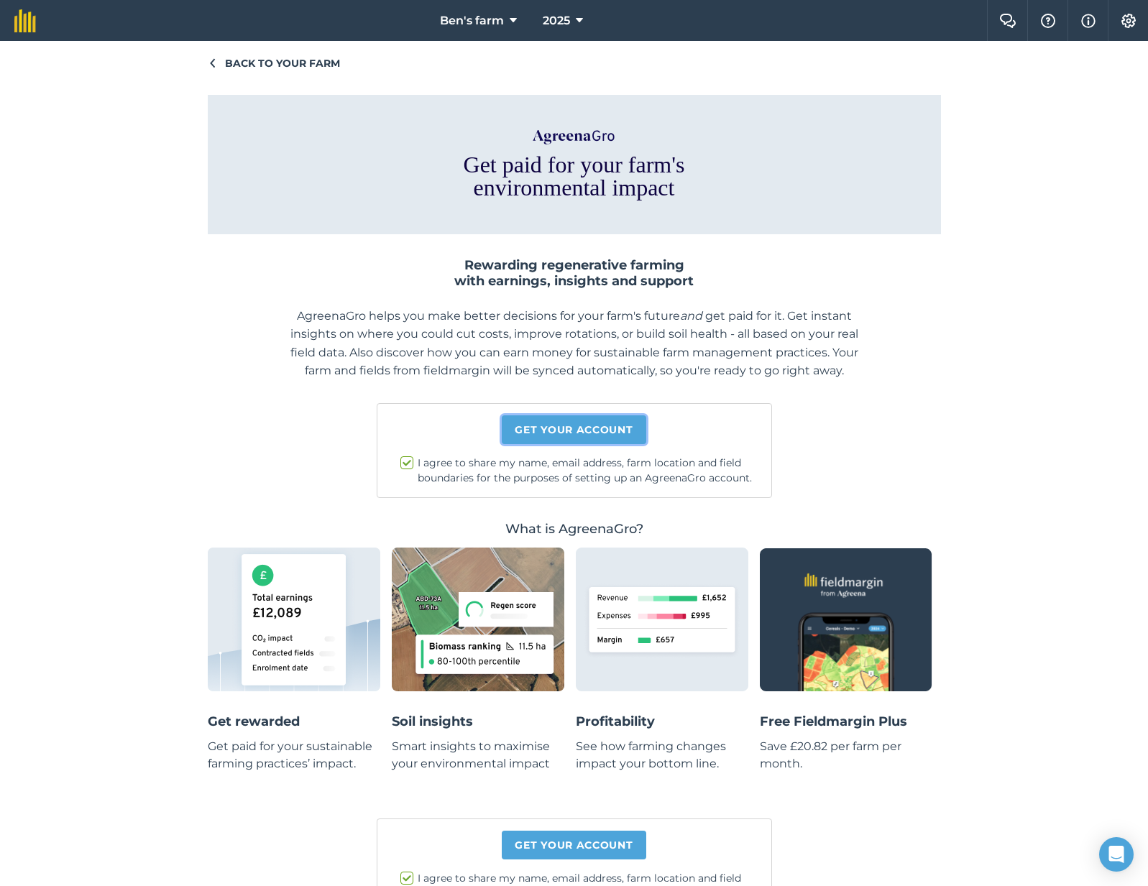
click at [546, 423] on link "Get your account" at bounding box center [574, 429] width 144 height 29
click at [543, 479] on label "I agree to share my name, email address, farm location and field boundaries for…" at bounding box center [579, 471] width 359 height 30
click at [580, 465] on input "I agree to share my name, email address, farm location and field boundaries for…" at bounding box center [584, 460] width 9 height 9
checkbox input "true"
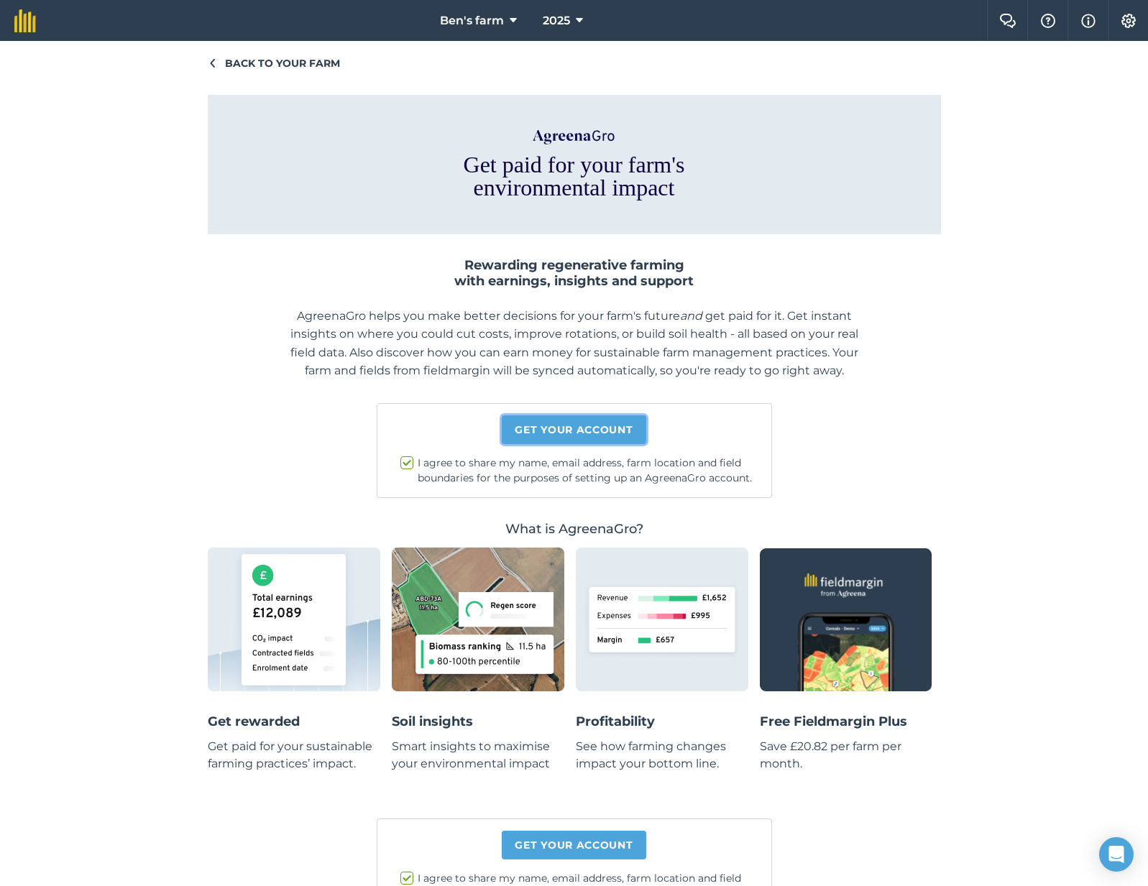
click at [556, 424] on link "Get your account" at bounding box center [574, 429] width 144 height 29
